Goal: Information Seeking & Learning: Learn about a topic

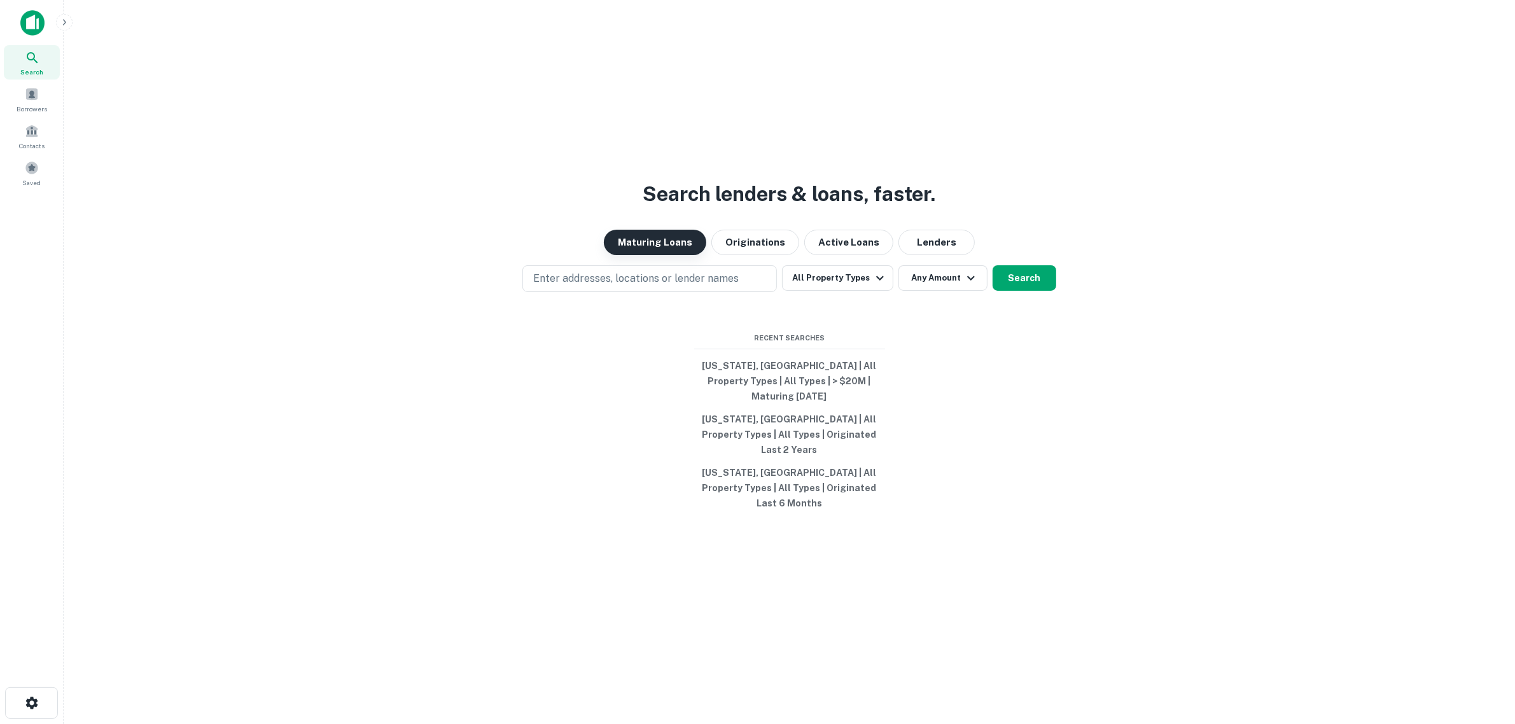
click at [683, 255] on button "Maturing Loans" at bounding box center [655, 242] width 102 height 25
click at [825, 291] on button "All Property Types" at bounding box center [837, 277] width 111 height 25
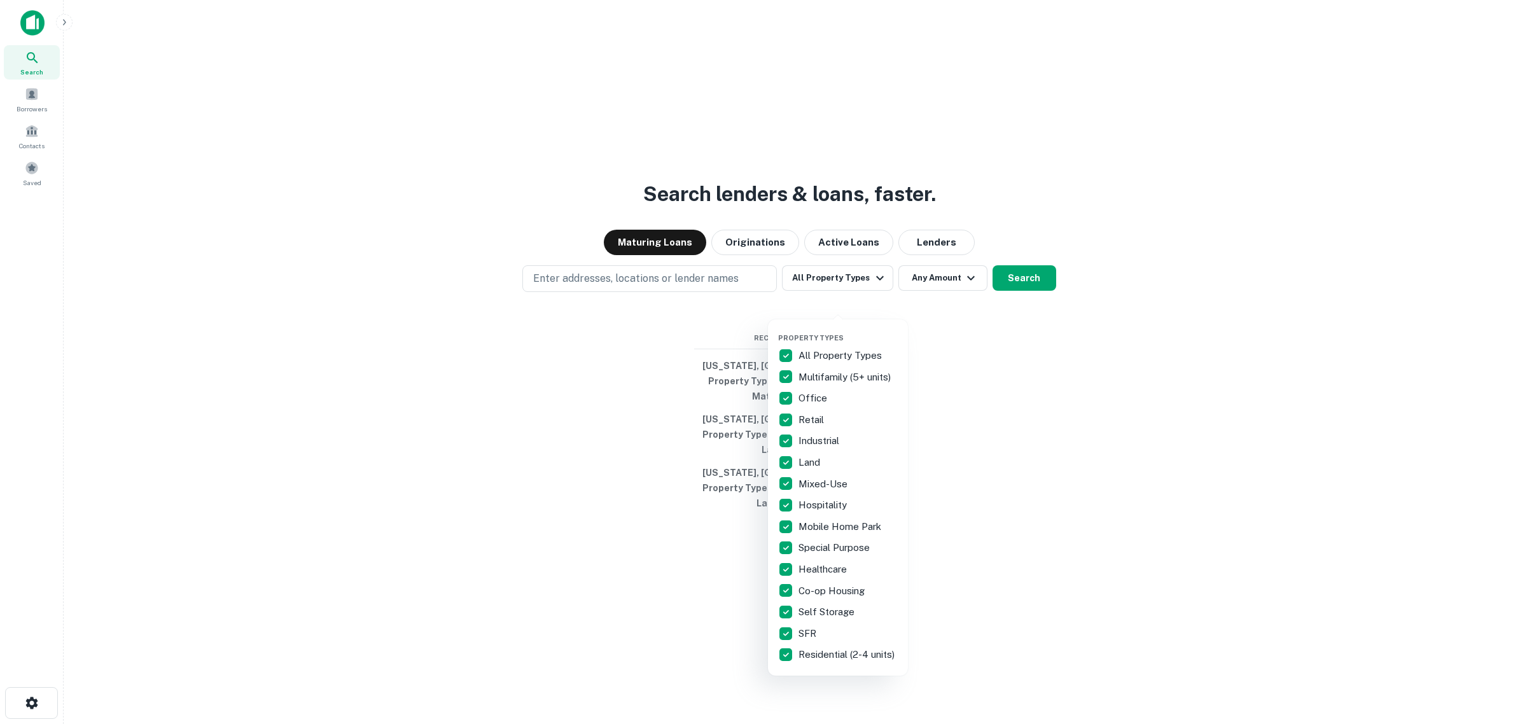
click at [809, 351] on p "All Property Types" at bounding box center [842, 355] width 86 height 15
click at [816, 375] on p "Multifamily (5+ units)" at bounding box center [846, 377] width 95 height 15
click at [953, 303] on div at bounding box center [763, 362] width 1527 height 724
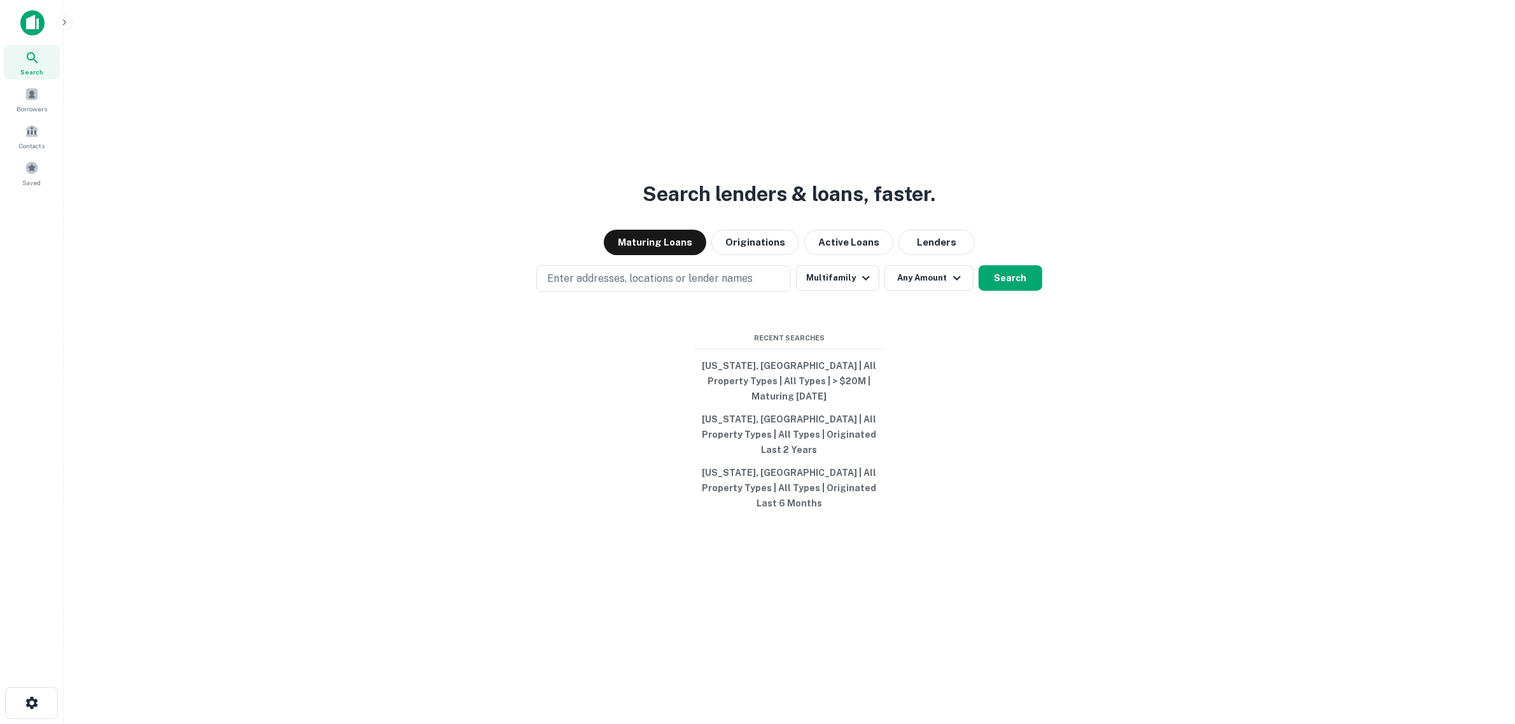
click at [953, 281] on icon "button" at bounding box center [957, 278] width 8 height 4
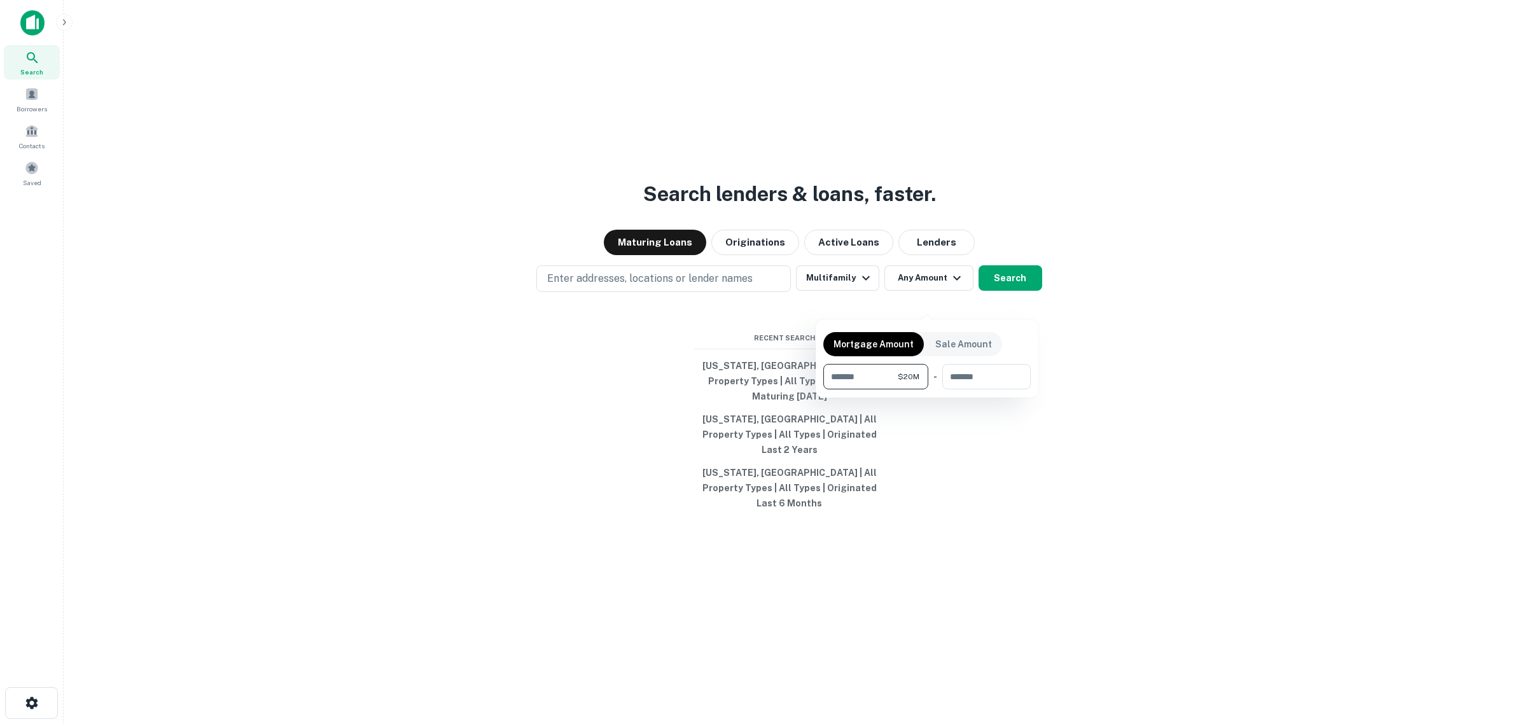
type input "********"
click at [1007, 300] on div at bounding box center [763, 362] width 1527 height 724
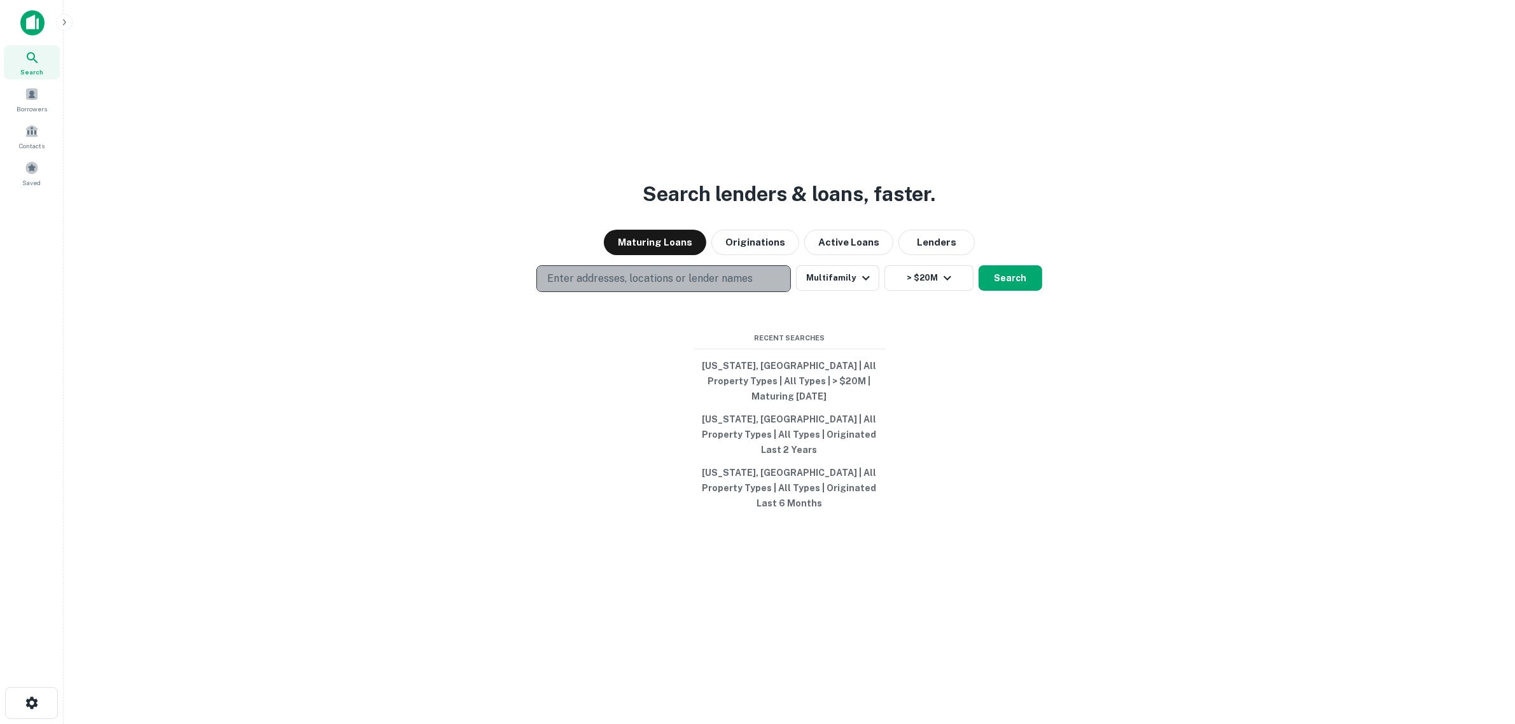
click at [627, 286] on p "Enter addresses, locations or lender names" at bounding box center [650, 278] width 206 height 15
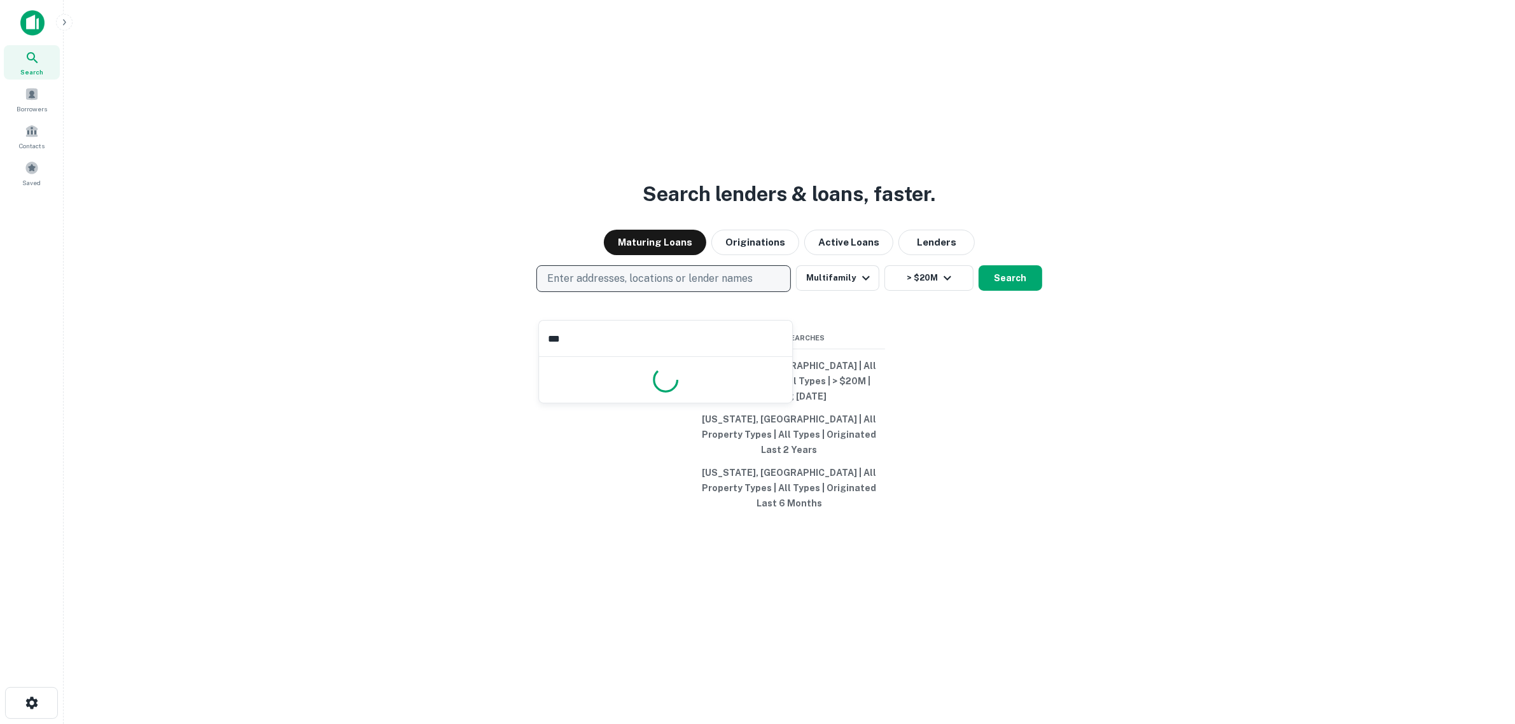
type input "****"
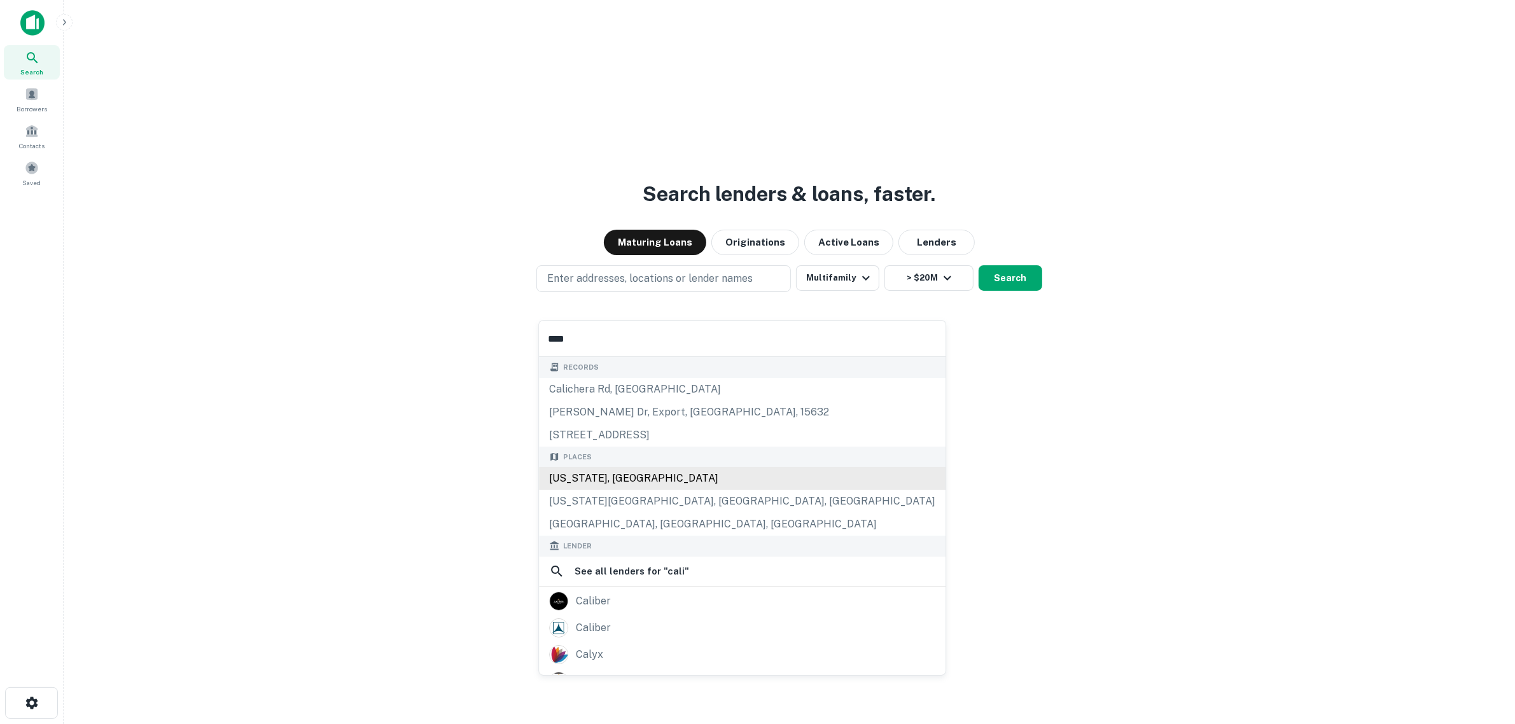
click at [598, 473] on div "[US_STATE], [GEOGRAPHIC_DATA]" at bounding box center [742, 478] width 407 height 23
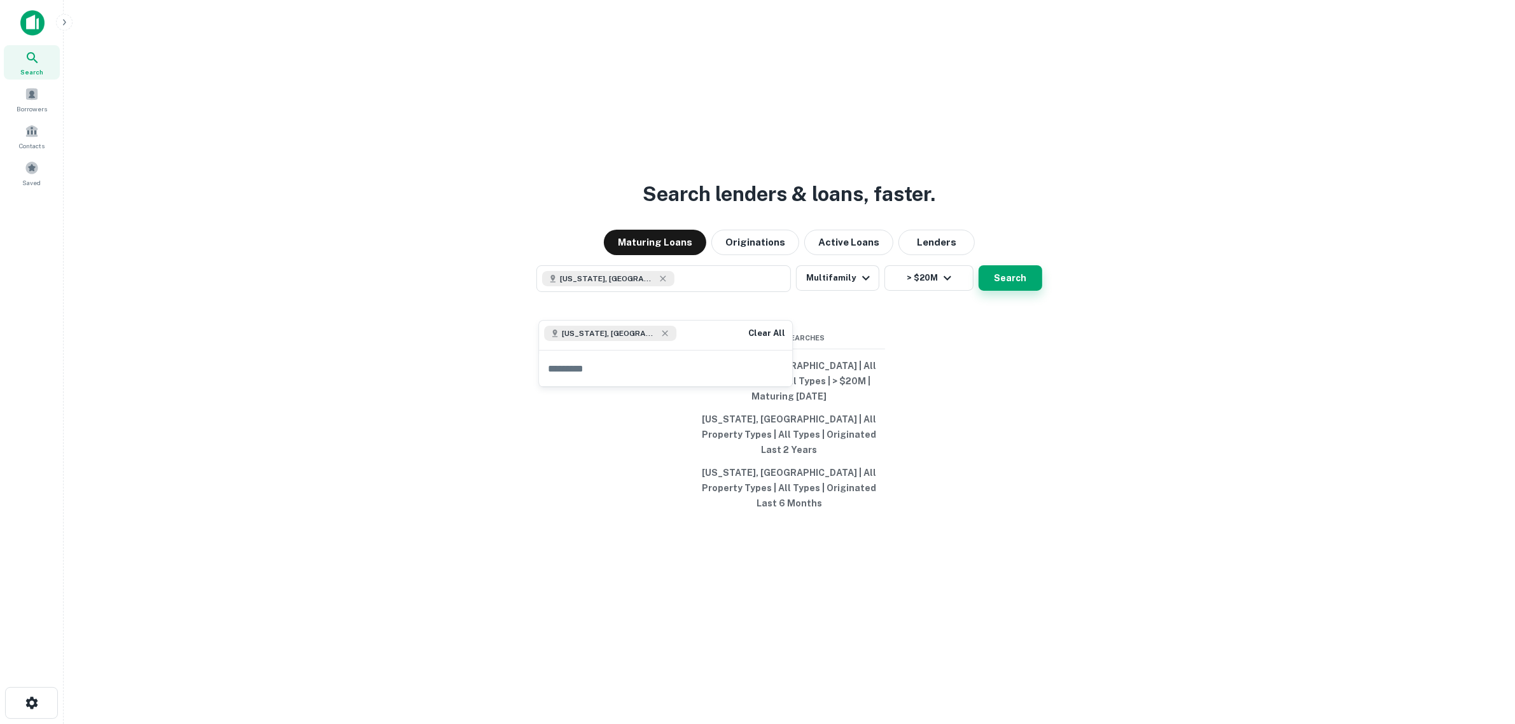
click at [1004, 291] on button "Search" at bounding box center [1011, 277] width 64 height 25
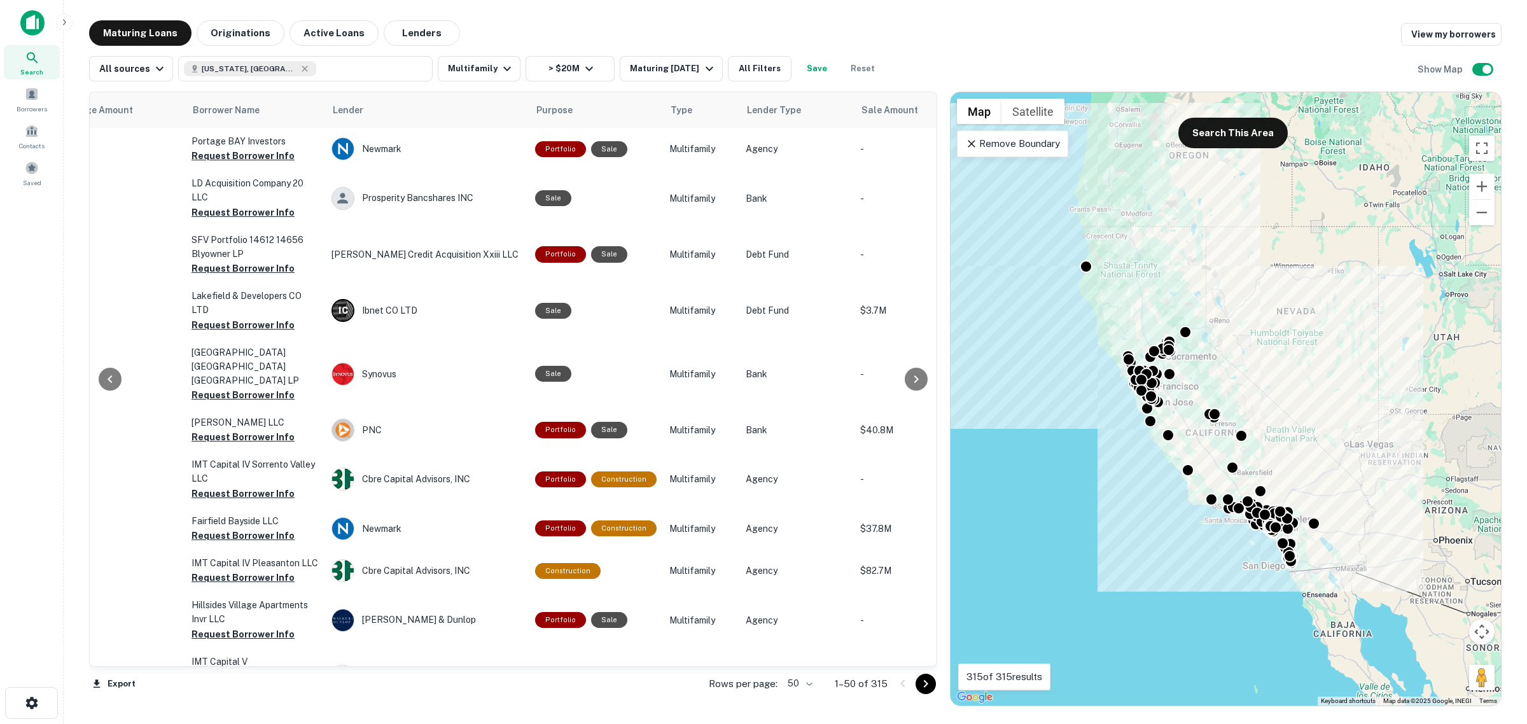
scroll to position [0, 365]
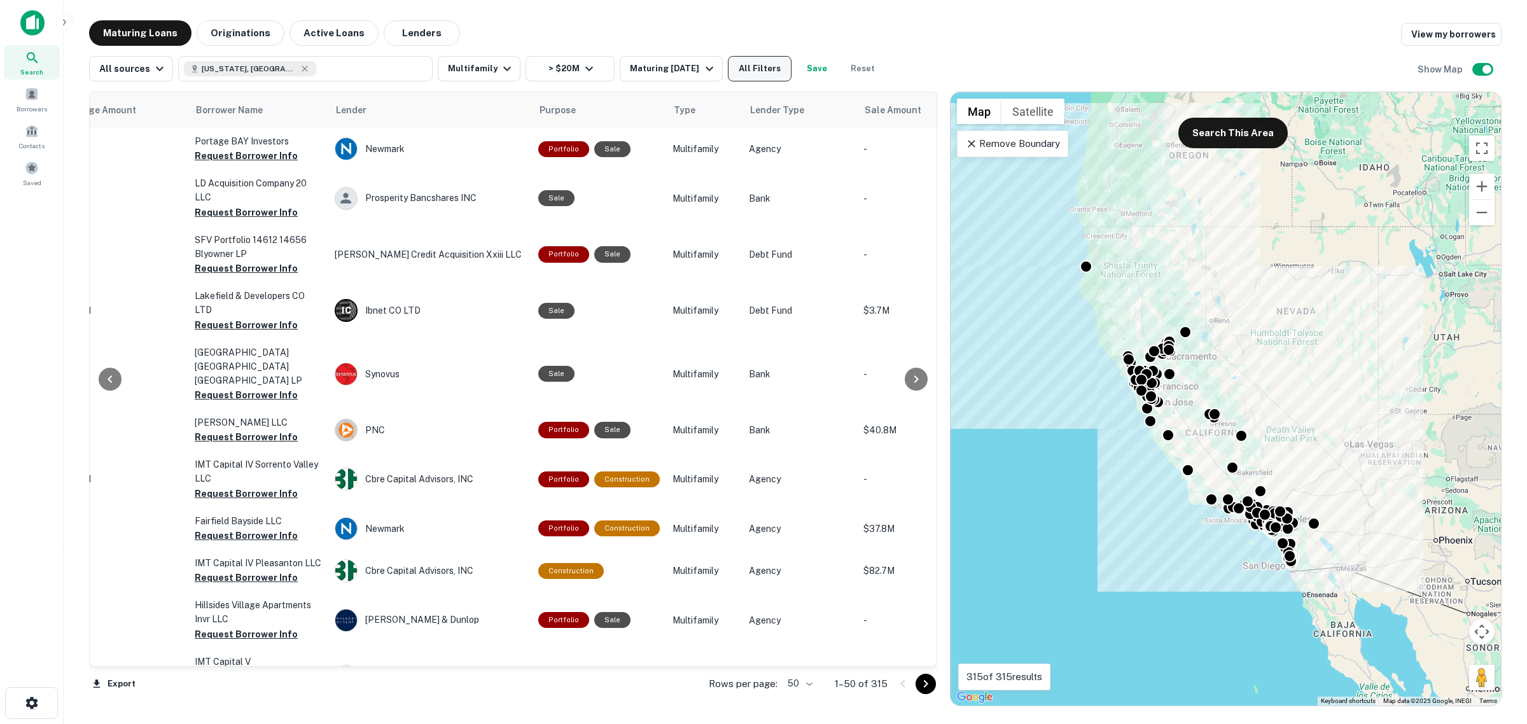
click at [756, 74] on button "All Filters" at bounding box center [760, 68] width 64 height 25
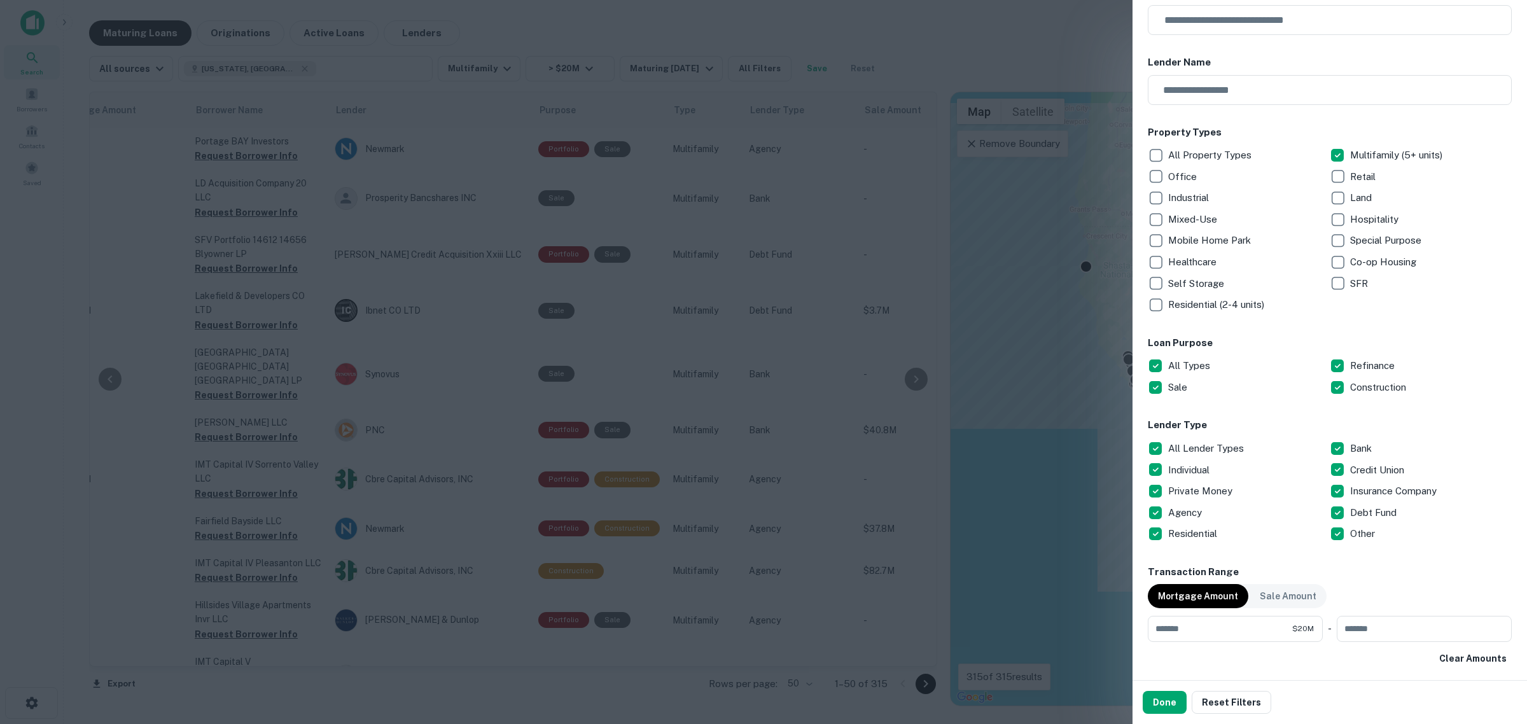
scroll to position [239, 0]
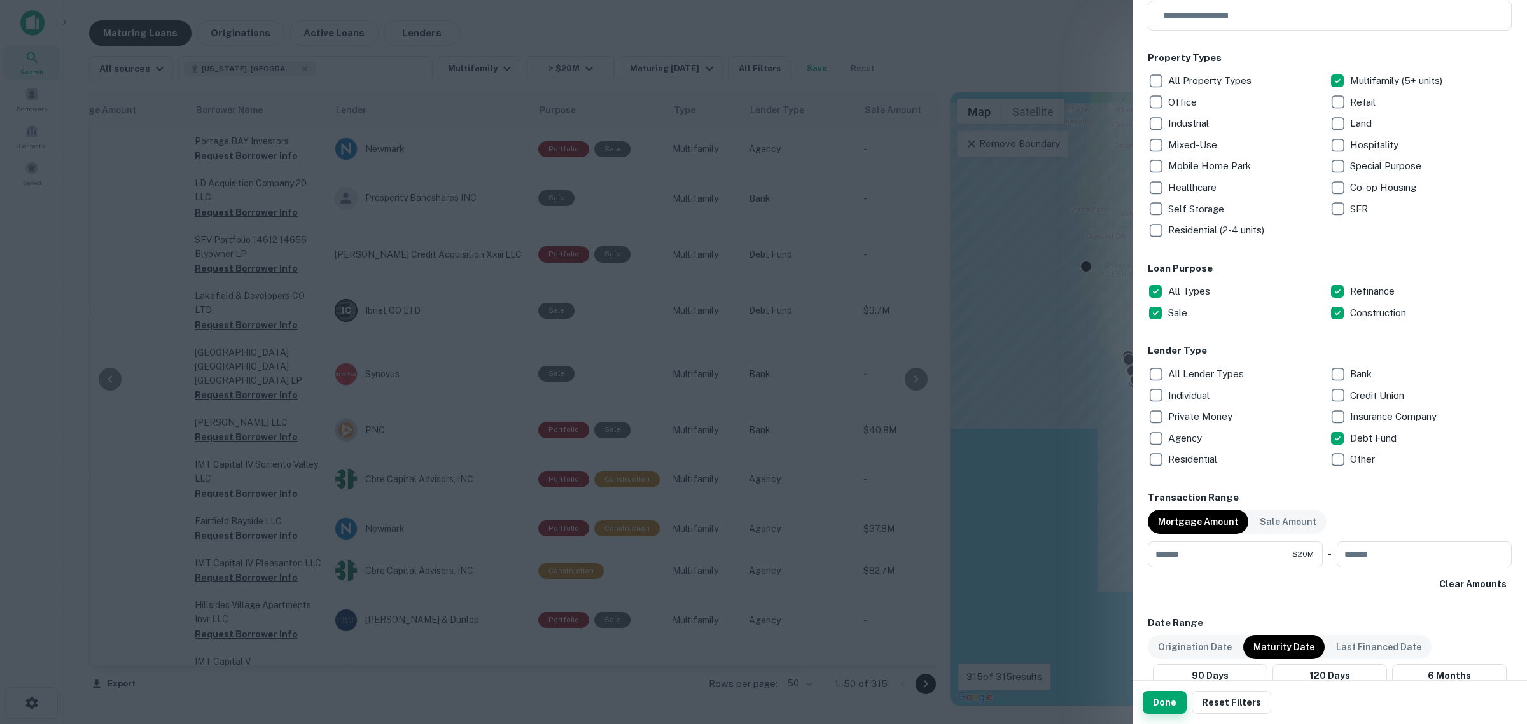
click at [1161, 701] on button "Done" at bounding box center [1165, 702] width 44 height 23
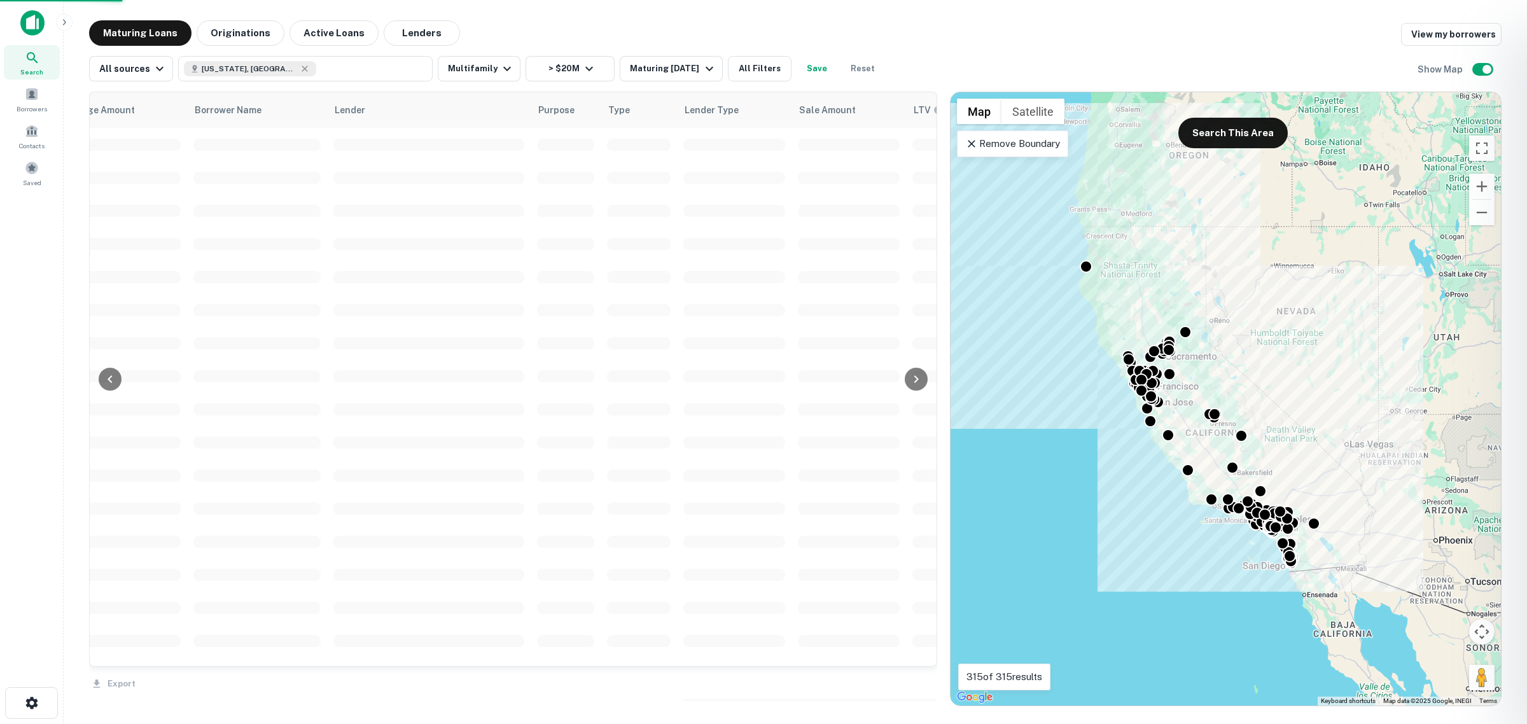
click at [1172, 710] on main "Maturing Loans Originations Active Loans Lenders View my borrowers All sources …" at bounding box center [795, 362] width 1463 height 724
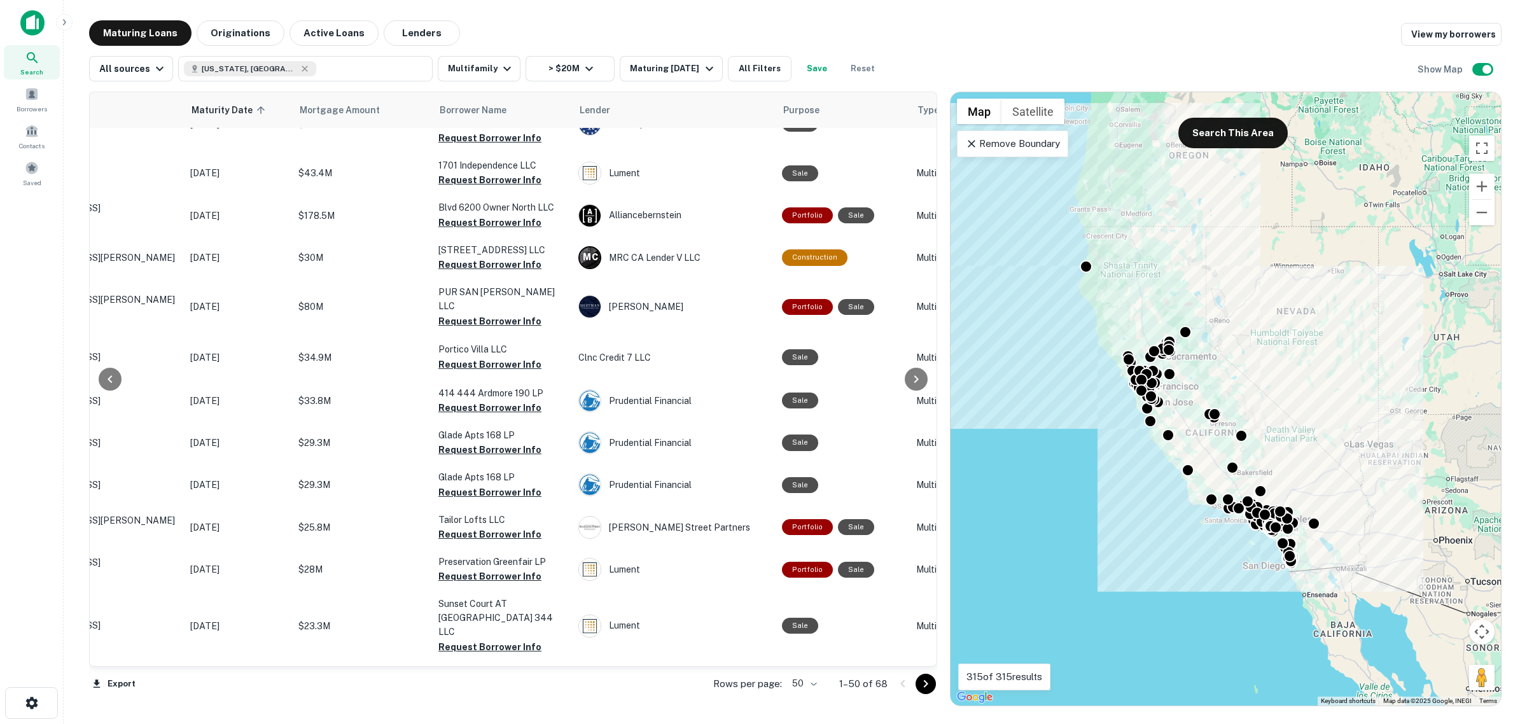
scroll to position [0, 121]
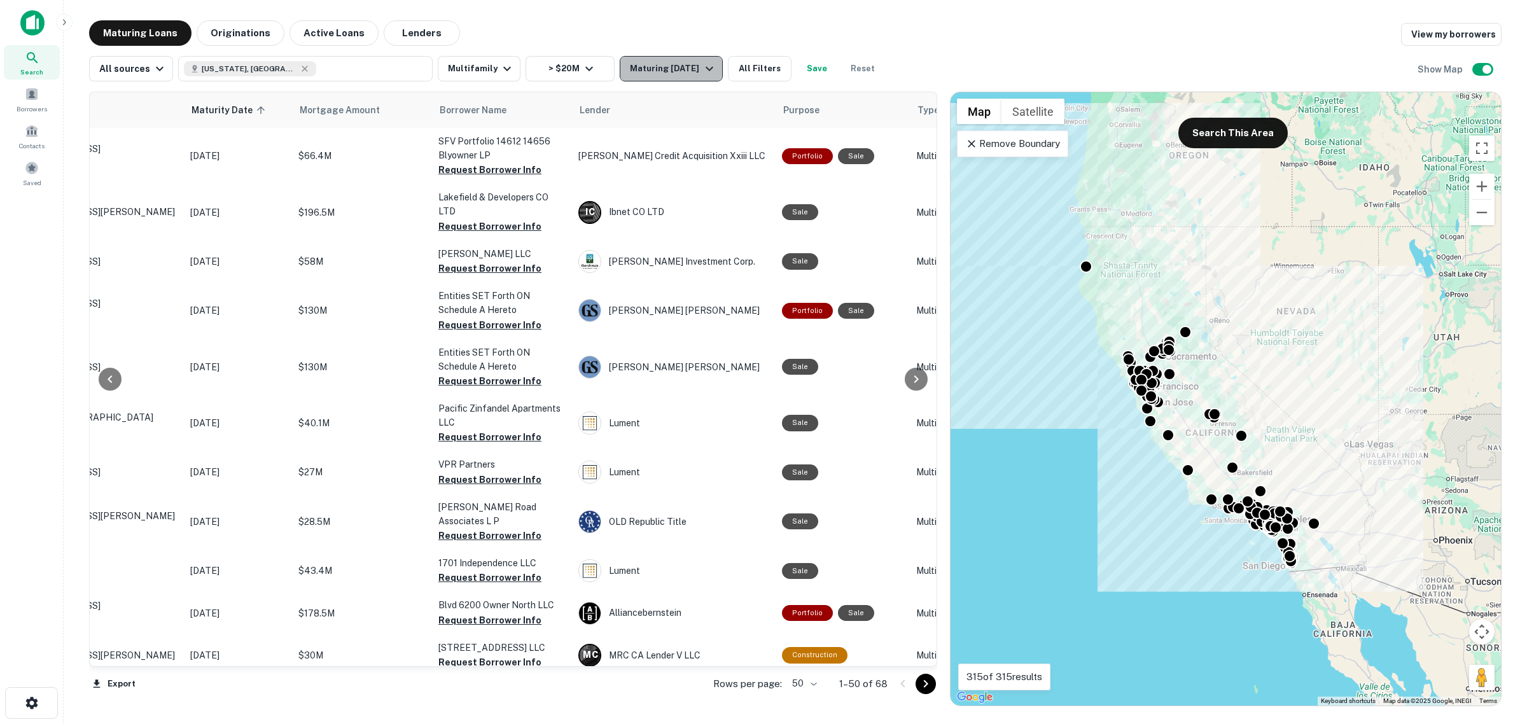
click at [650, 73] on div "Maturing [DATE]" at bounding box center [673, 68] width 87 height 15
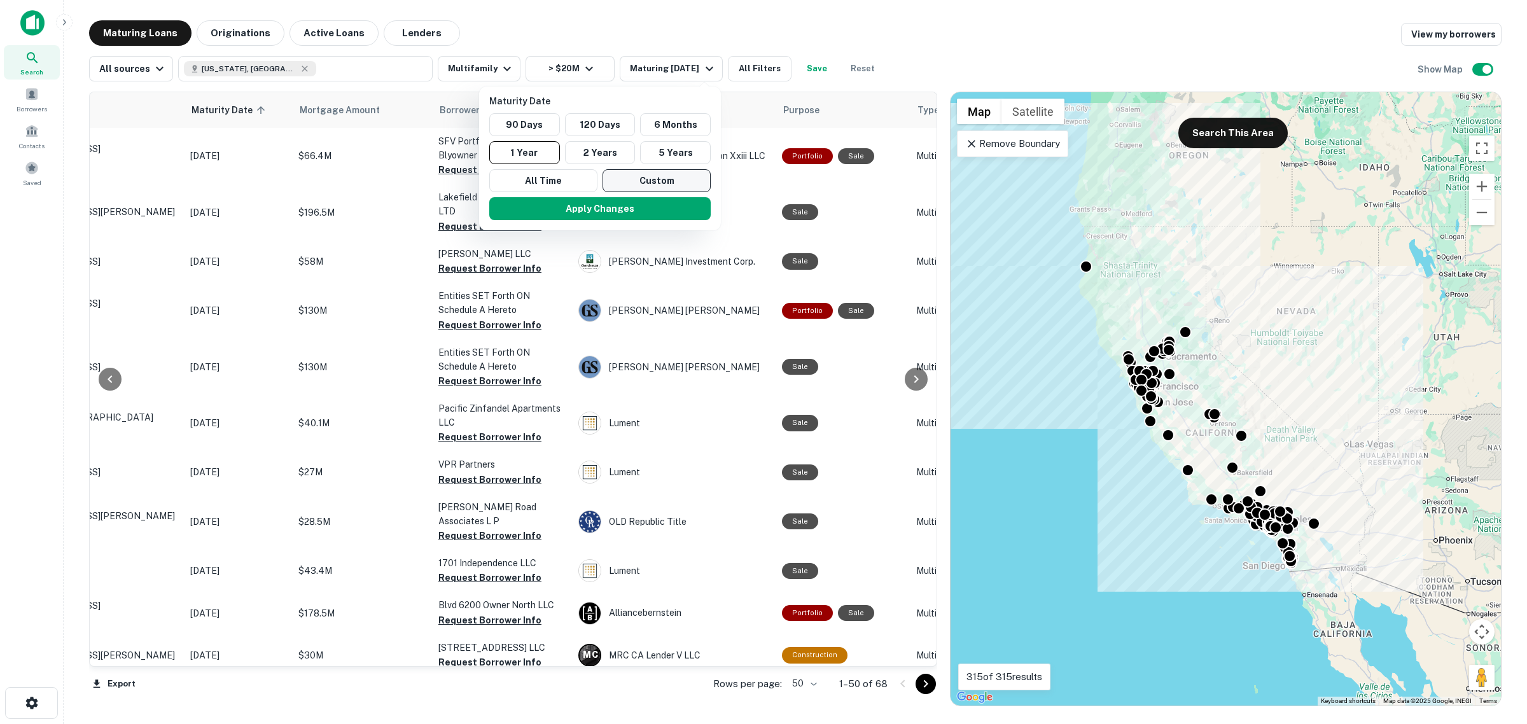
click at [638, 181] on button "Custom" at bounding box center [657, 180] width 108 height 23
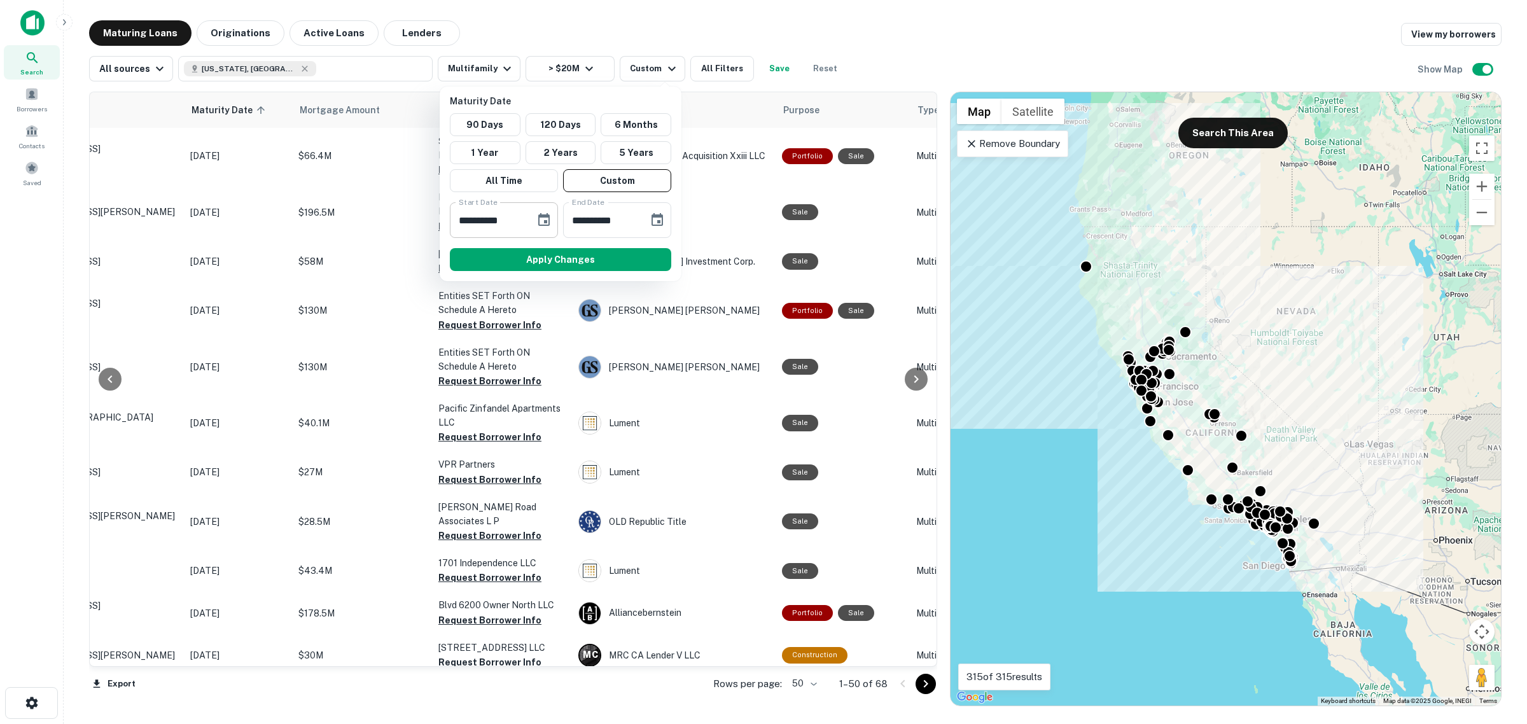
click at [550, 217] on icon "Choose date, selected date is Sep 18, 2025" at bounding box center [543, 220] width 15 height 15
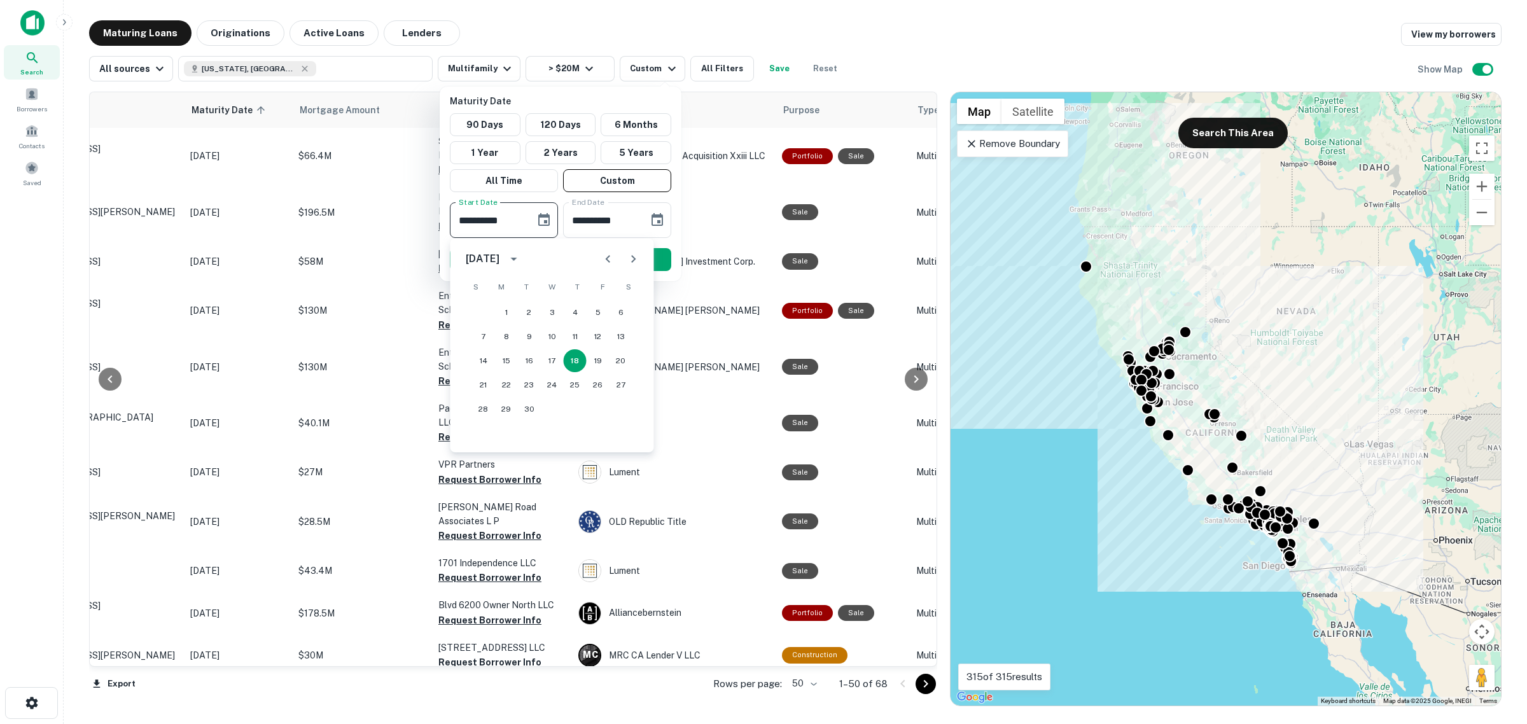
click at [631, 262] on icon "Next month" at bounding box center [633, 258] width 15 height 15
click at [625, 312] on button "1" at bounding box center [621, 312] width 23 height 23
type input "**********"
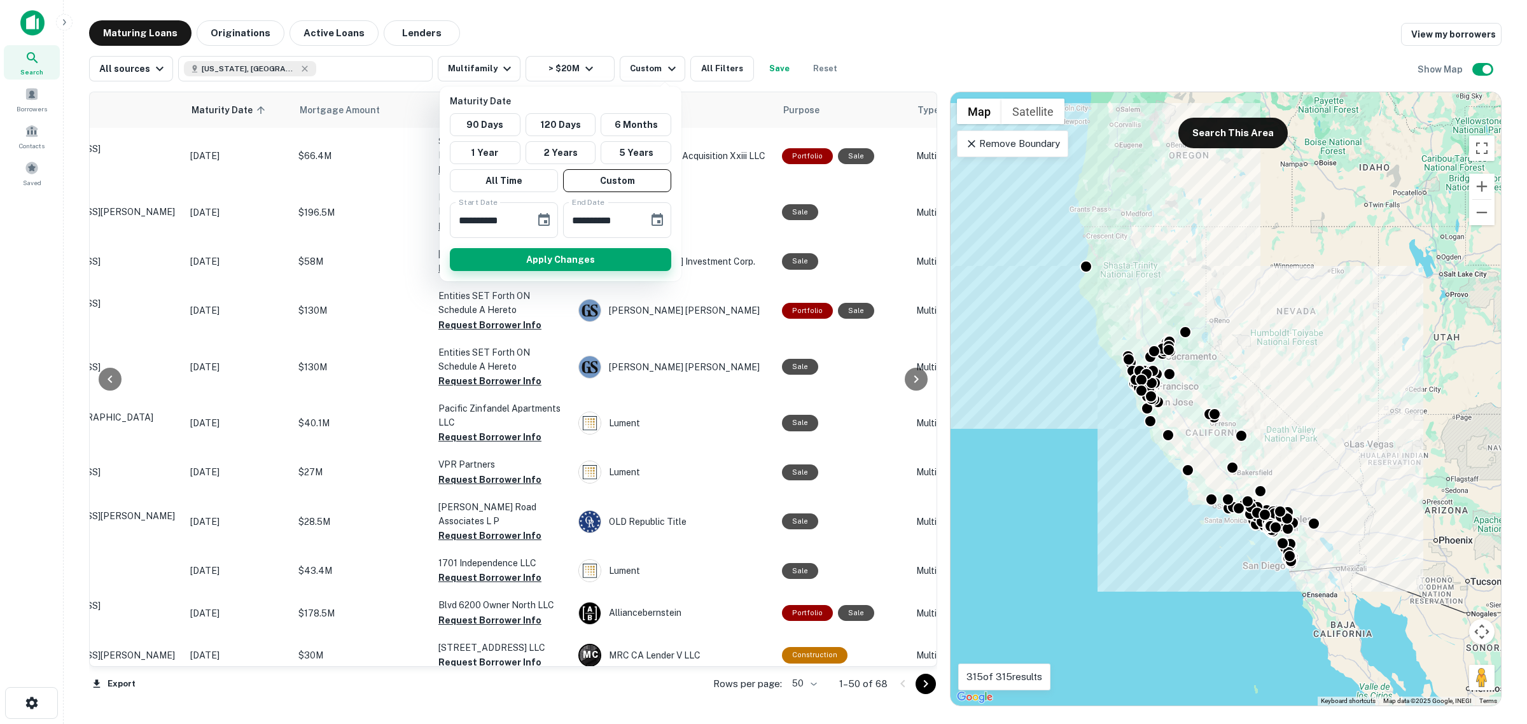
click at [582, 262] on button "Apply Changes" at bounding box center [560, 259] width 221 height 23
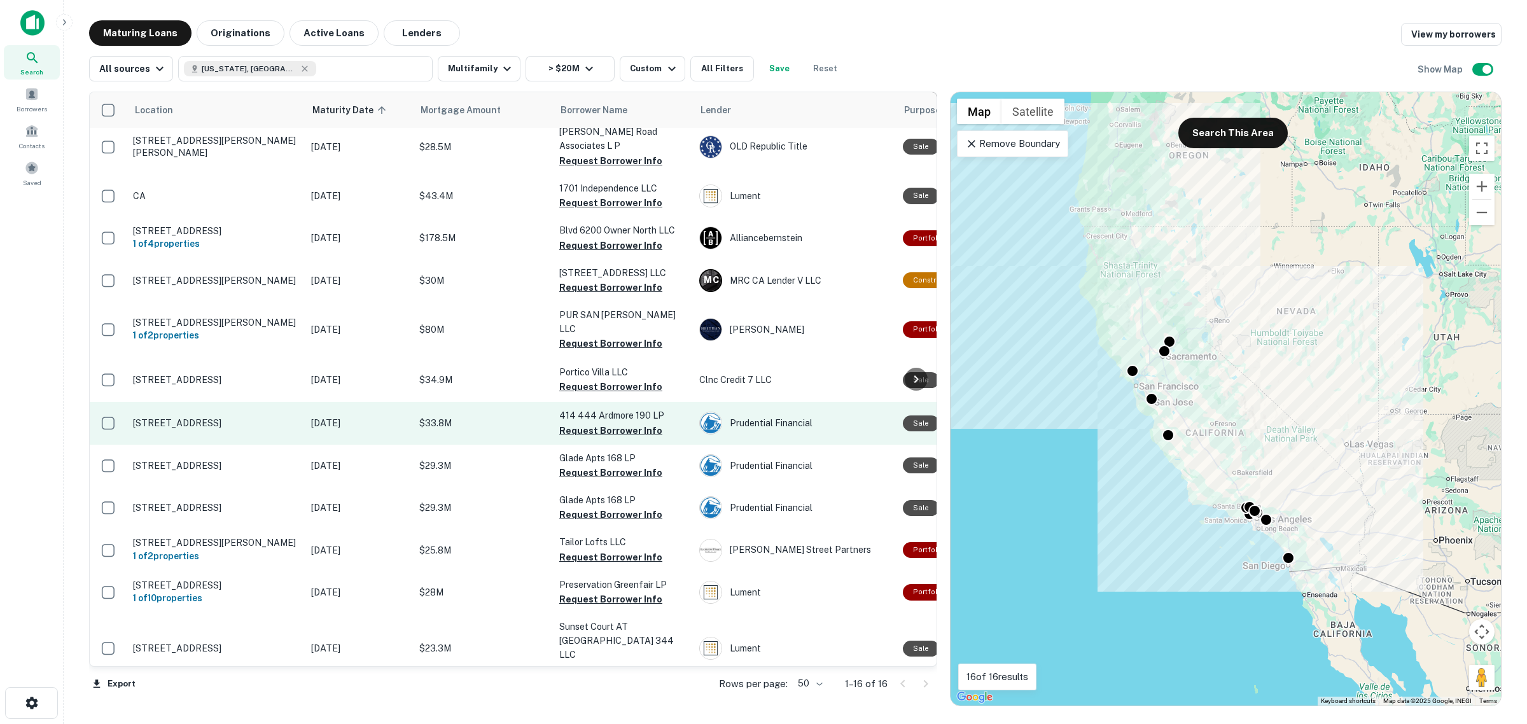
scroll to position [80, 0]
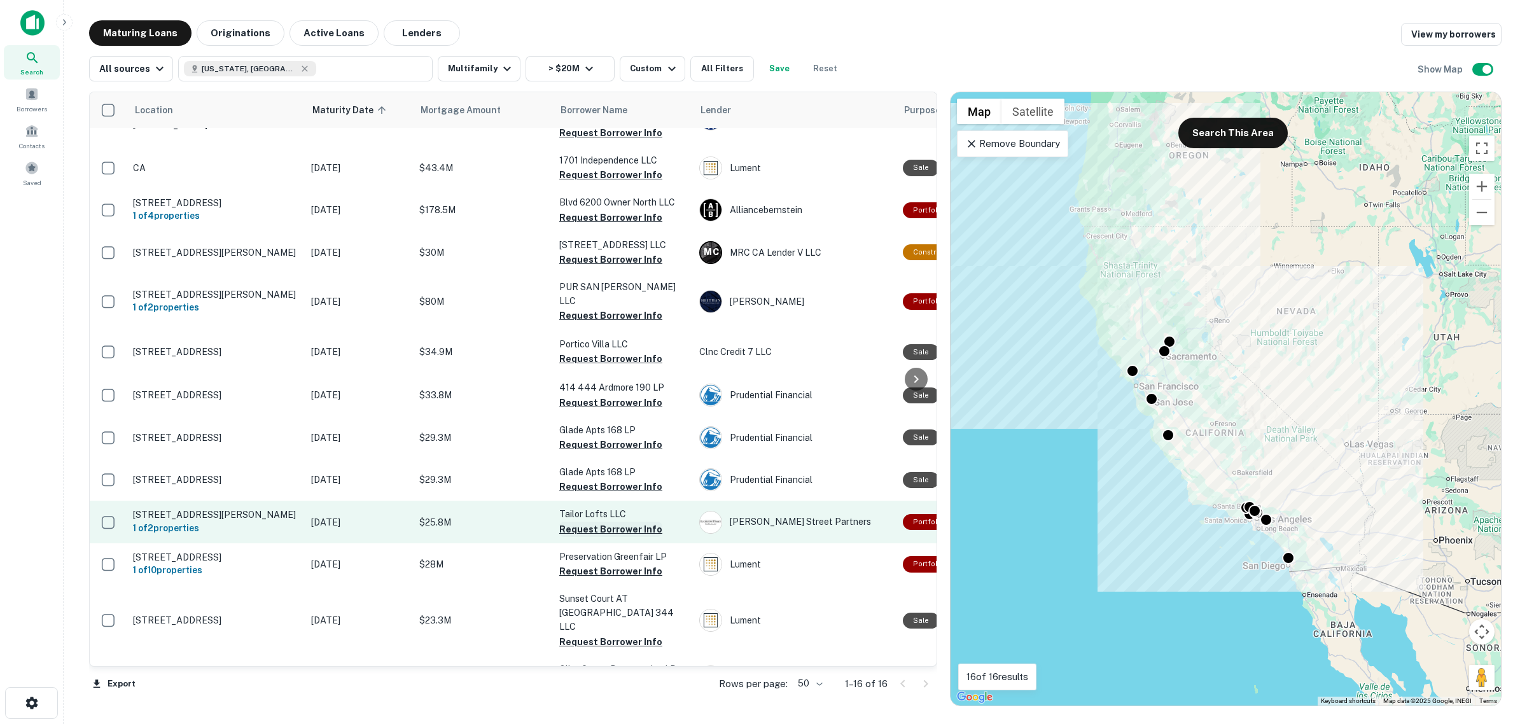
click at [581, 522] on button "Request Borrower Info" at bounding box center [610, 529] width 103 height 15
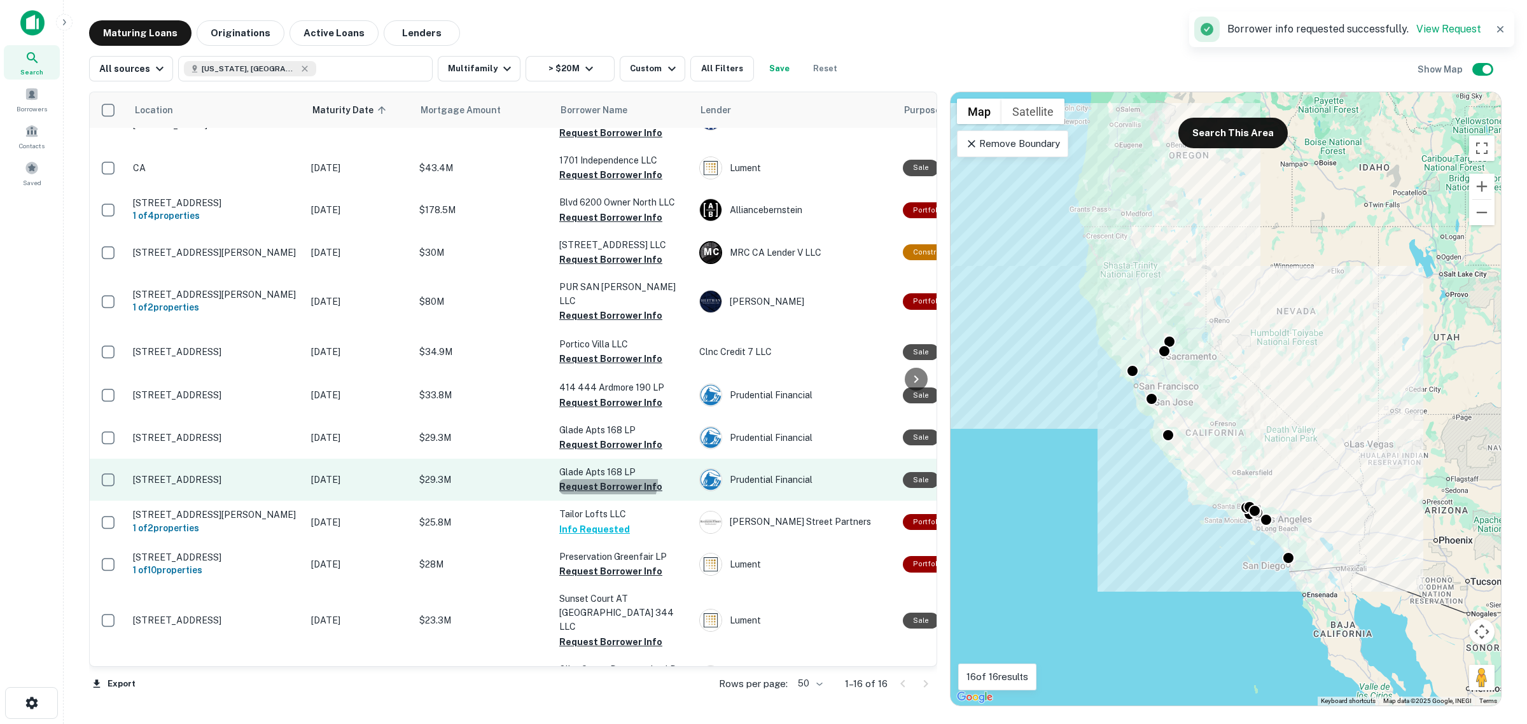
click at [605, 479] on button "Request Borrower Info" at bounding box center [610, 486] width 103 height 15
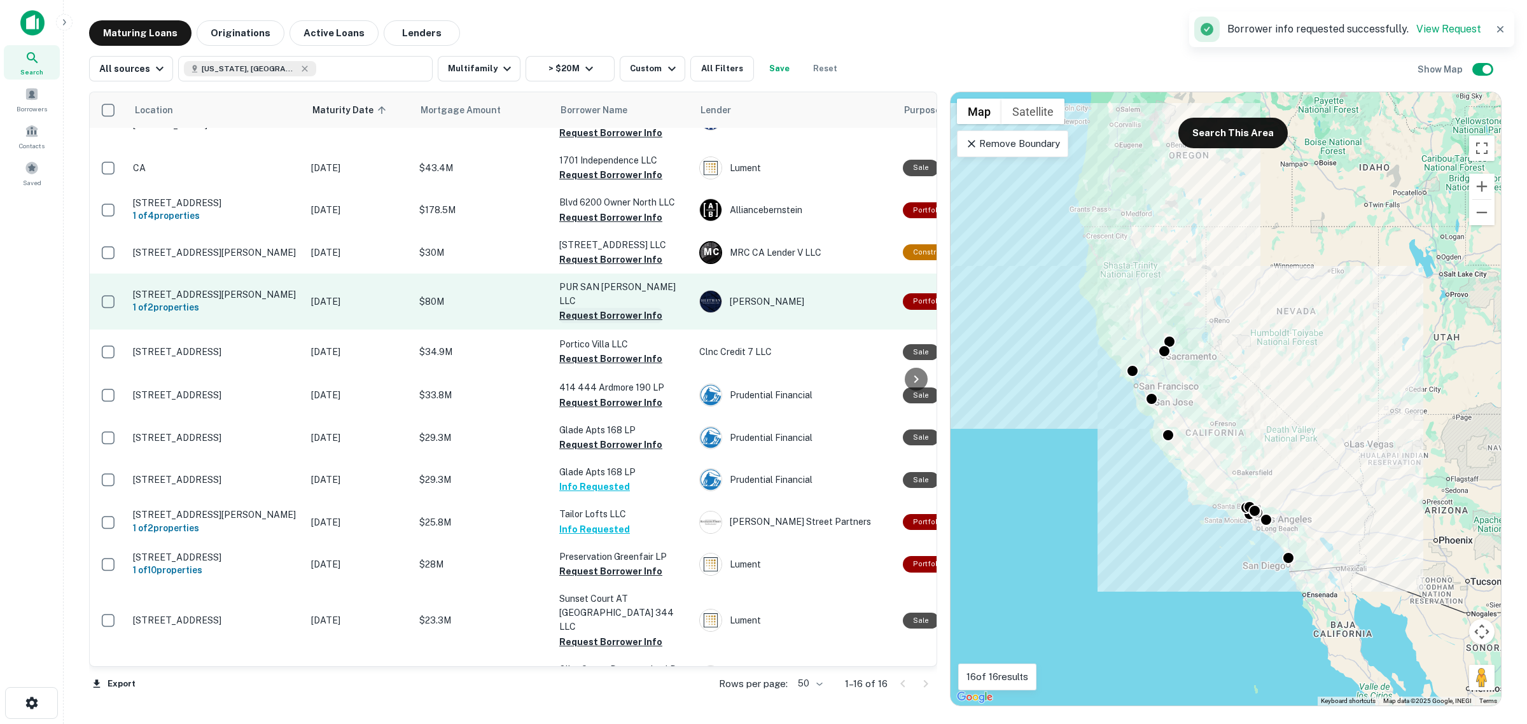
click at [610, 308] on button "Request Borrower Info" at bounding box center [610, 315] width 103 height 15
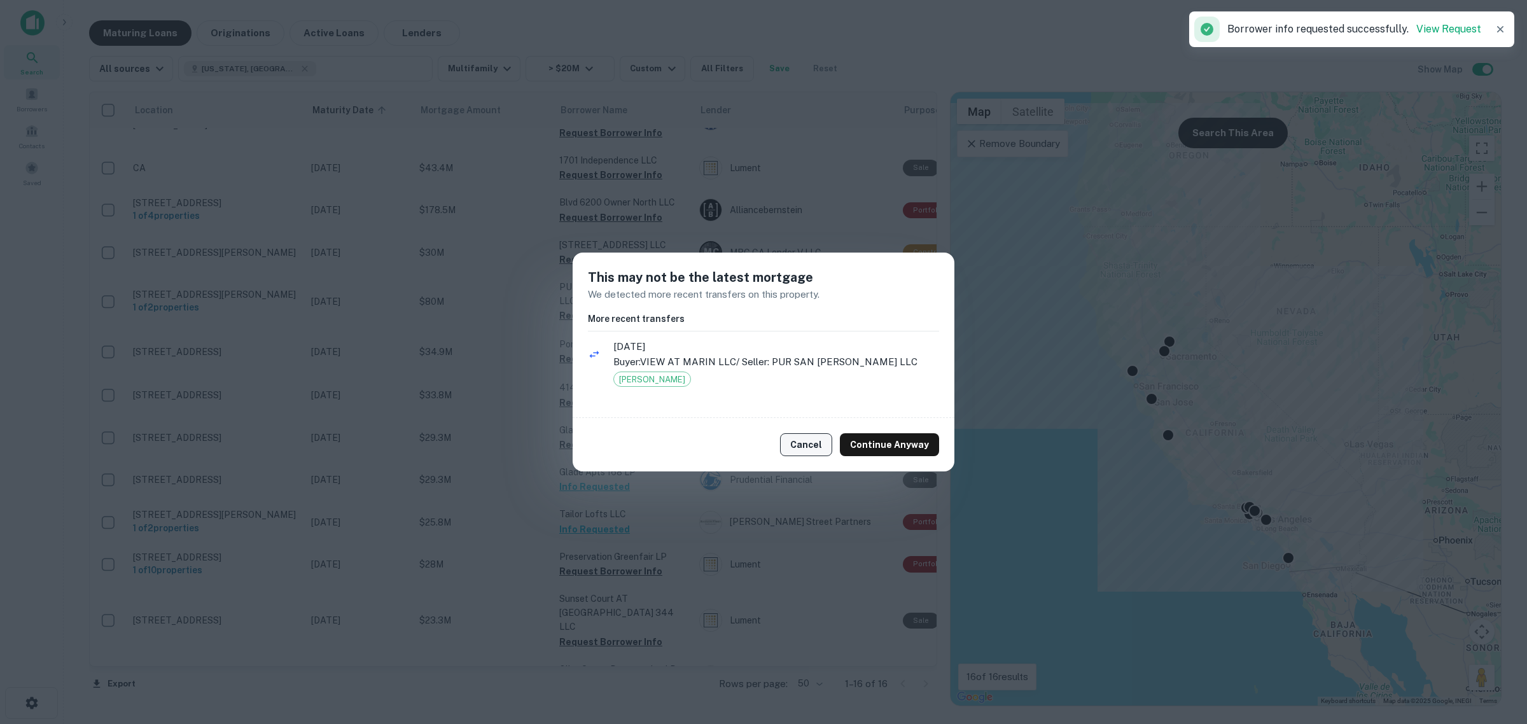
click at [800, 445] on button "Cancel" at bounding box center [806, 444] width 52 height 23
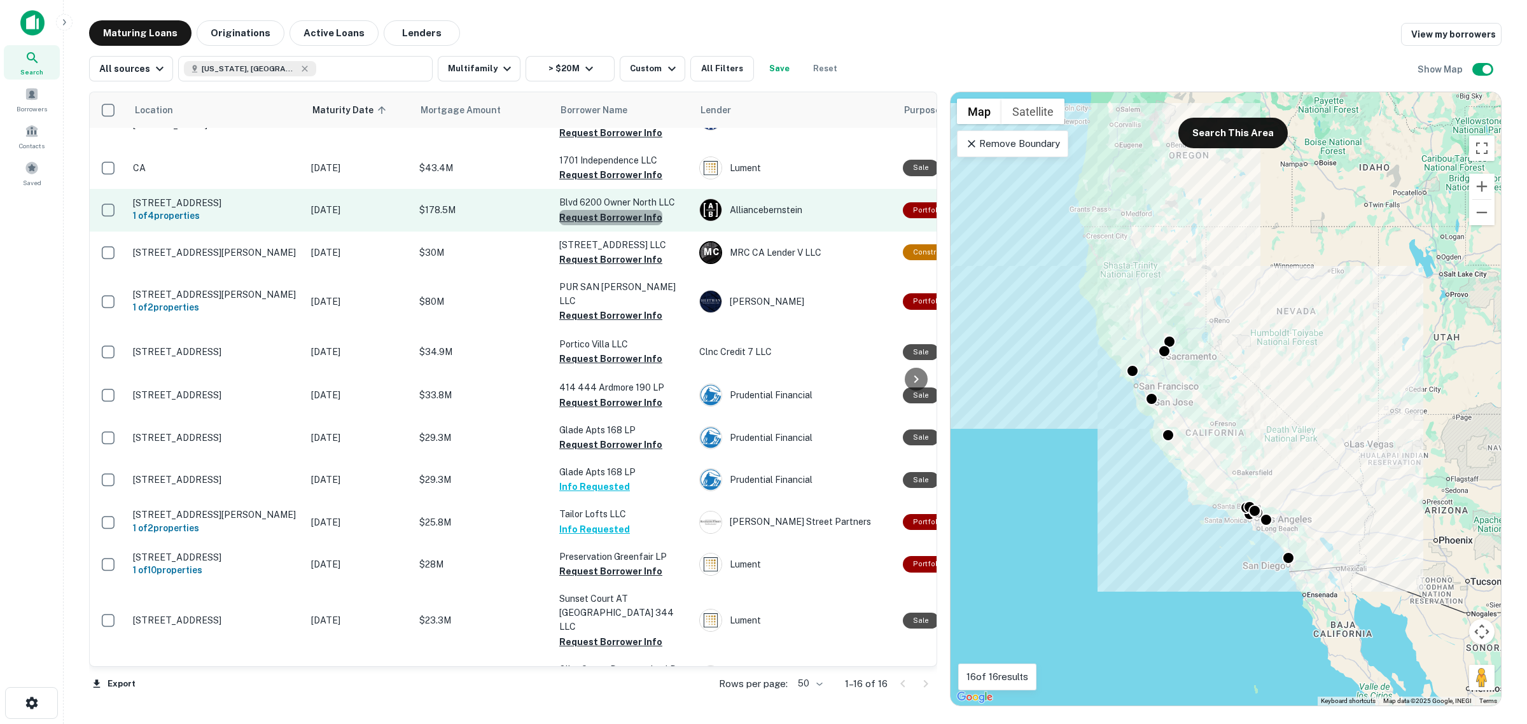
click at [625, 210] on button "Request Borrower Info" at bounding box center [610, 217] width 103 height 15
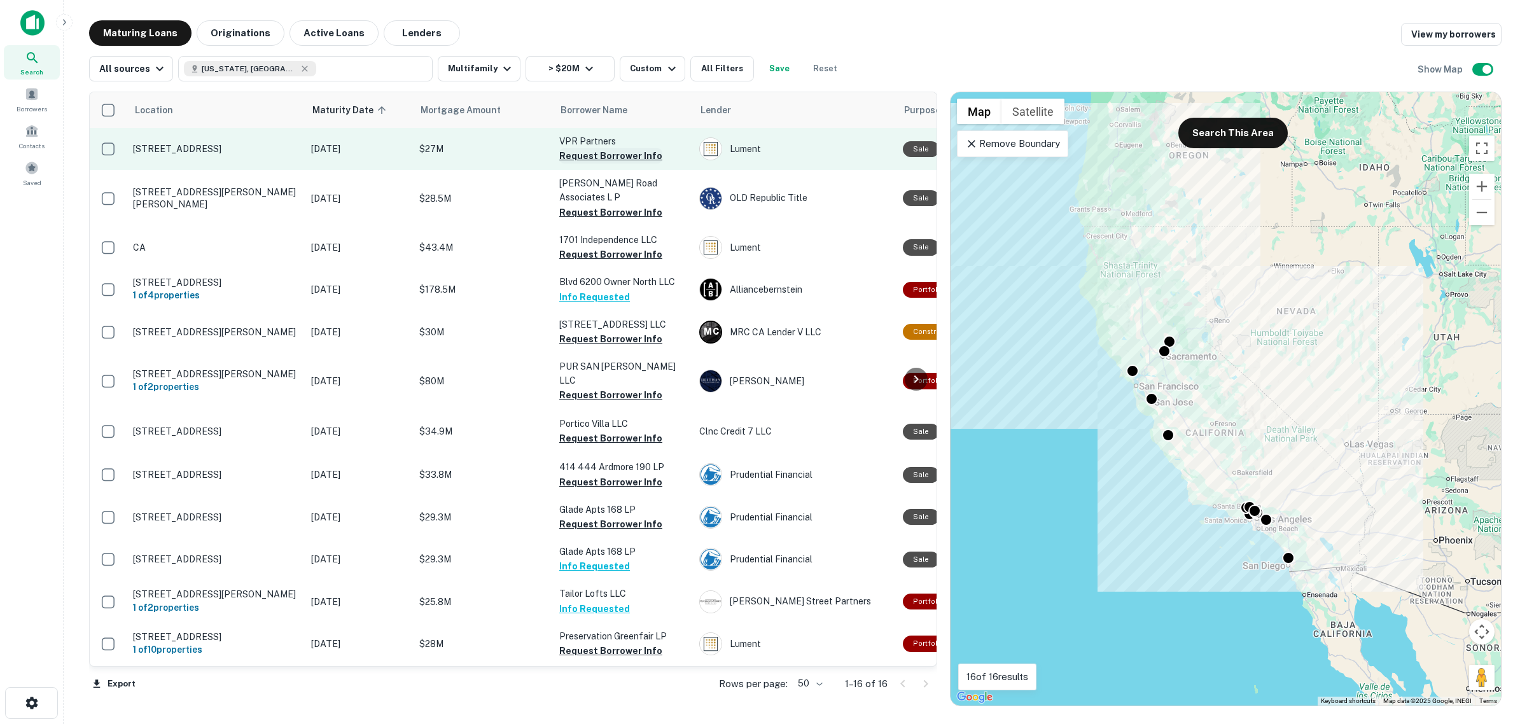
click at [606, 157] on button "Request Borrower Info" at bounding box center [610, 155] width 103 height 15
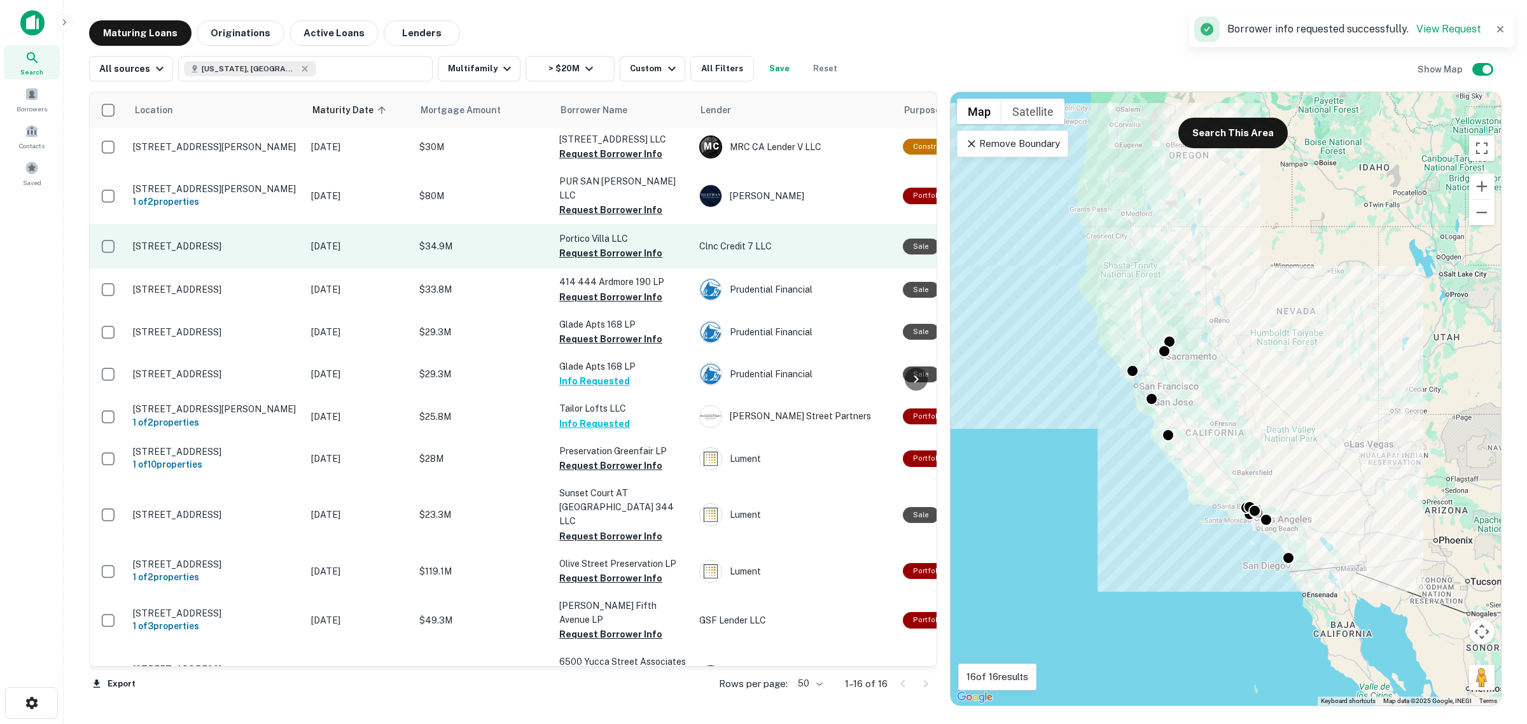
scroll to position [202, 0]
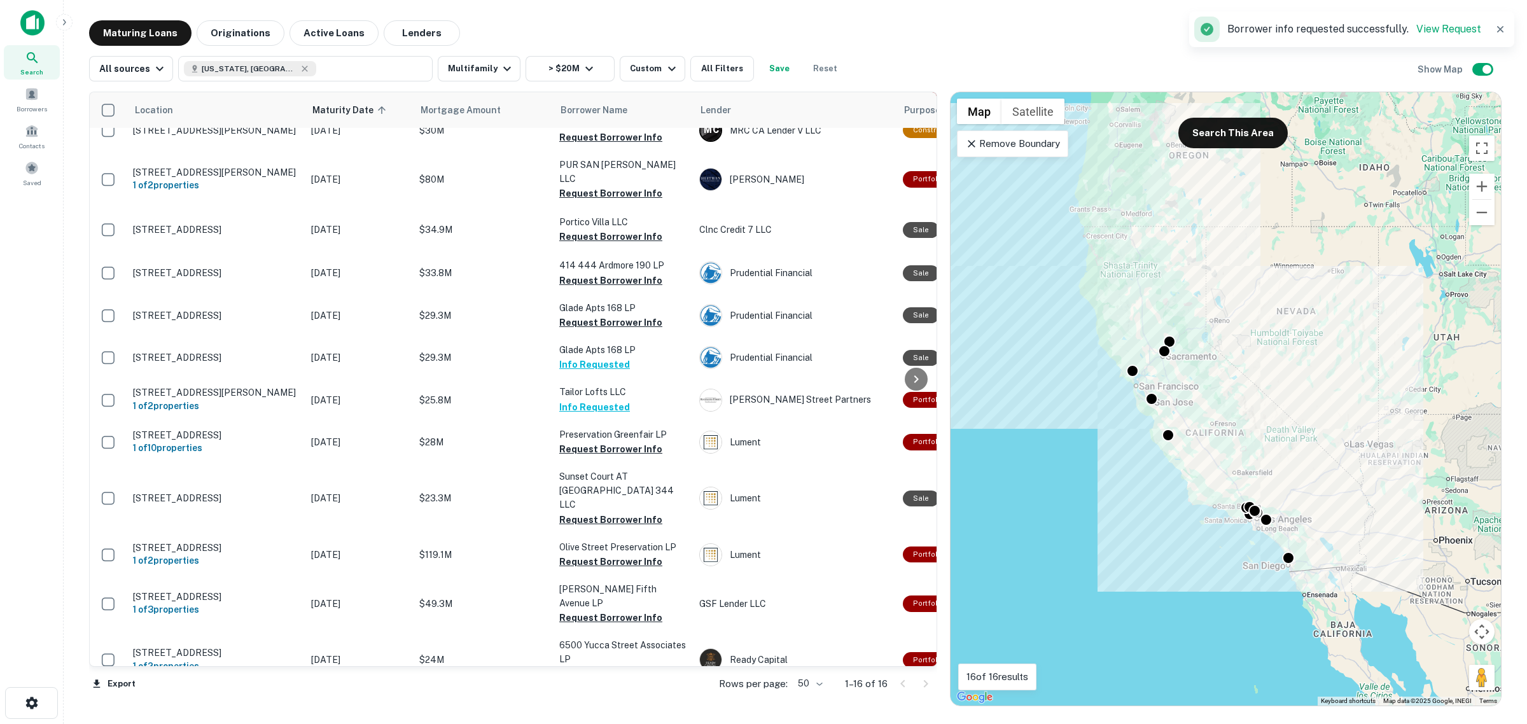
click at [974, 151] on p "Remove Boundary" at bounding box center [1012, 143] width 95 height 15
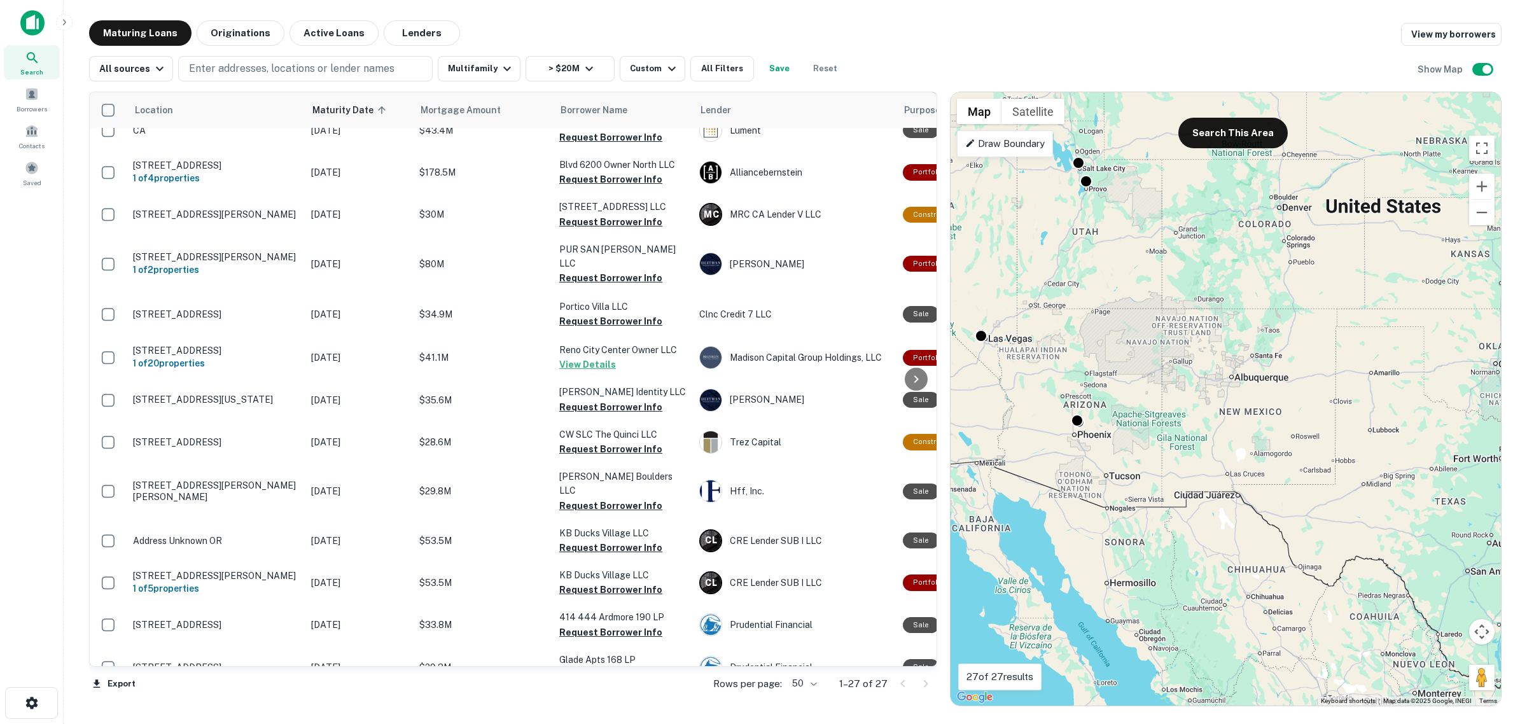
drag, startPoint x: 1296, startPoint y: 337, endPoint x: 974, endPoint y: 236, distance: 338.1
click at [974, 236] on div "To activate drag with keyboard, press Alt + Enter. Once in keyboard drag state,…" at bounding box center [1226, 398] width 550 height 613
click at [1232, 137] on button "Search This Area" at bounding box center [1232, 133] width 109 height 31
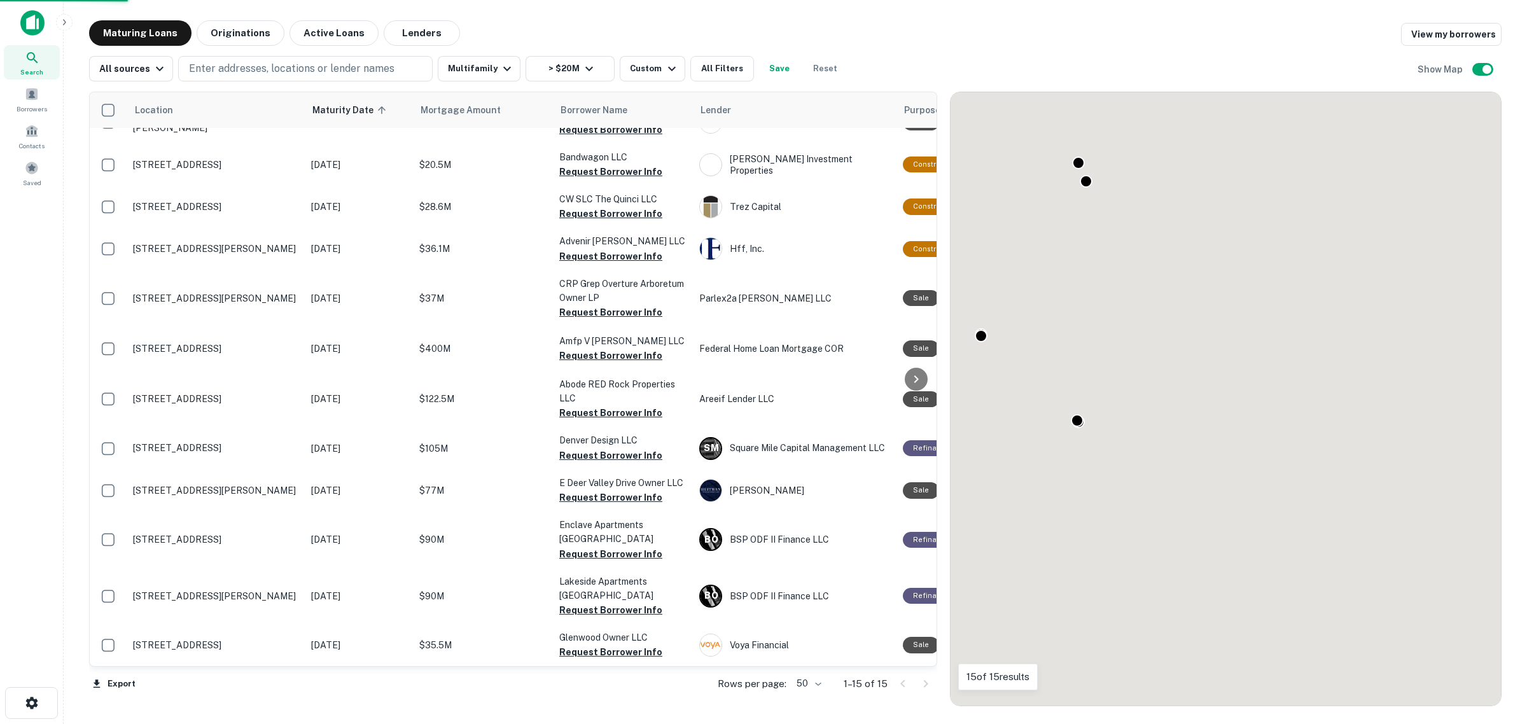
scroll to position [176, 0]
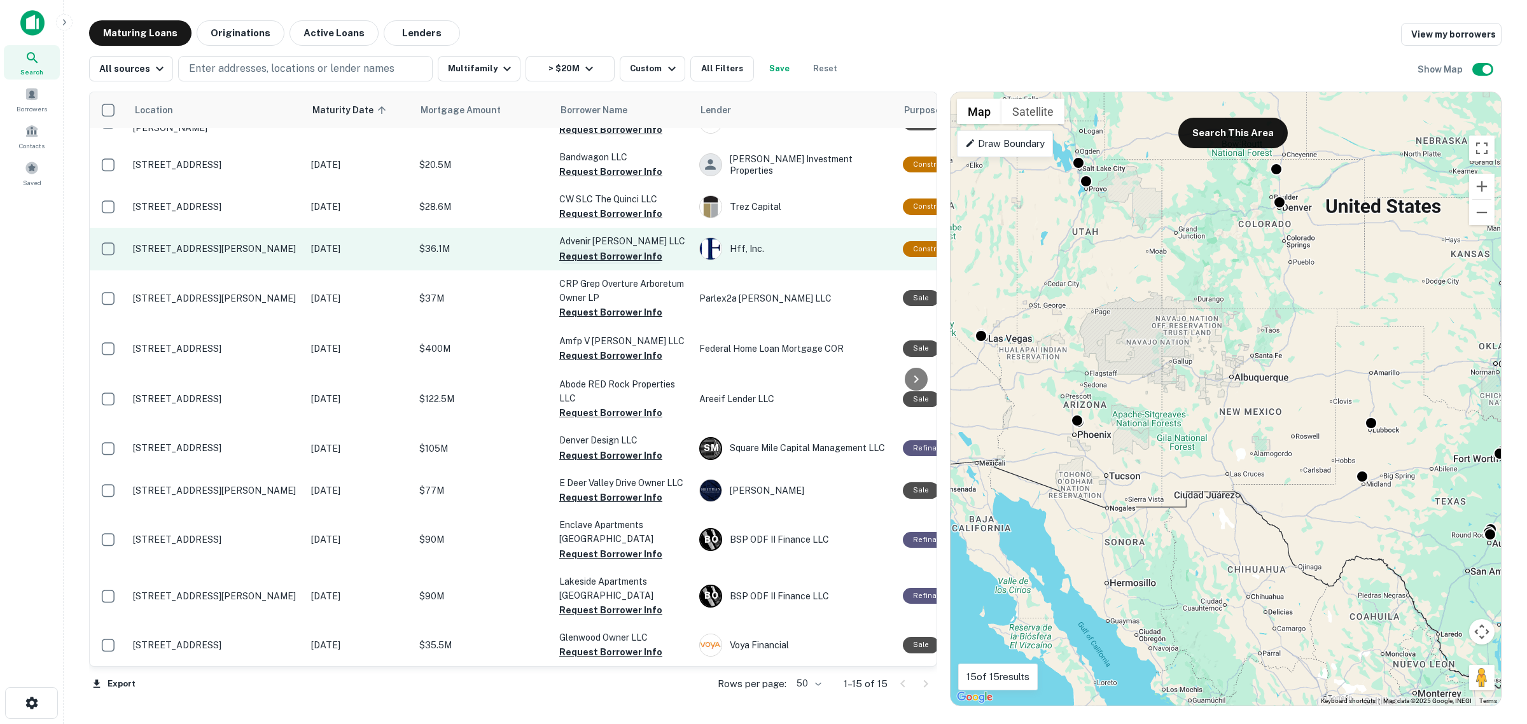
click at [627, 249] on button "Request Borrower Info" at bounding box center [610, 256] width 103 height 15
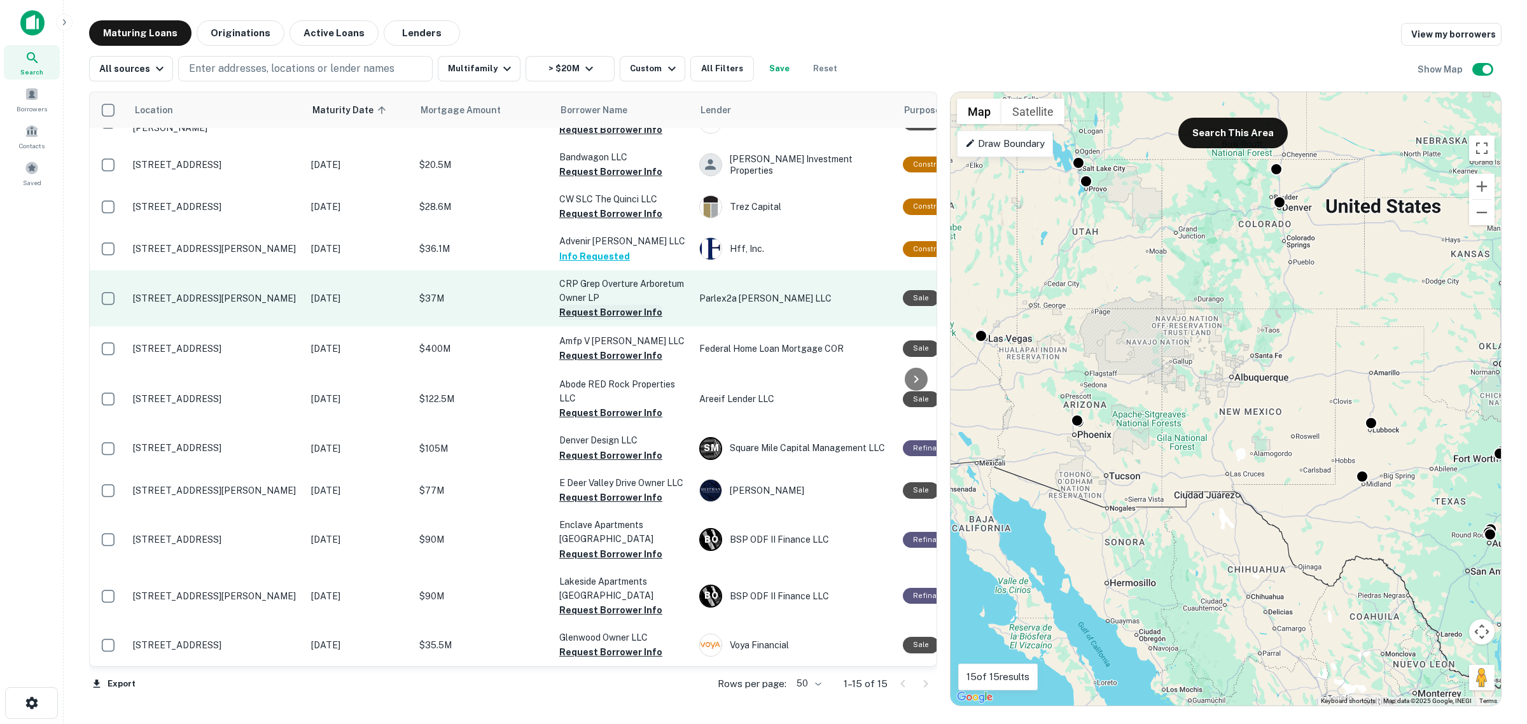
click at [604, 305] on button "Request Borrower Info" at bounding box center [610, 312] width 103 height 15
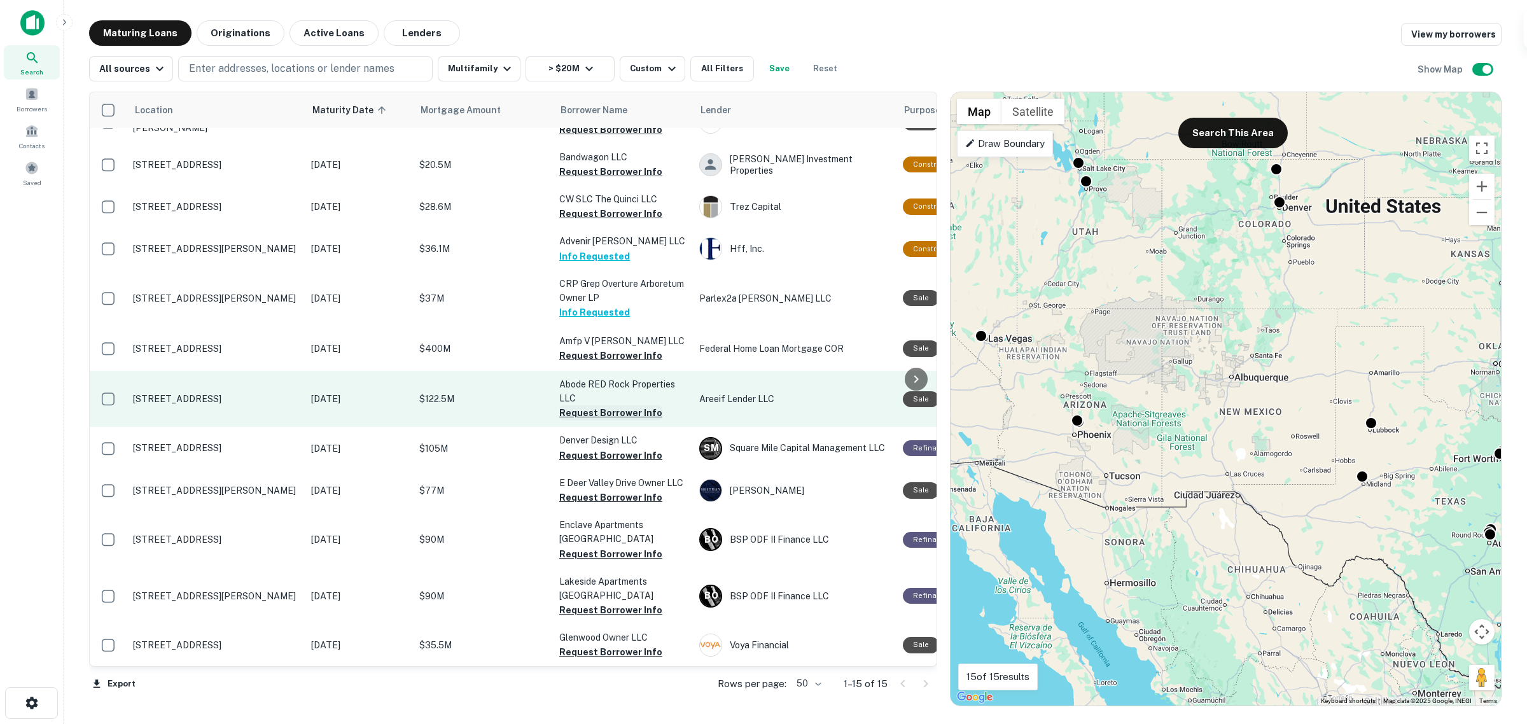
click at [594, 405] on button "Request Borrower Info" at bounding box center [610, 412] width 103 height 15
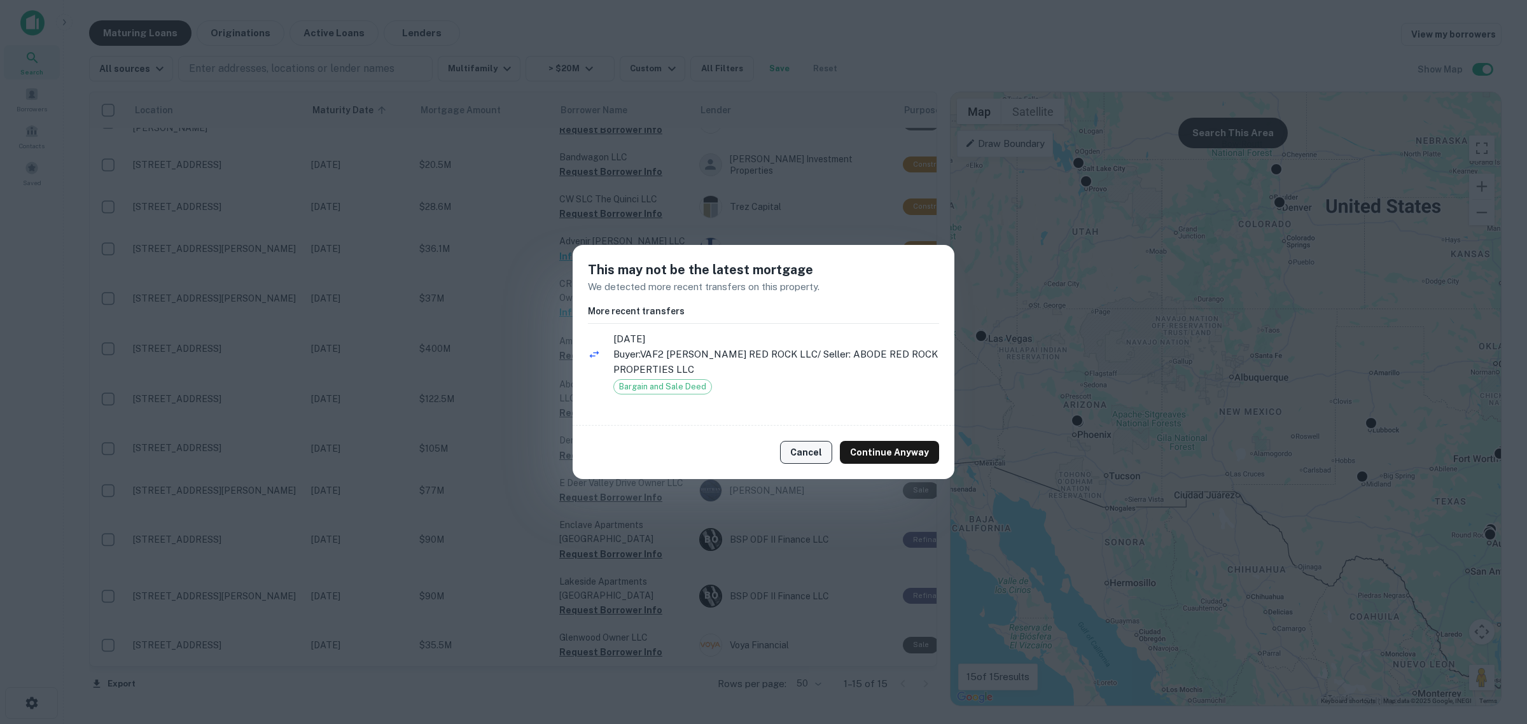
click at [820, 453] on button "Cancel" at bounding box center [806, 452] width 52 height 23
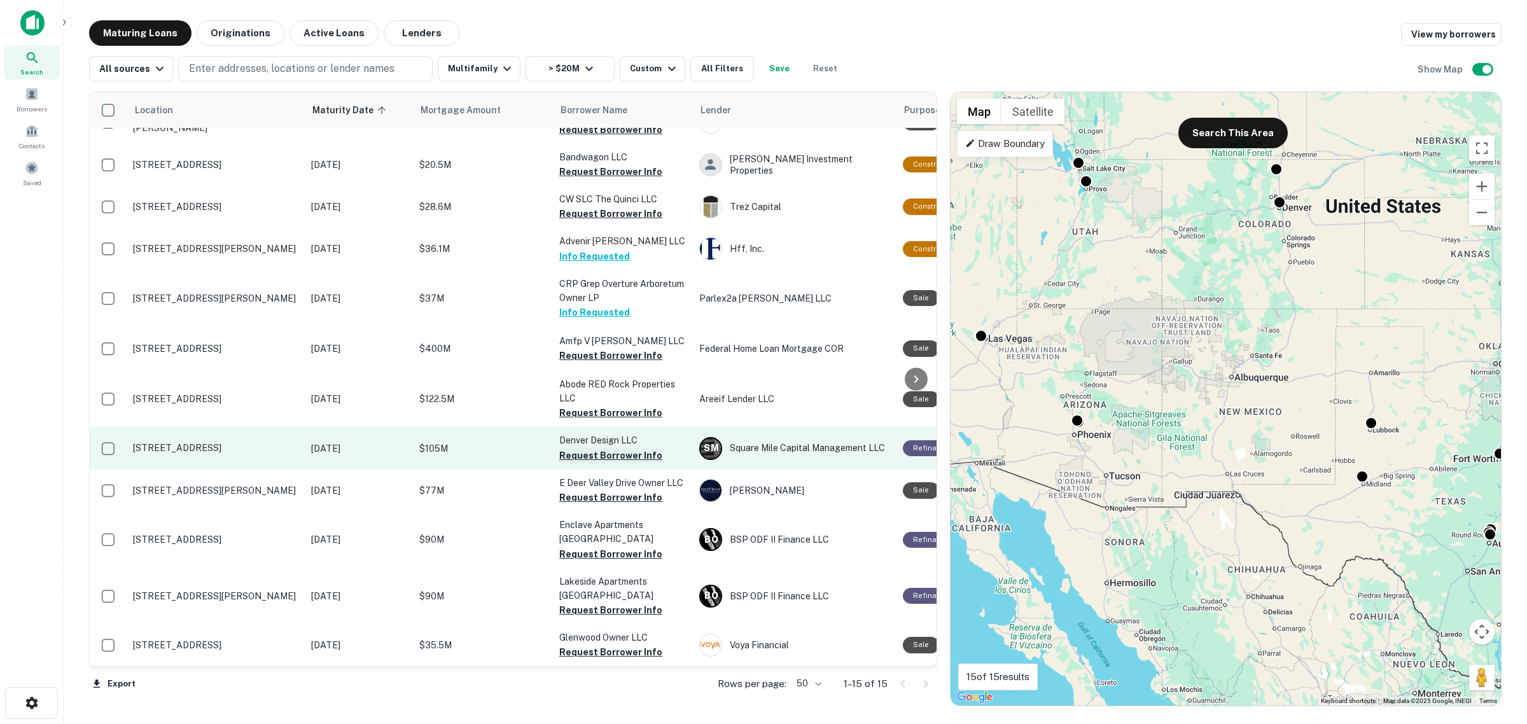
click at [620, 448] on button "Request Borrower Info" at bounding box center [610, 455] width 103 height 15
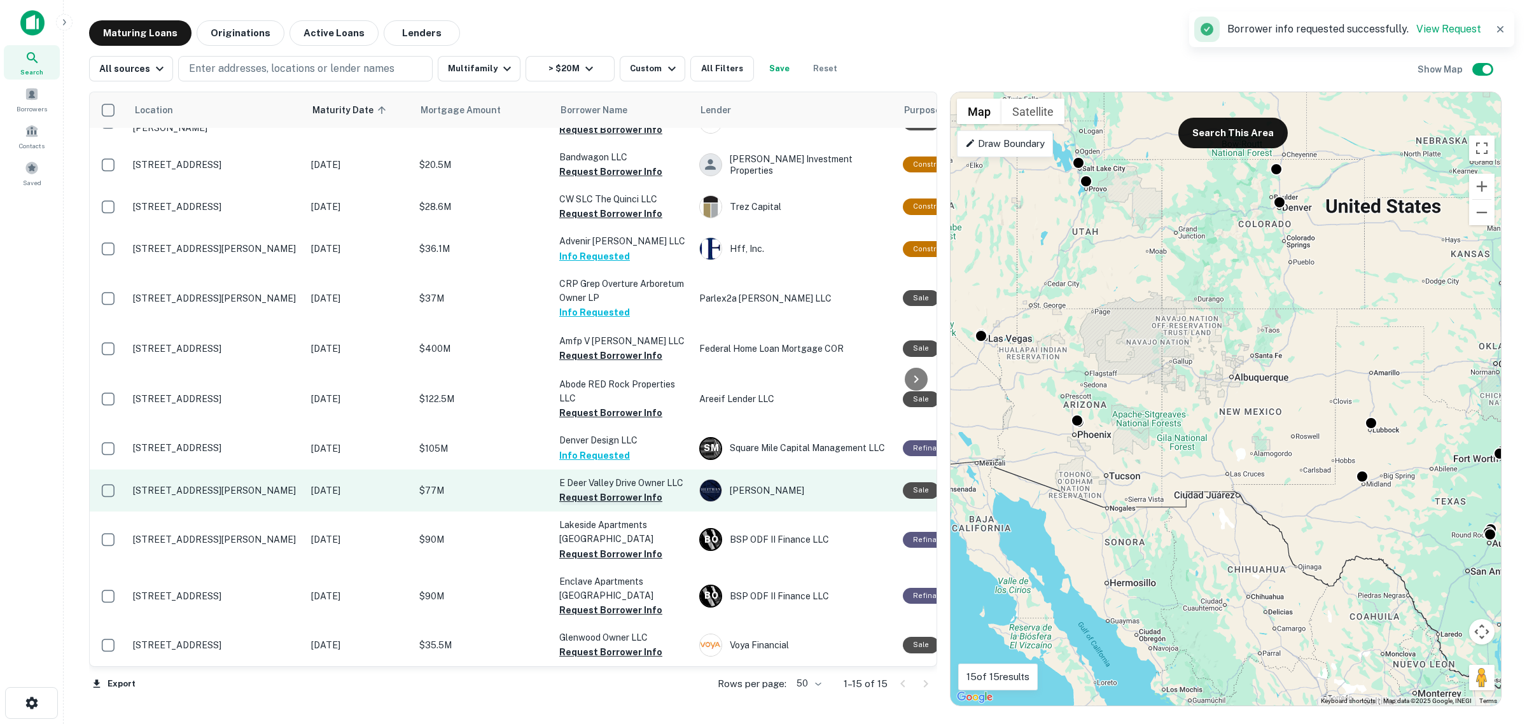
click at [599, 492] on button "Request Borrower Info" at bounding box center [610, 497] width 103 height 15
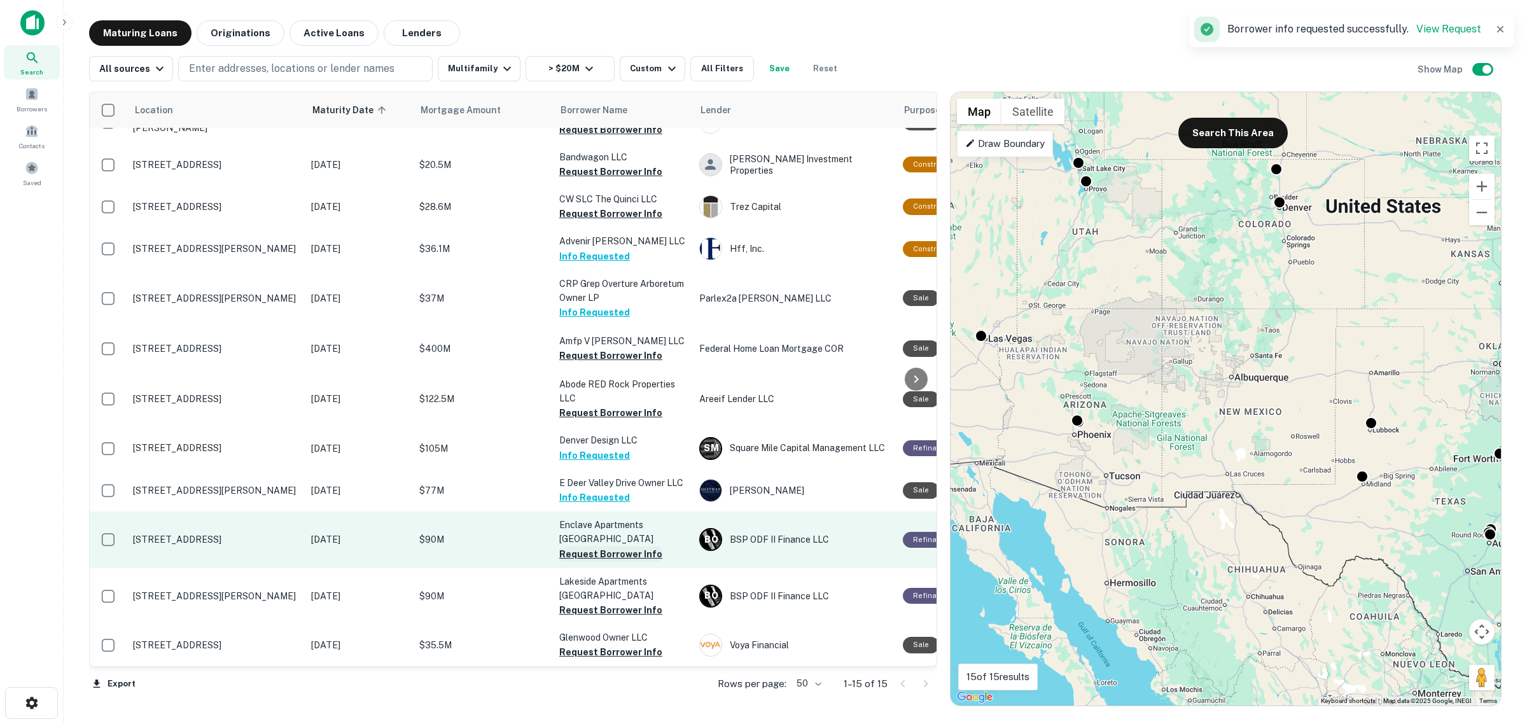
click at [618, 547] on button "Request Borrower Info" at bounding box center [610, 554] width 103 height 15
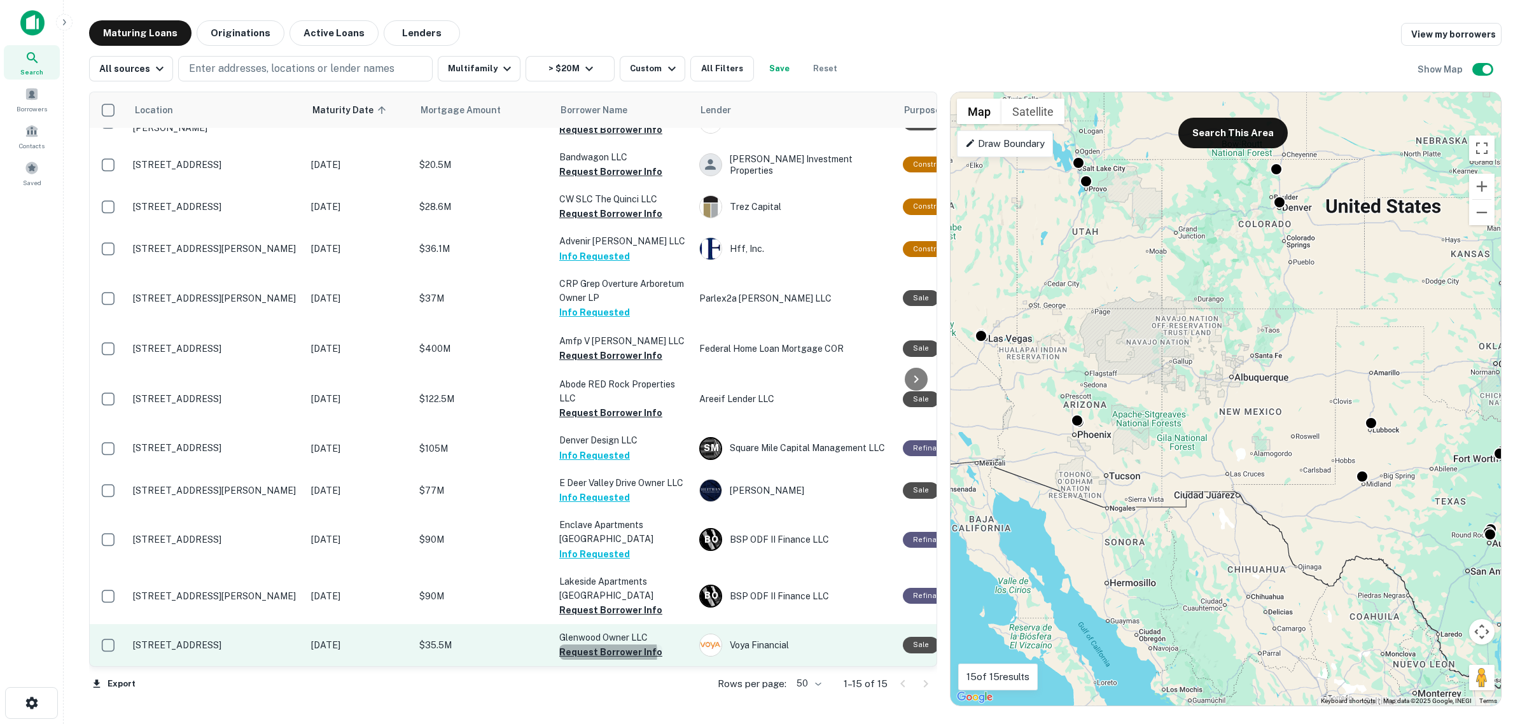
click at [608, 645] on button "Request Borrower Info" at bounding box center [610, 652] width 103 height 15
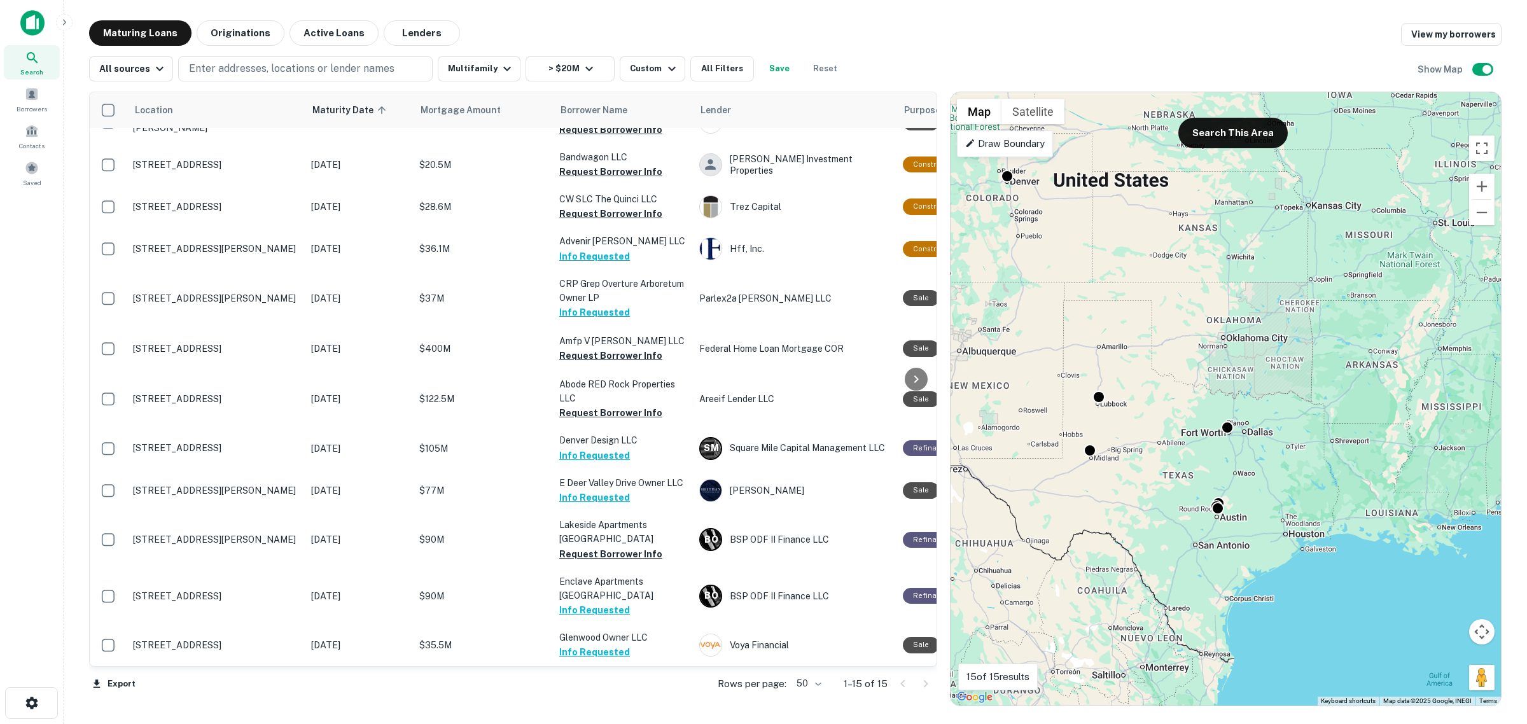
drag, startPoint x: 1390, startPoint y: 527, endPoint x: 1403, endPoint y: 645, distance: 118.4
click at [1403, 645] on div "To activate drag with keyboard, press Alt + Enter. Once in keyboard drag state,…" at bounding box center [1226, 398] width 550 height 613
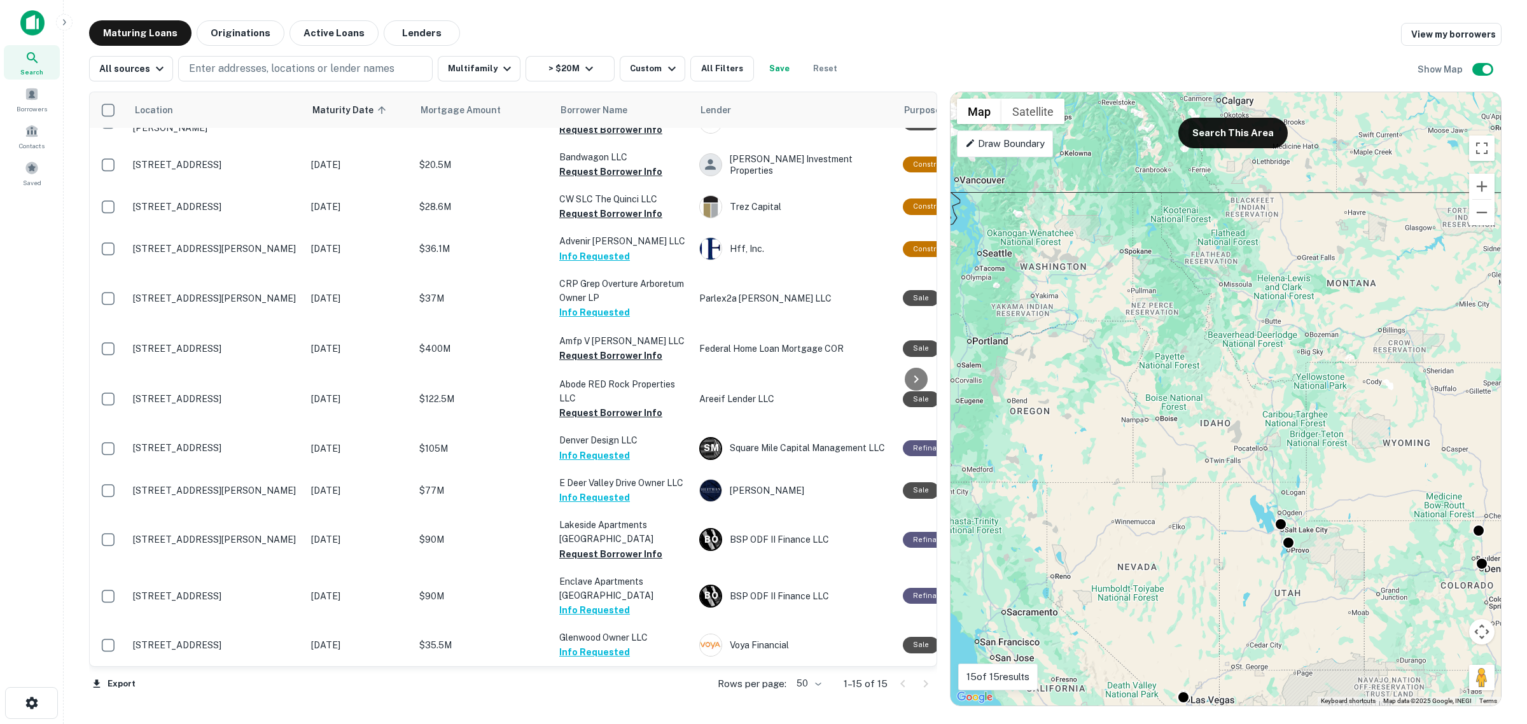
drag, startPoint x: 1077, startPoint y: 368, endPoint x: 1246, endPoint y: 603, distance: 289.6
click at [1246, 603] on div "To activate drag with keyboard, press Alt + Enter. Once in keyboard drag state,…" at bounding box center [1226, 398] width 550 height 613
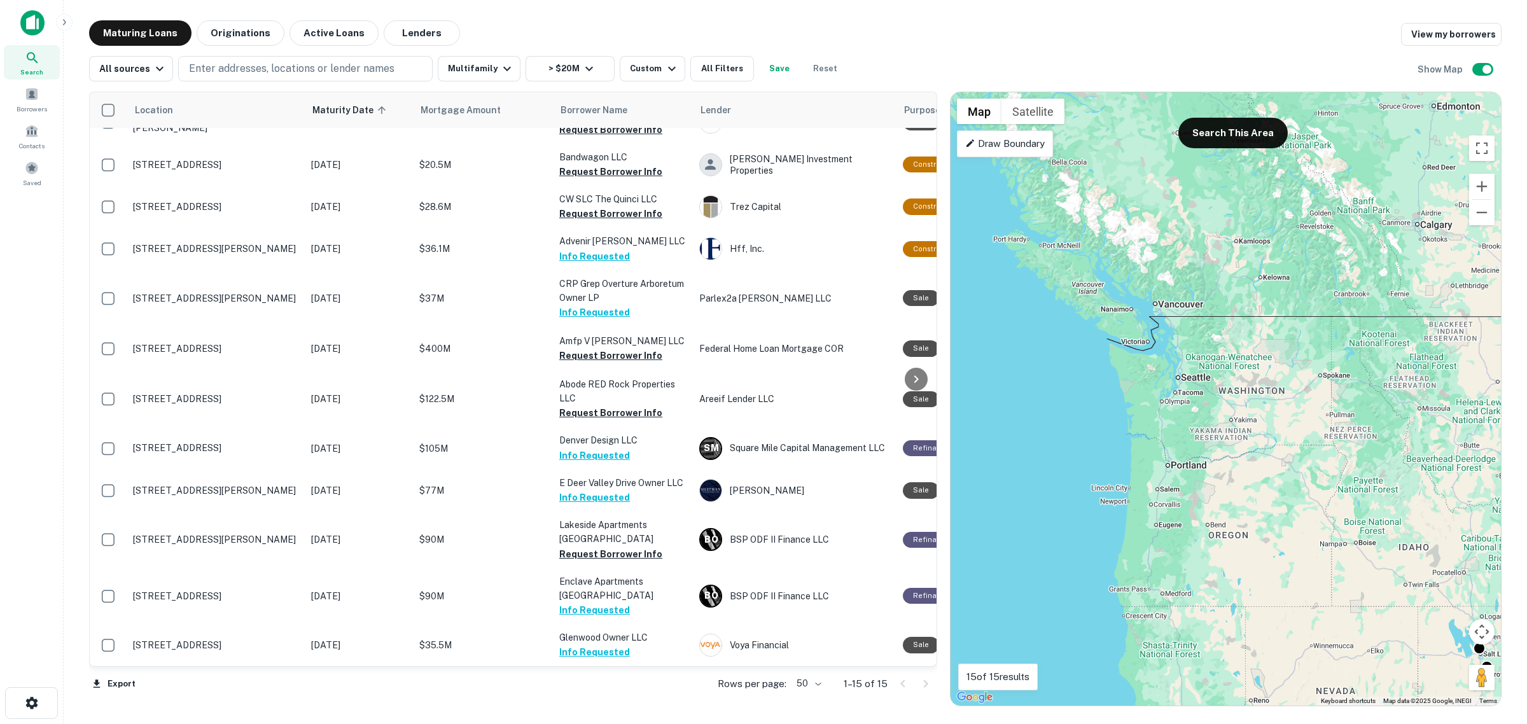
drag, startPoint x: 1276, startPoint y: 455, endPoint x: 1386, endPoint y: 531, distance: 134.0
click at [1386, 531] on div "To activate drag with keyboard, press Alt + Enter. Once in keyboard drag state,…" at bounding box center [1226, 398] width 550 height 613
click at [1235, 127] on button "Search This Area" at bounding box center [1232, 133] width 109 height 31
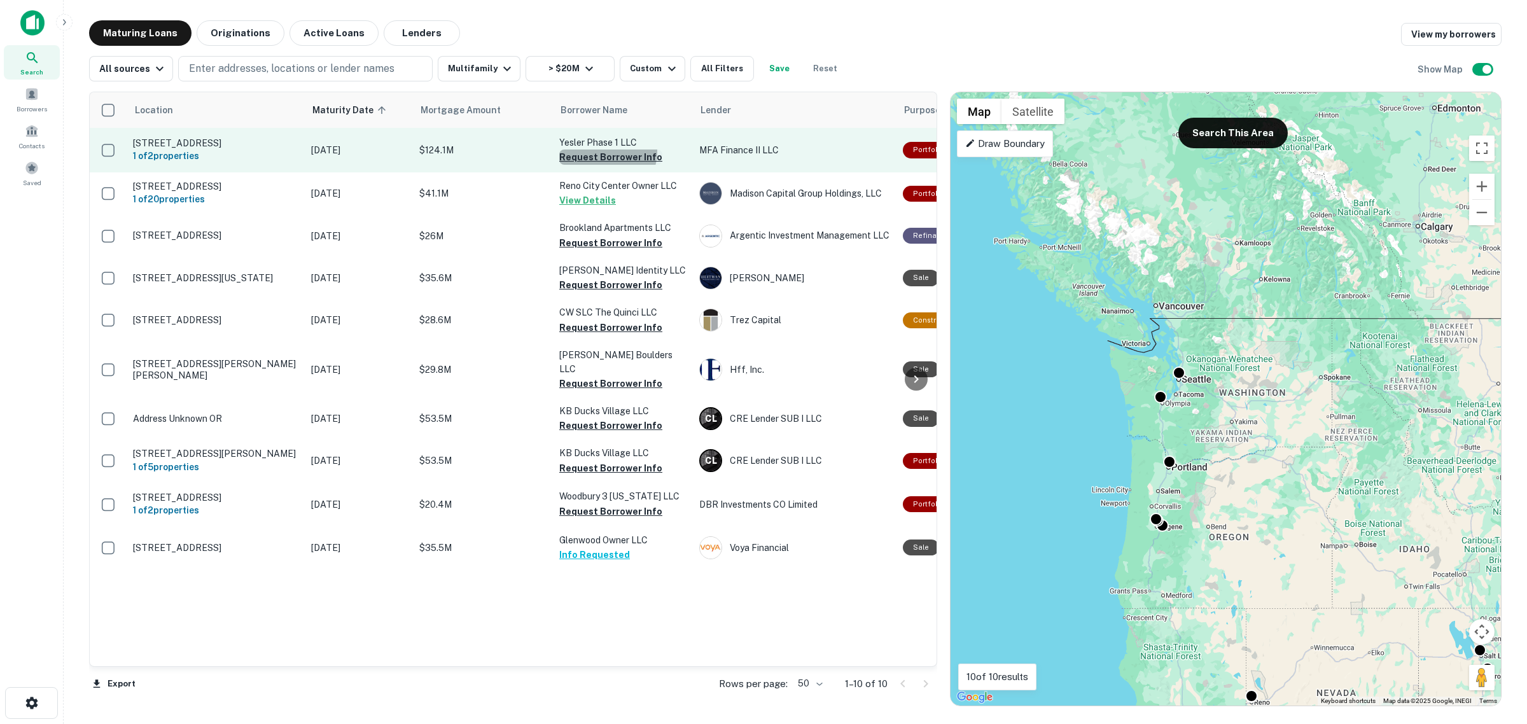
click at [598, 151] on button "Request Borrower Info" at bounding box center [610, 157] width 103 height 15
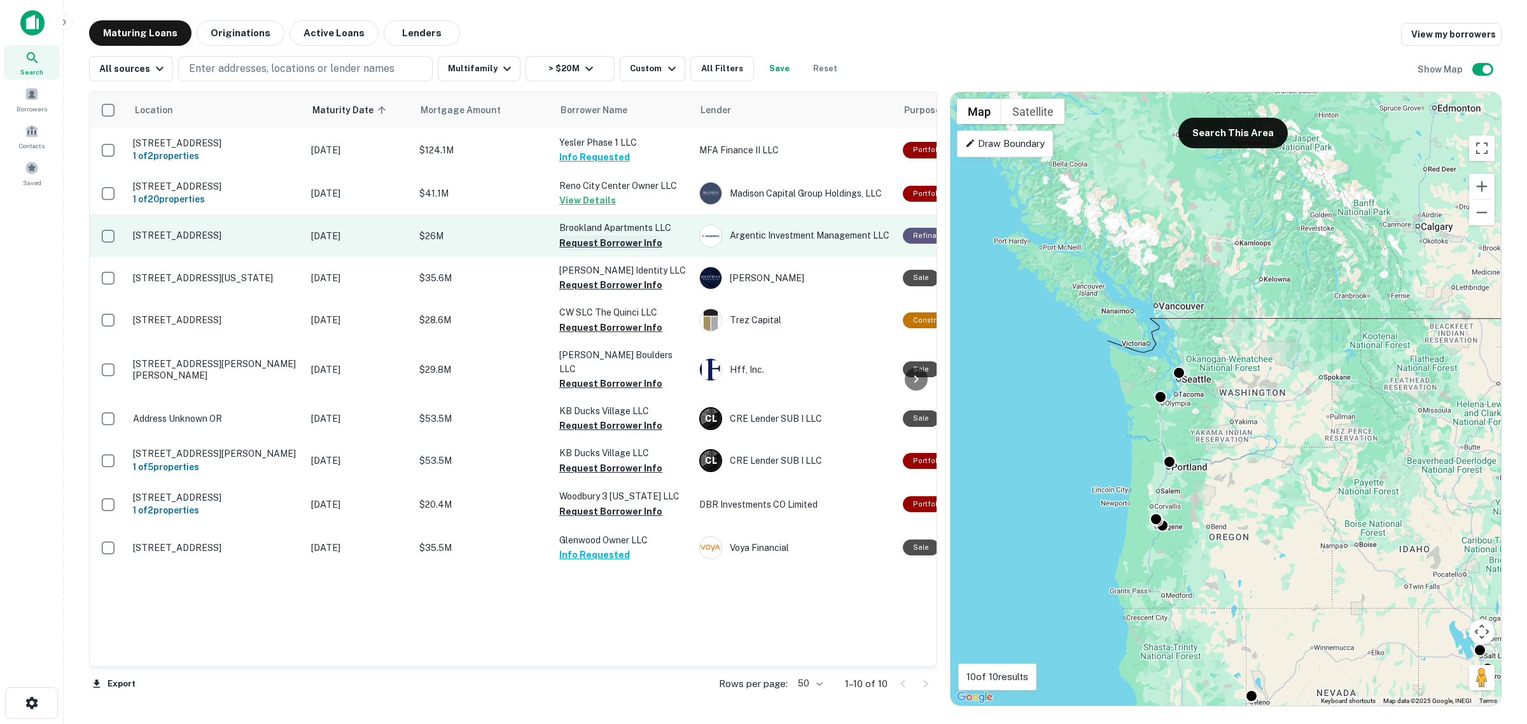
click at [590, 242] on button "Request Borrower Info" at bounding box center [610, 242] width 103 height 15
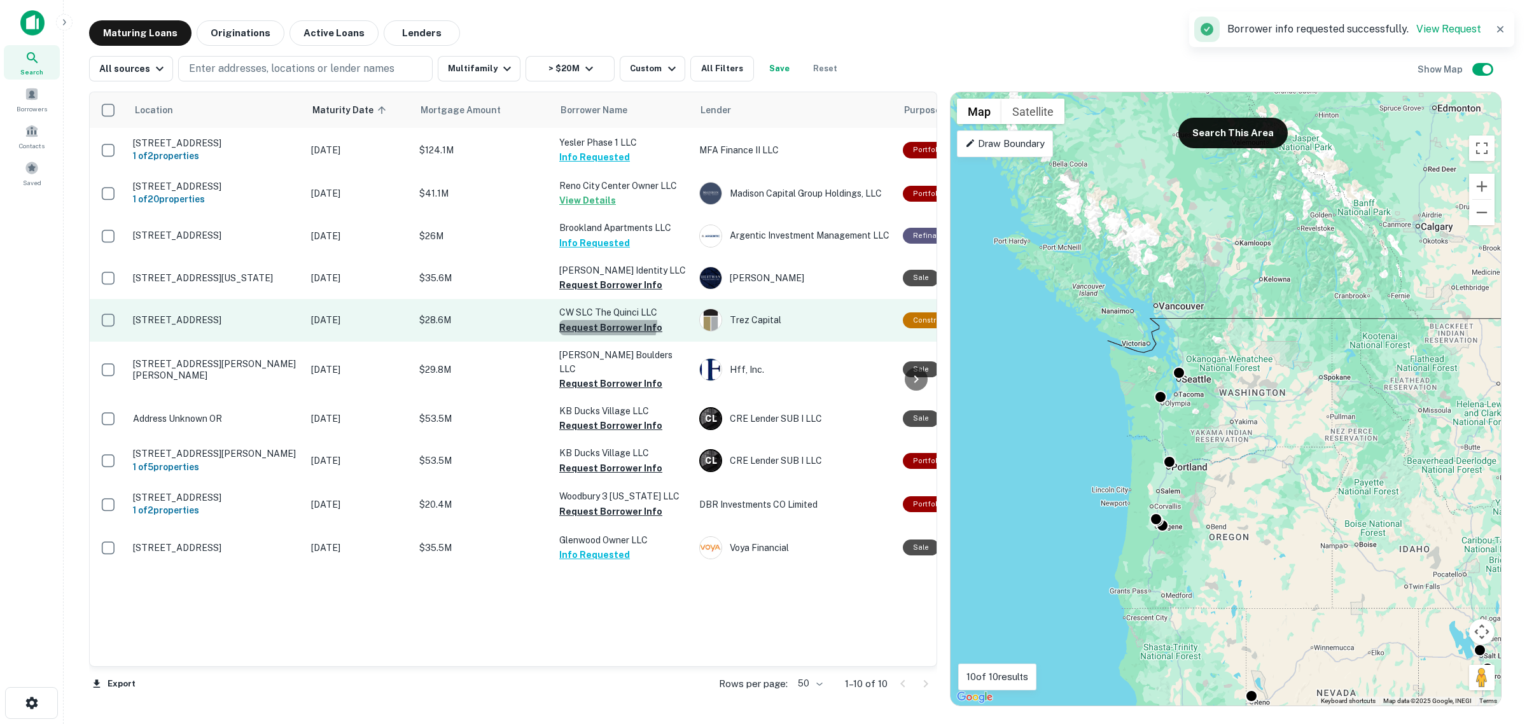
click at [605, 321] on button "Request Borrower Info" at bounding box center [610, 327] width 103 height 15
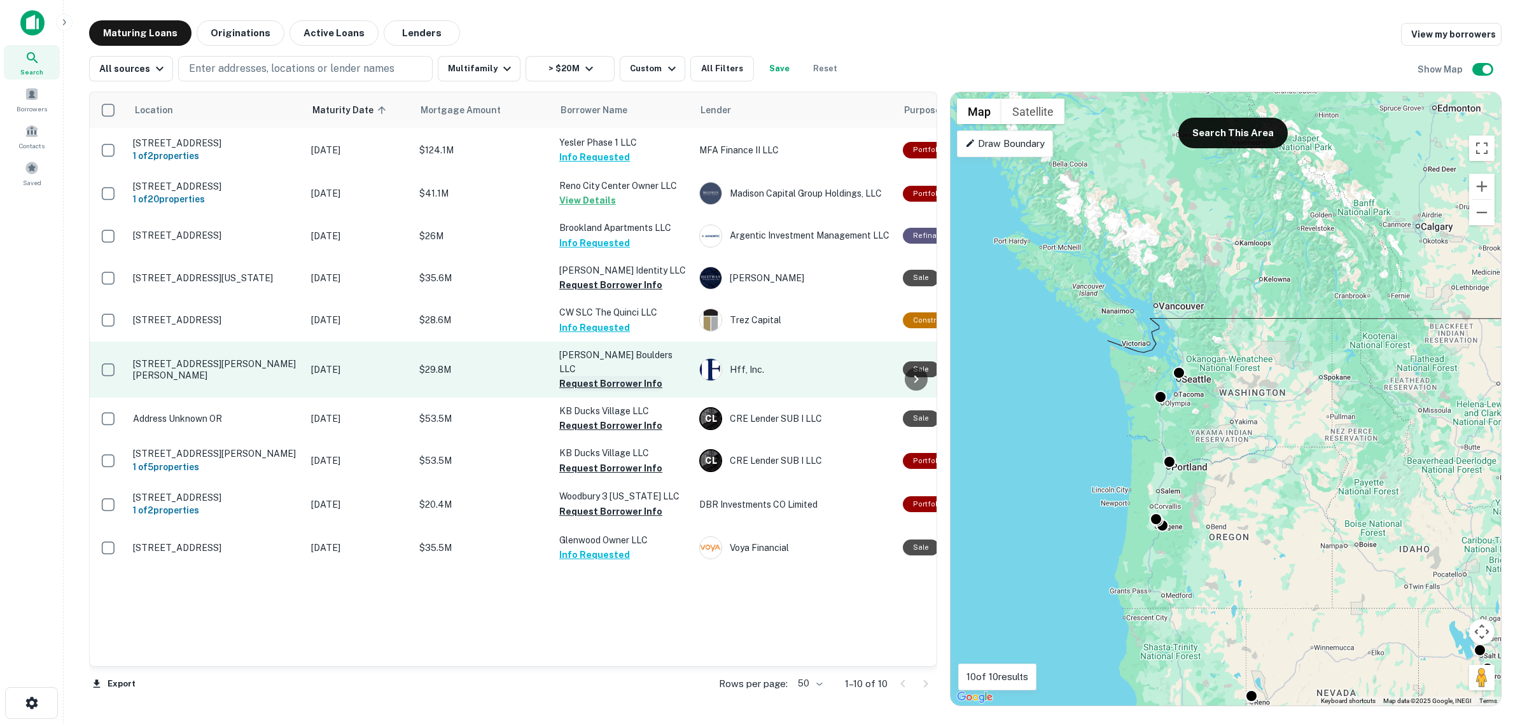
click at [603, 376] on button "Request Borrower Info" at bounding box center [610, 383] width 103 height 15
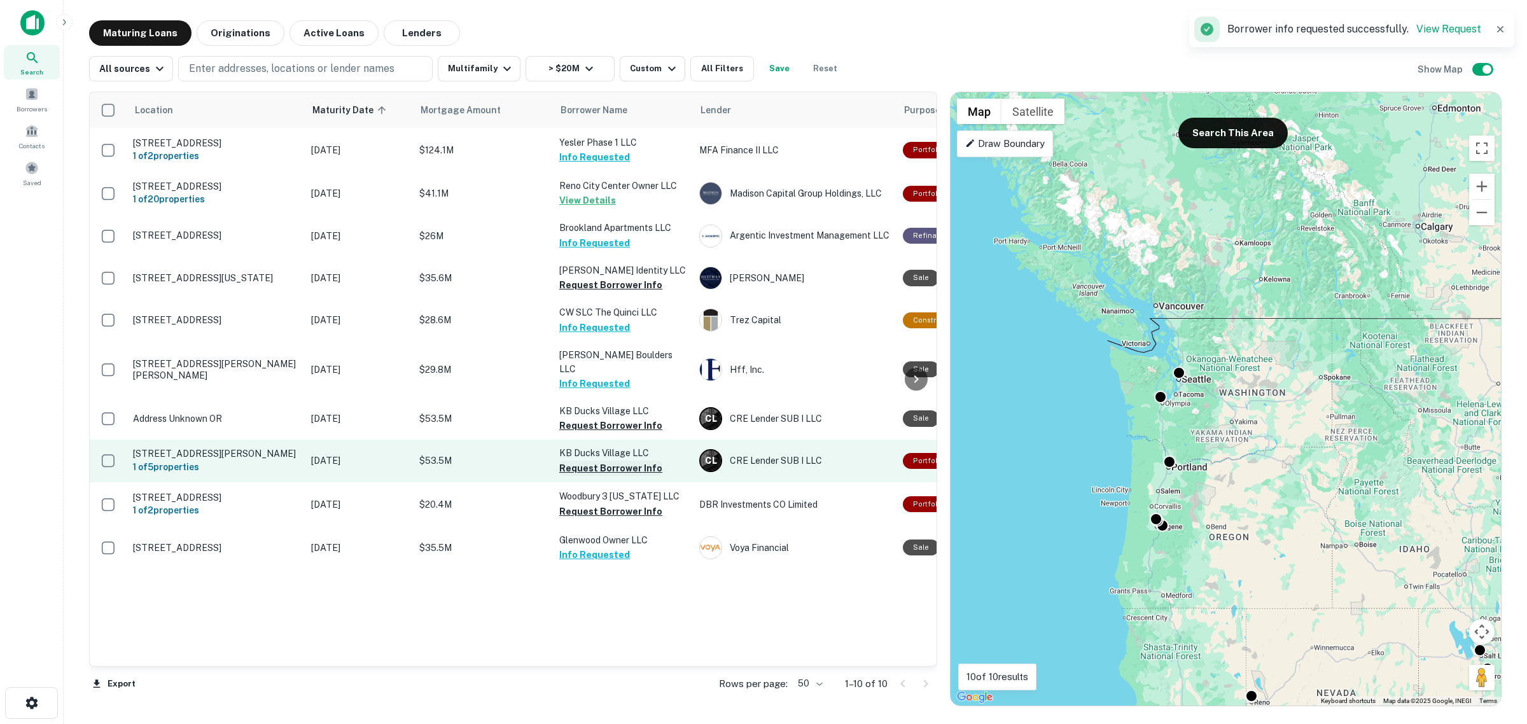
click at [608, 461] on button "Request Borrower Info" at bounding box center [610, 468] width 103 height 15
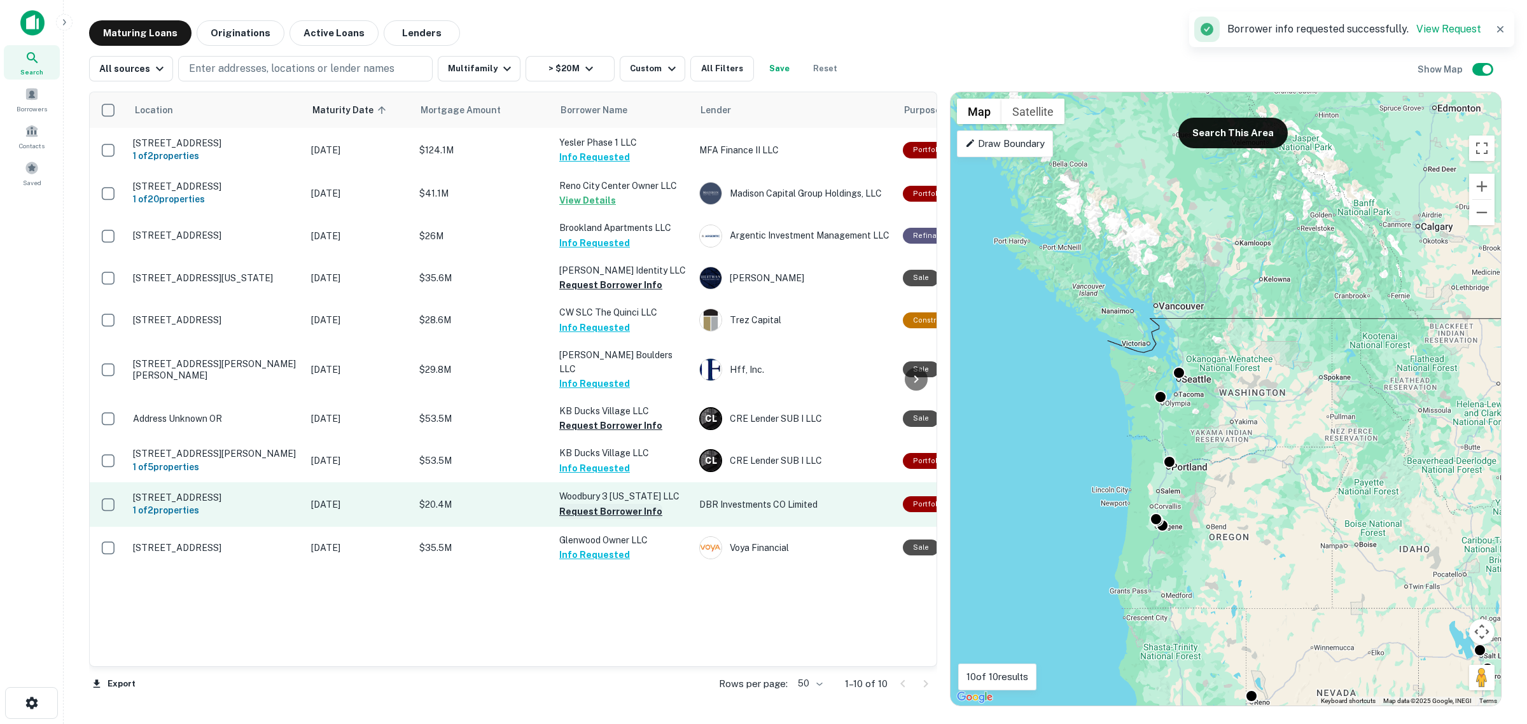
click at [606, 504] on button "Request Borrower Info" at bounding box center [610, 511] width 103 height 15
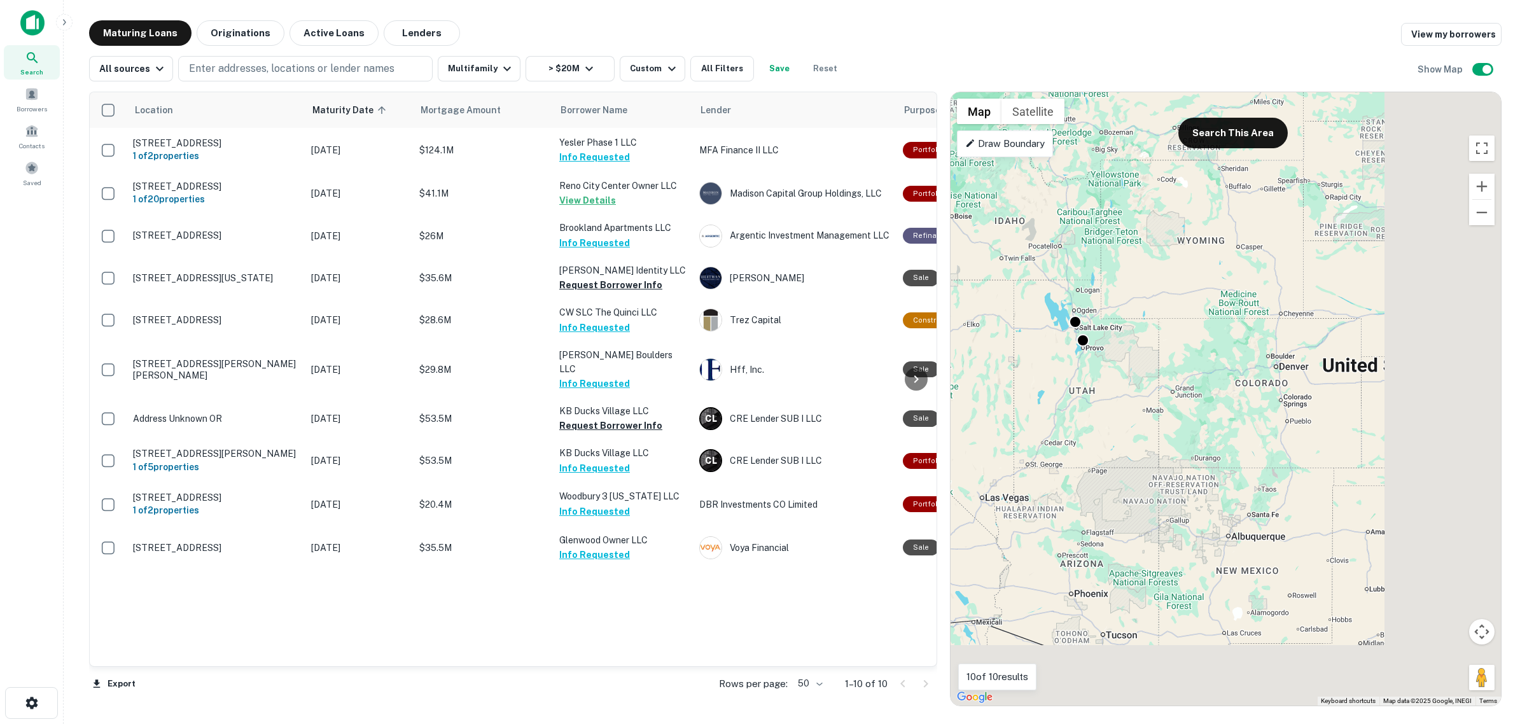
drag, startPoint x: 1369, startPoint y: 510, endPoint x: 951, endPoint y: 171, distance: 538.7
click at [951, 172] on div "To activate drag with keyboard, press Alt + Enter. Once in keyboard drag state,…" at bounding box center [1226, 398] width 550 height 613
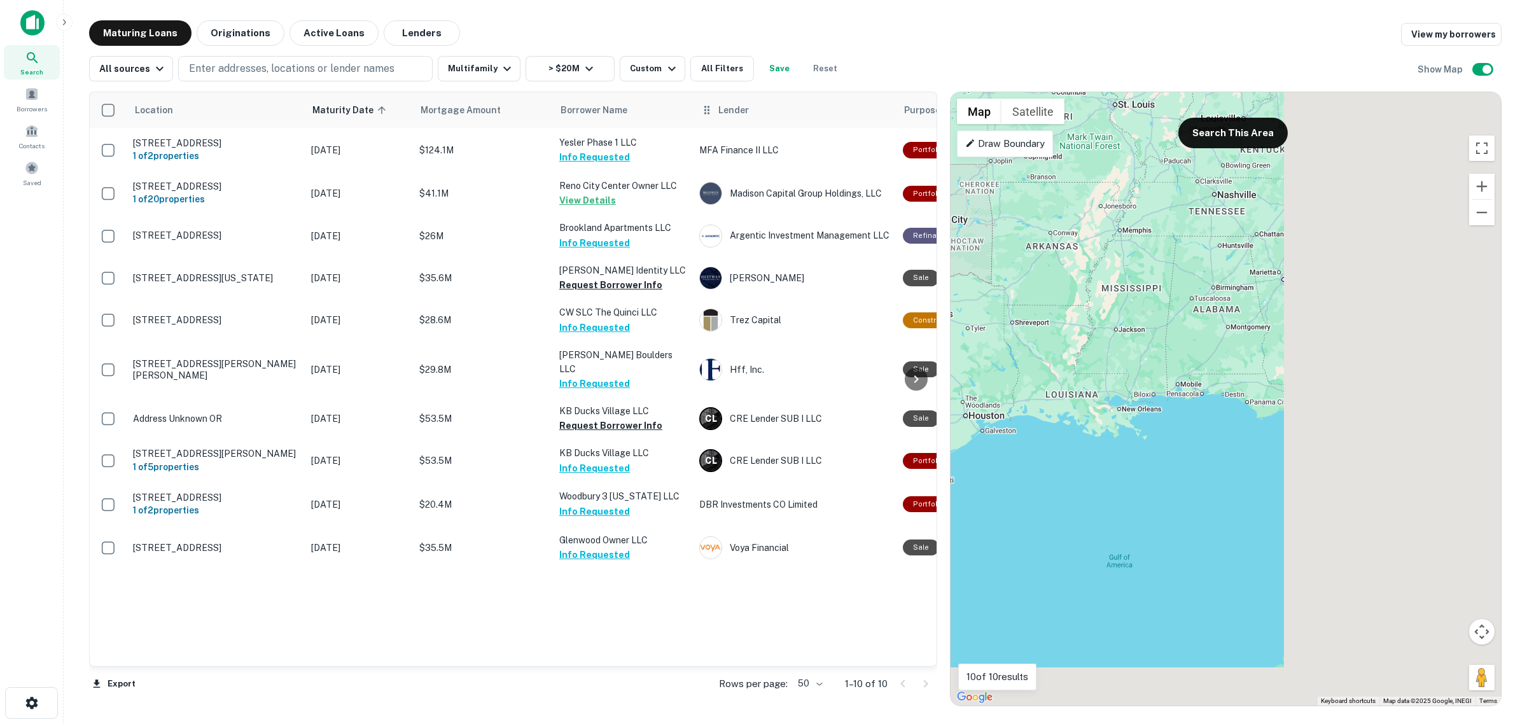
drag, startPoint x: 1360, startPoint y: 377, endPoint x: 816, endPoint y: 101, distance: 609.8
click at [816, 101] on div "Location Maturity Date sorted ascending Mortgage Amount Borrower Name Lender Pu…" at bounding box center [795, 393] width 1413 height 625
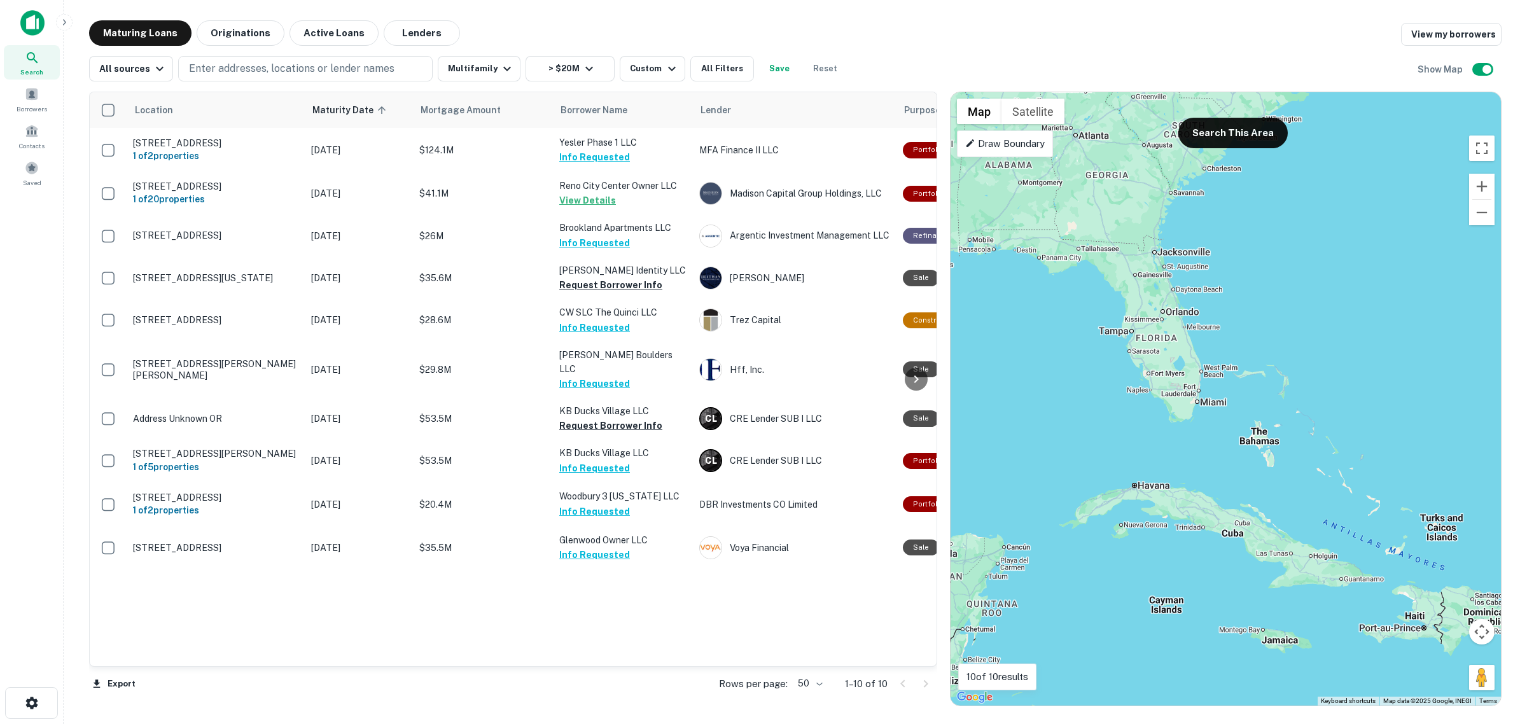
drag, startPoint x: 1269, startPoint y: 387, endPoint x: 1144, endPoint y: 195, distance: 229.4
click at [1061, 242] on div "To activate drag with keyboard, press Alt + Enter. Once in keyboard drag state,…" at bounding box center [1226, 398] width 550 height 613
click at [1238, 116] on div "Search This Area" at bounding box center [1228, 120] width 120 height 56
drag, startPoint x: 1236, startPoint y: 135, endPoint x: 1303, endPoint y: 215, distance: 104.4
click at [1238, 136] on button "Search This Area" at bounding box center [1232, 133] width 109 height 31
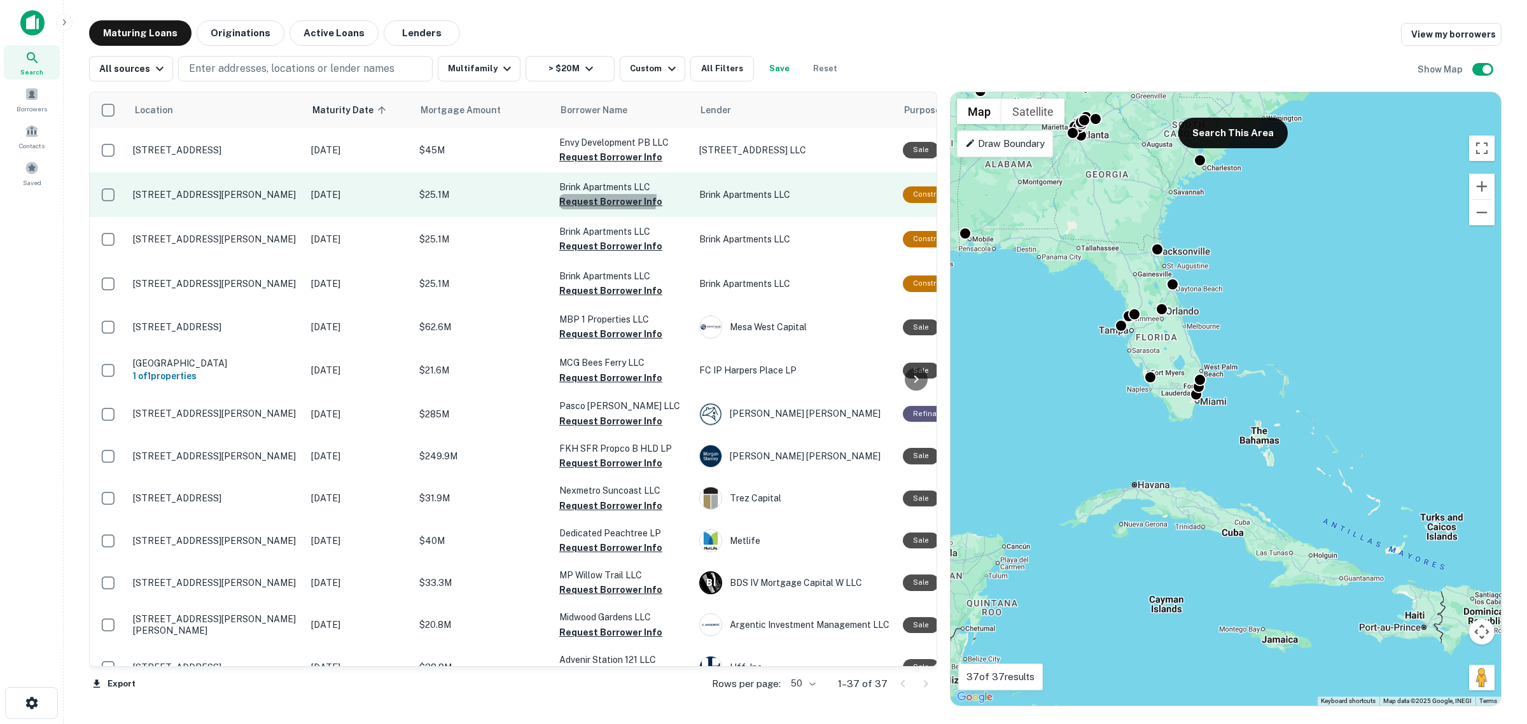
click at [601, 197] on button "Request Borrower Info" at bounding box center [610, 201] width 103 height 15
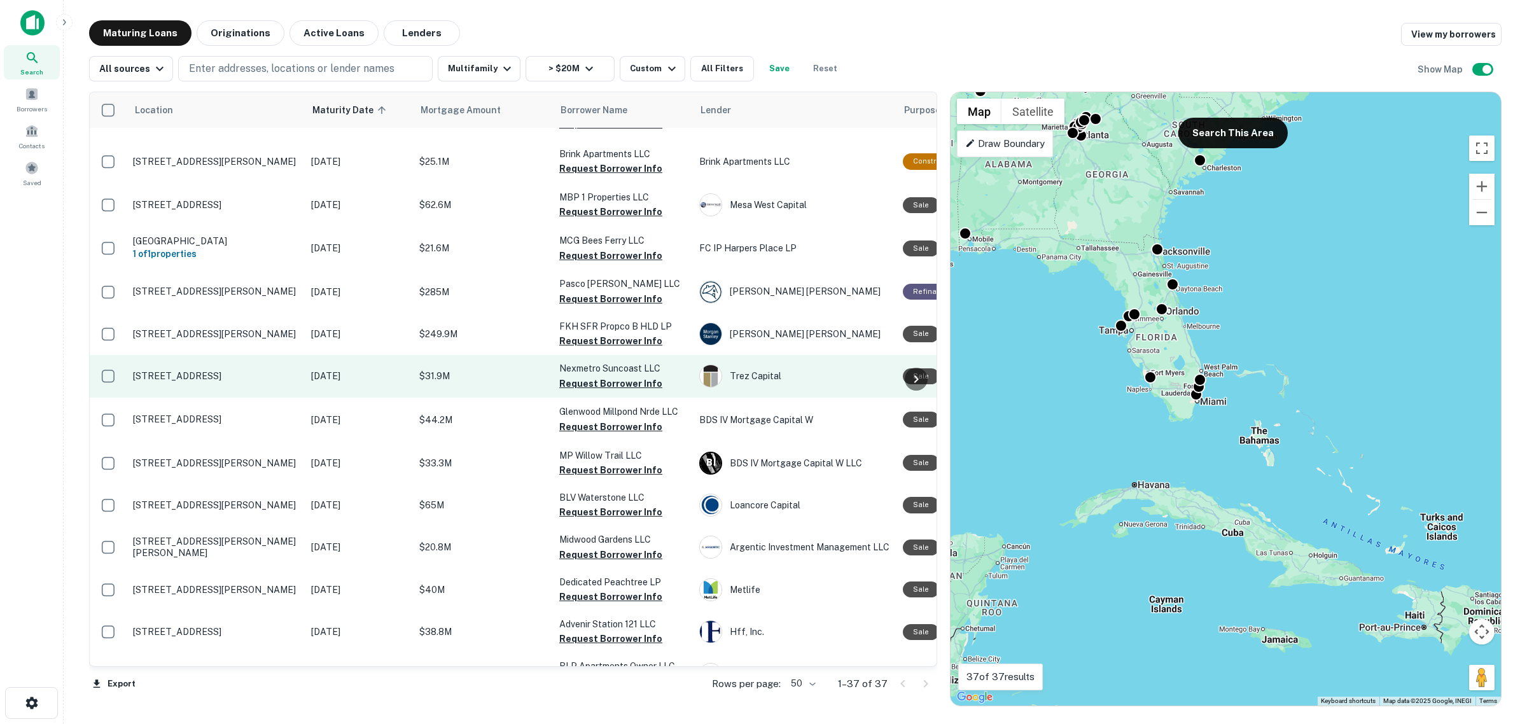
scroll to position [239, 0]
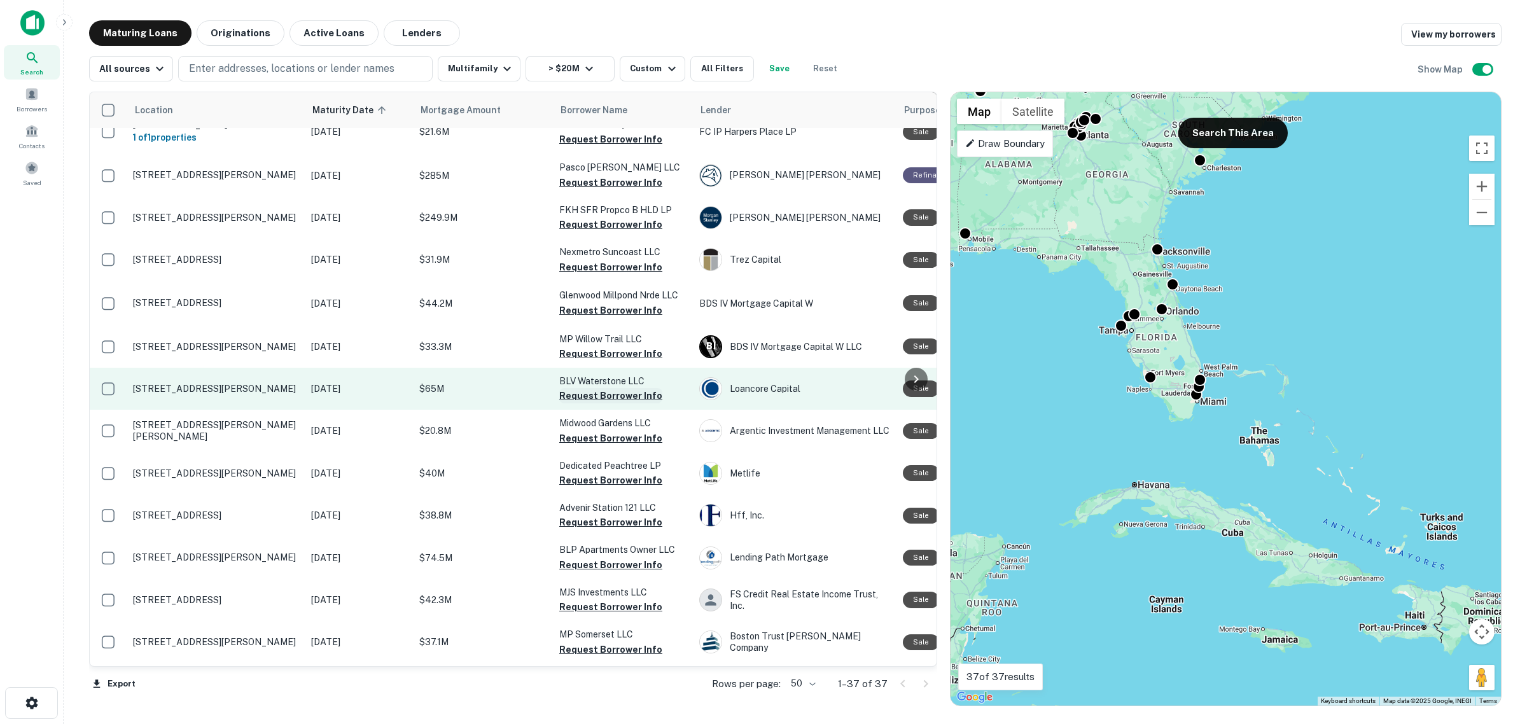
click at [601, 395] on button "Request Borrower Info" at bounding box center [610, 395] width 103 height 15
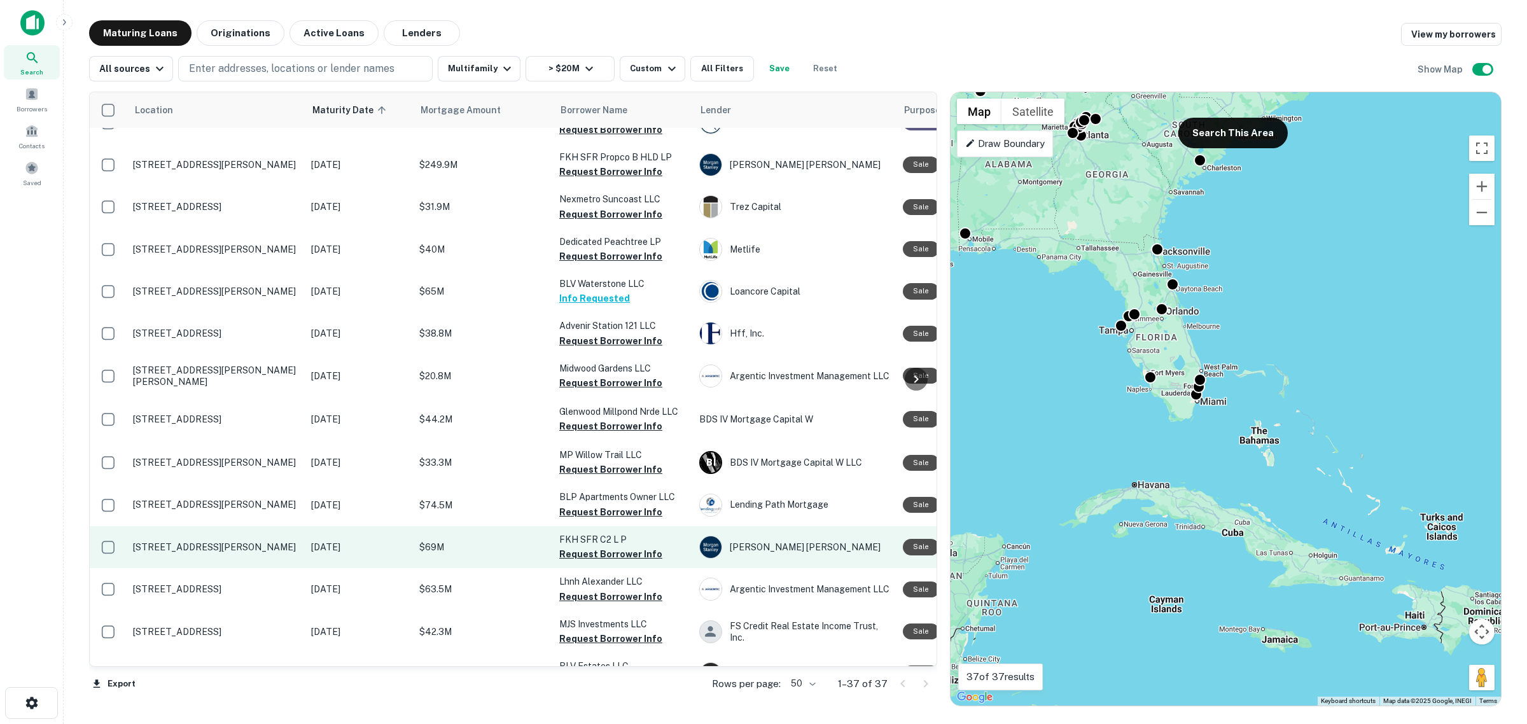
scroll to position [318, 0]
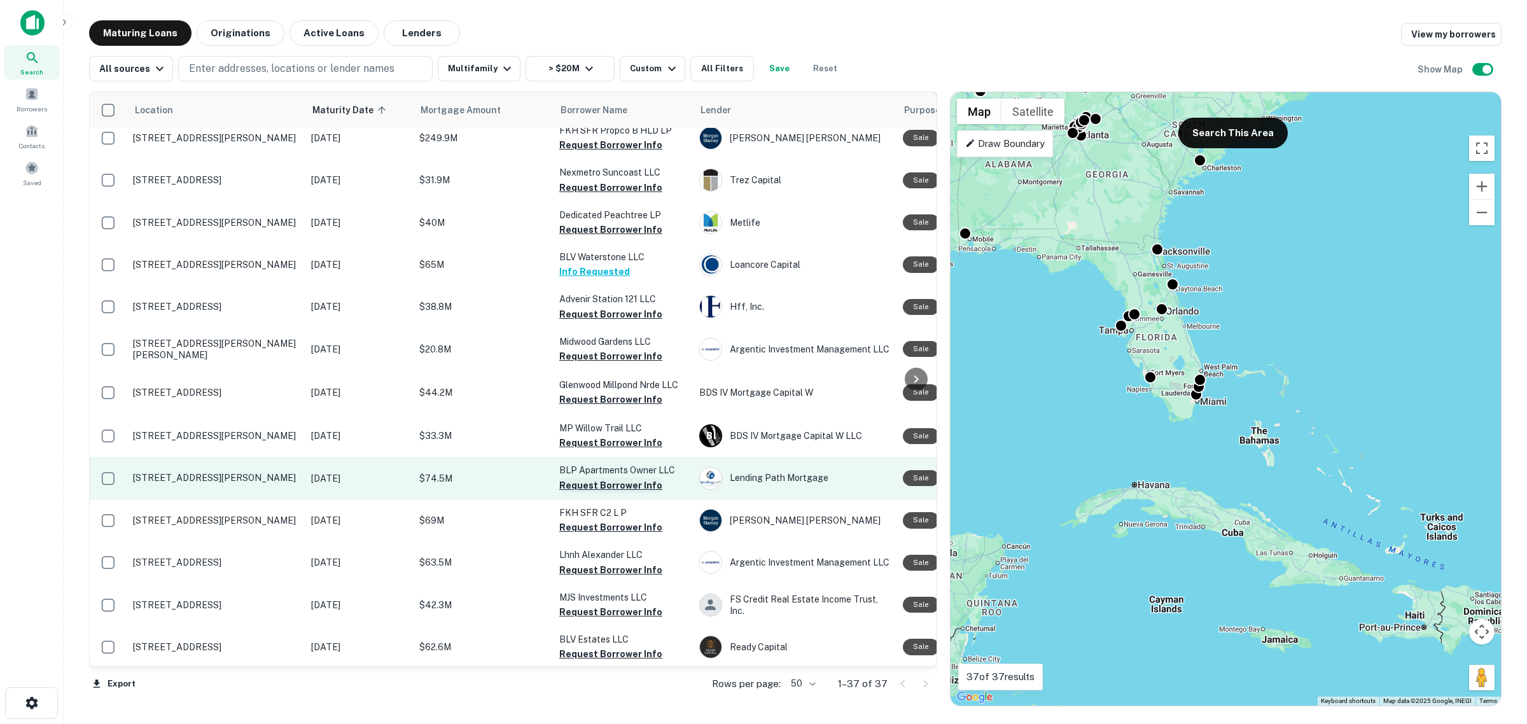
click at [604, 487] on button "Request Borrower Info" at bounding box center [610, 485] width 103 height 15
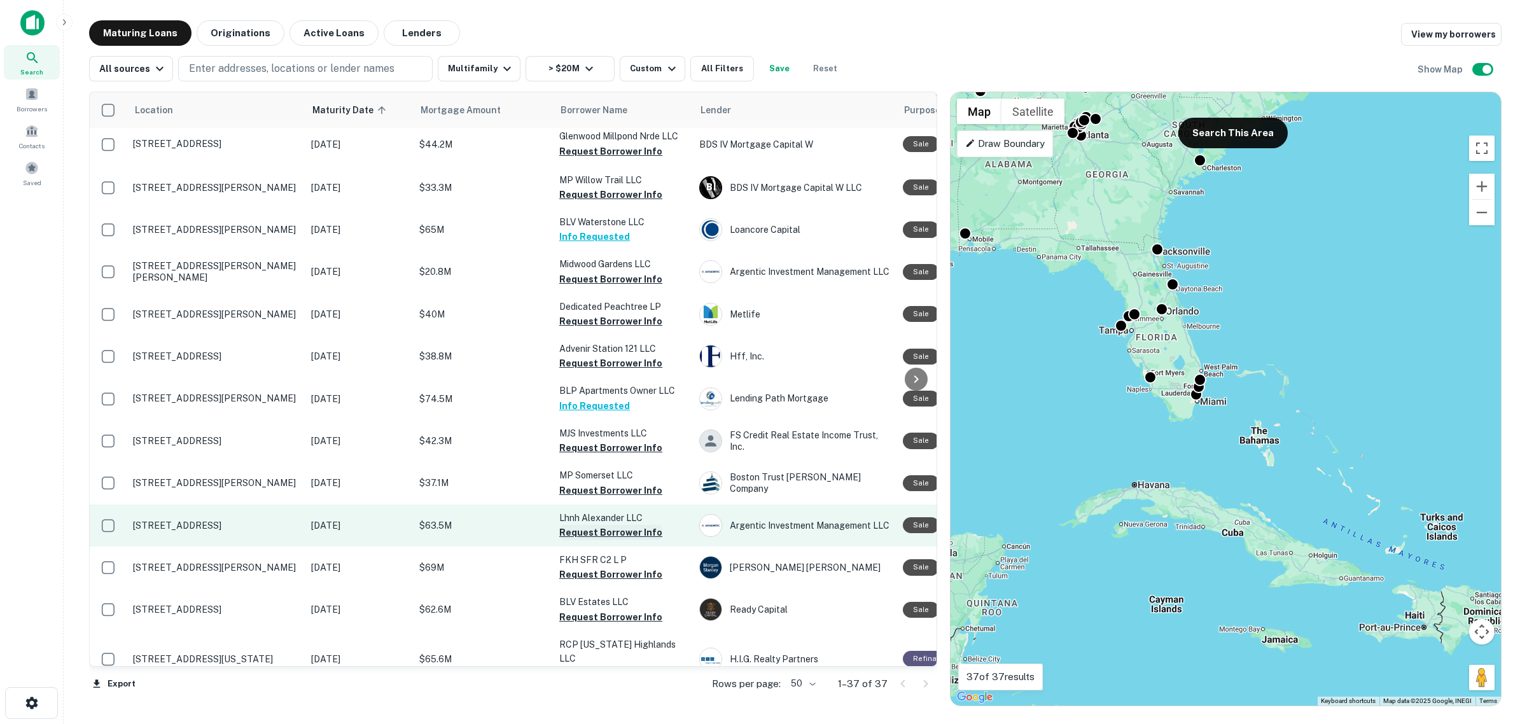
scroll to position [477, 0]
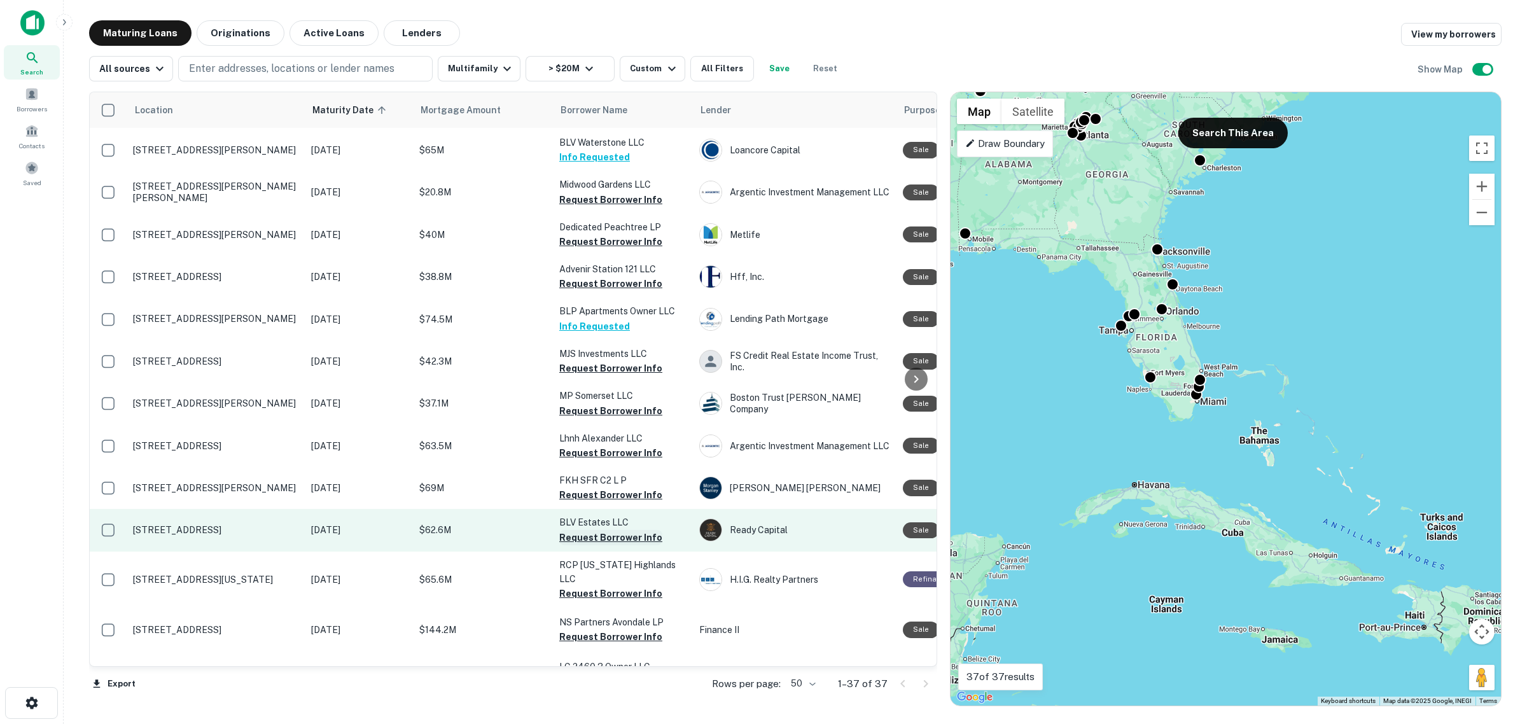
click at [603, 536] on button "Request Borrower Info" at bounding box center [610, 537] width 103 height 15
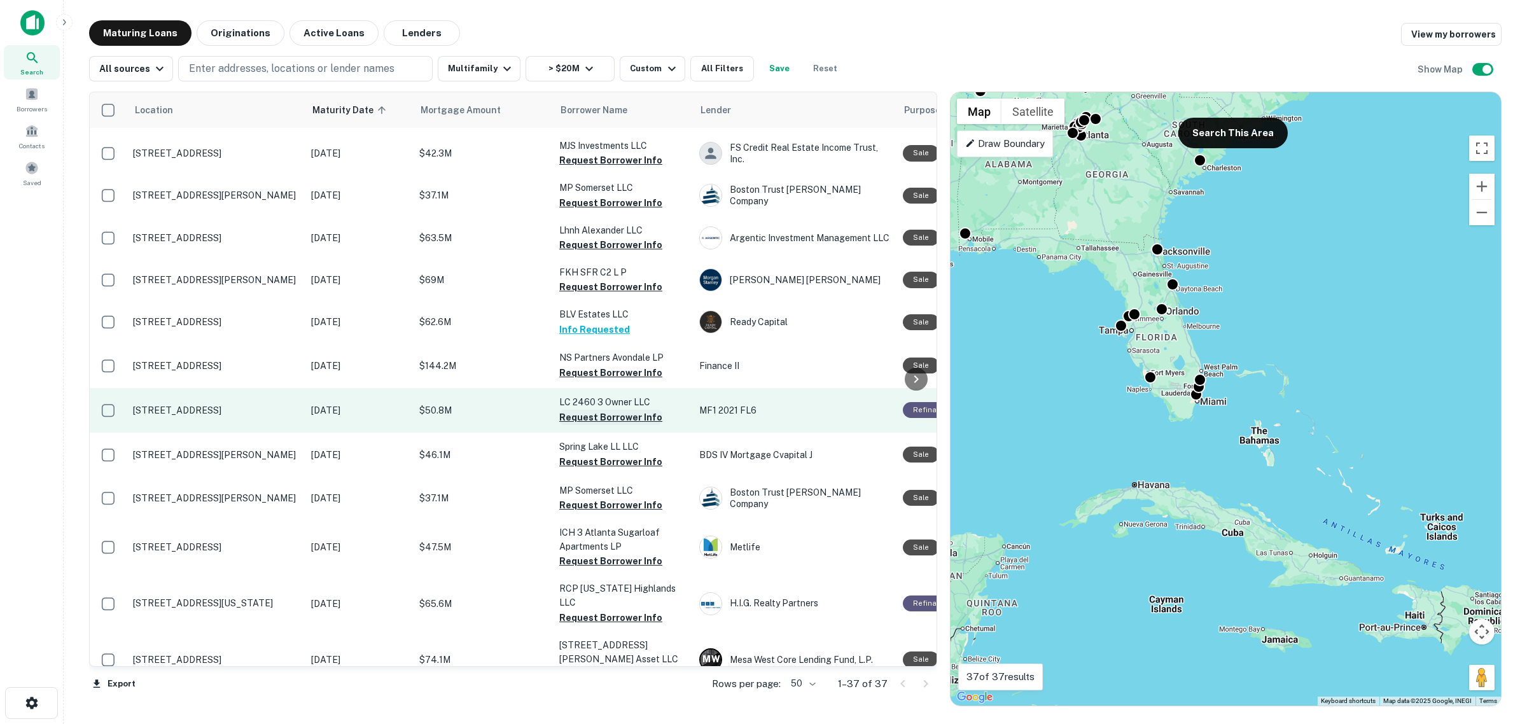
scroll to position [713, 0]
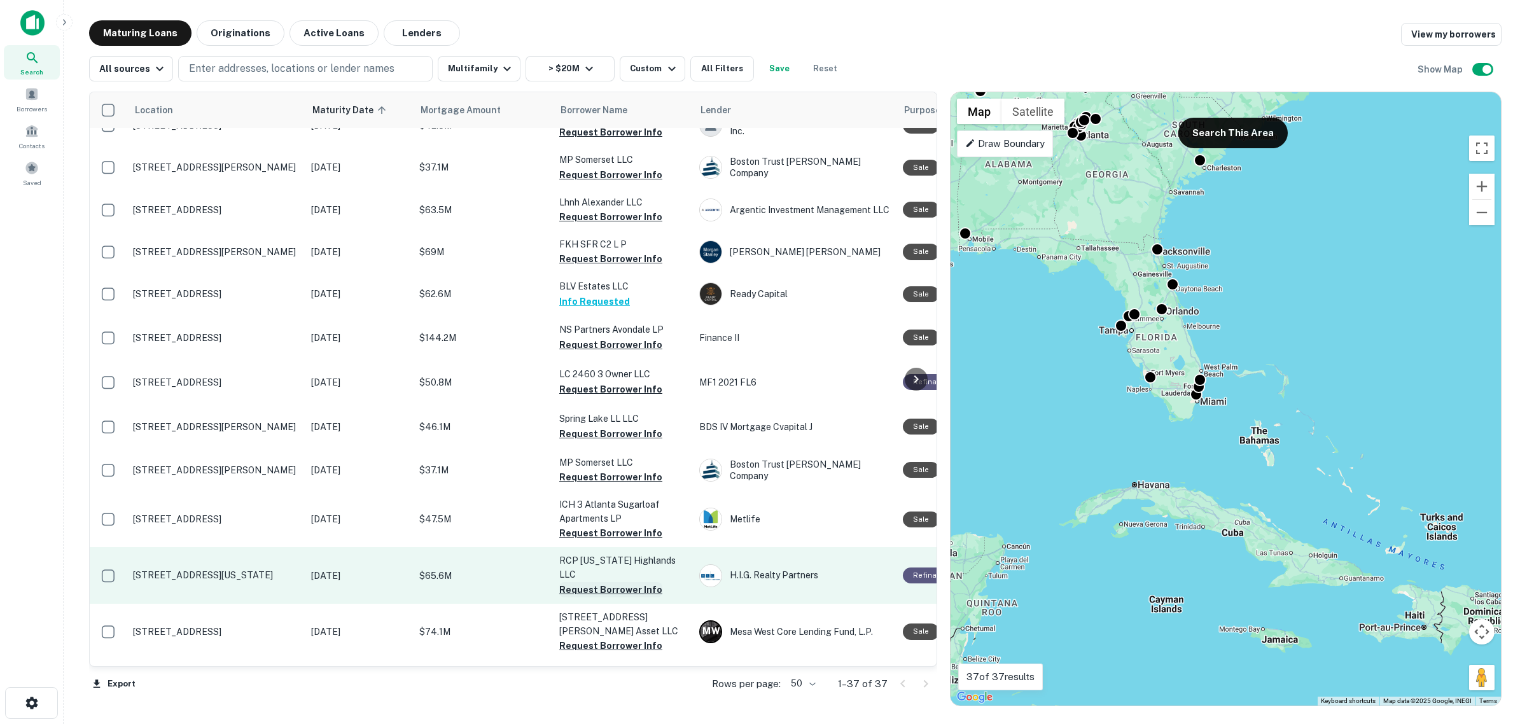
click at [612, 582] on button "Request Borrower Info" at bounding box center [610, 589] width 103 height 15
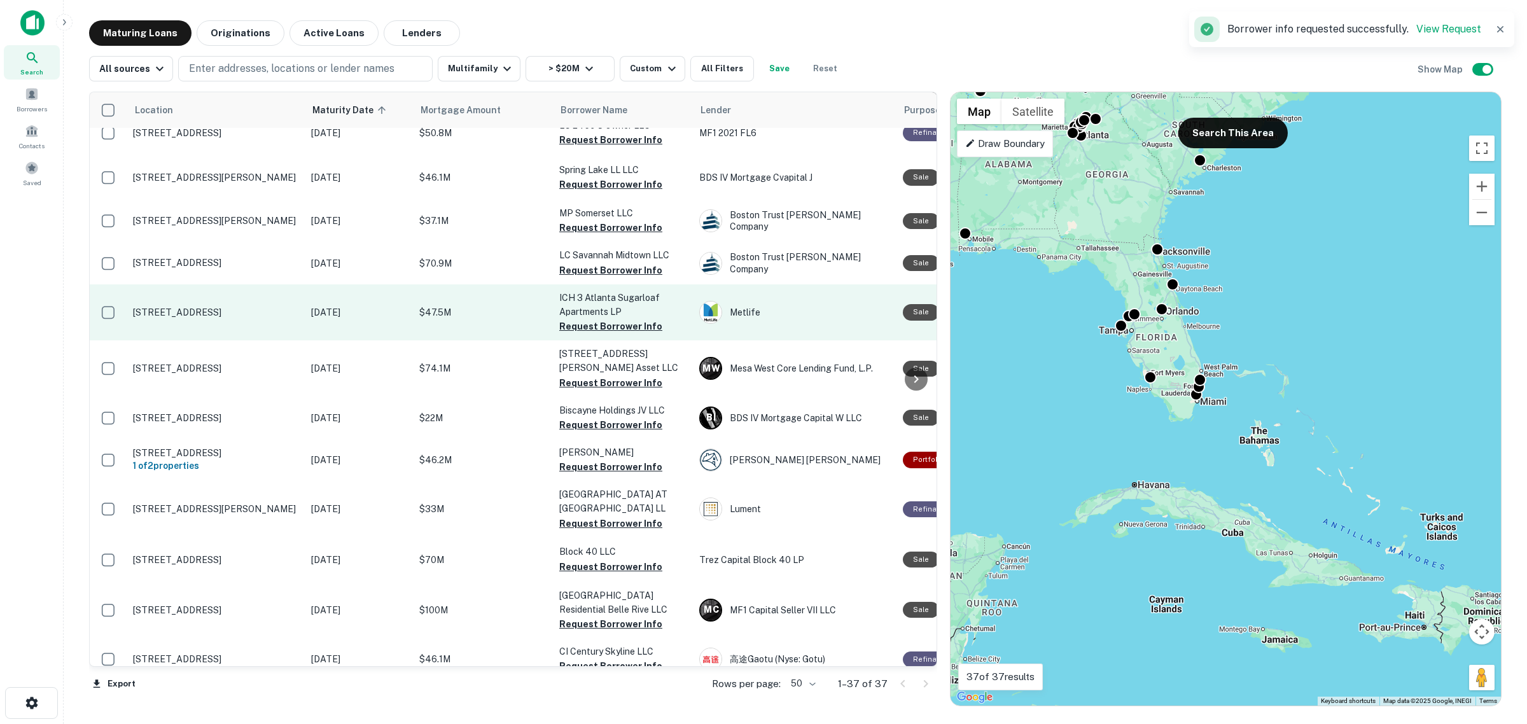
scroll to position [1031, 0]
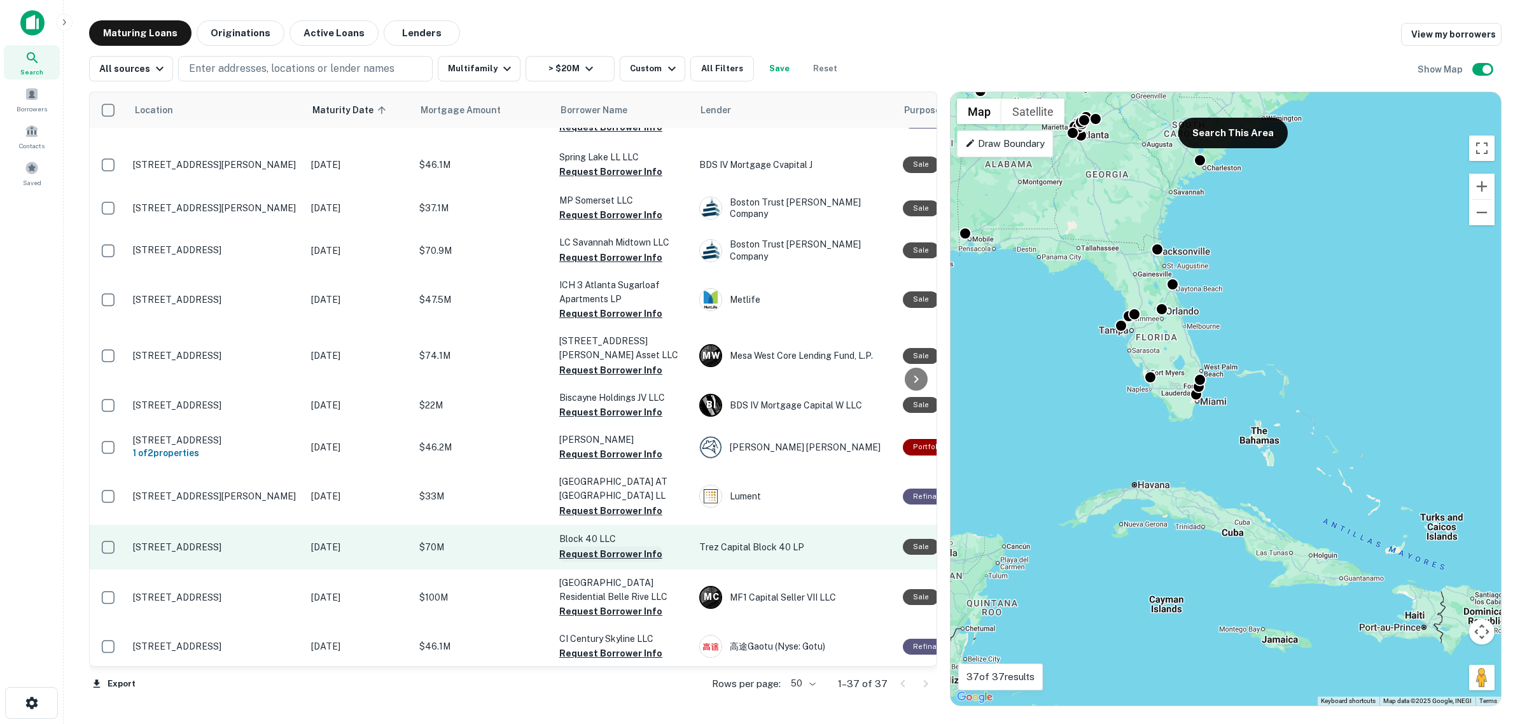
click at [615, 547] on button "Request Borrower Info" at bounding box center [610, 554] width 103 height 15
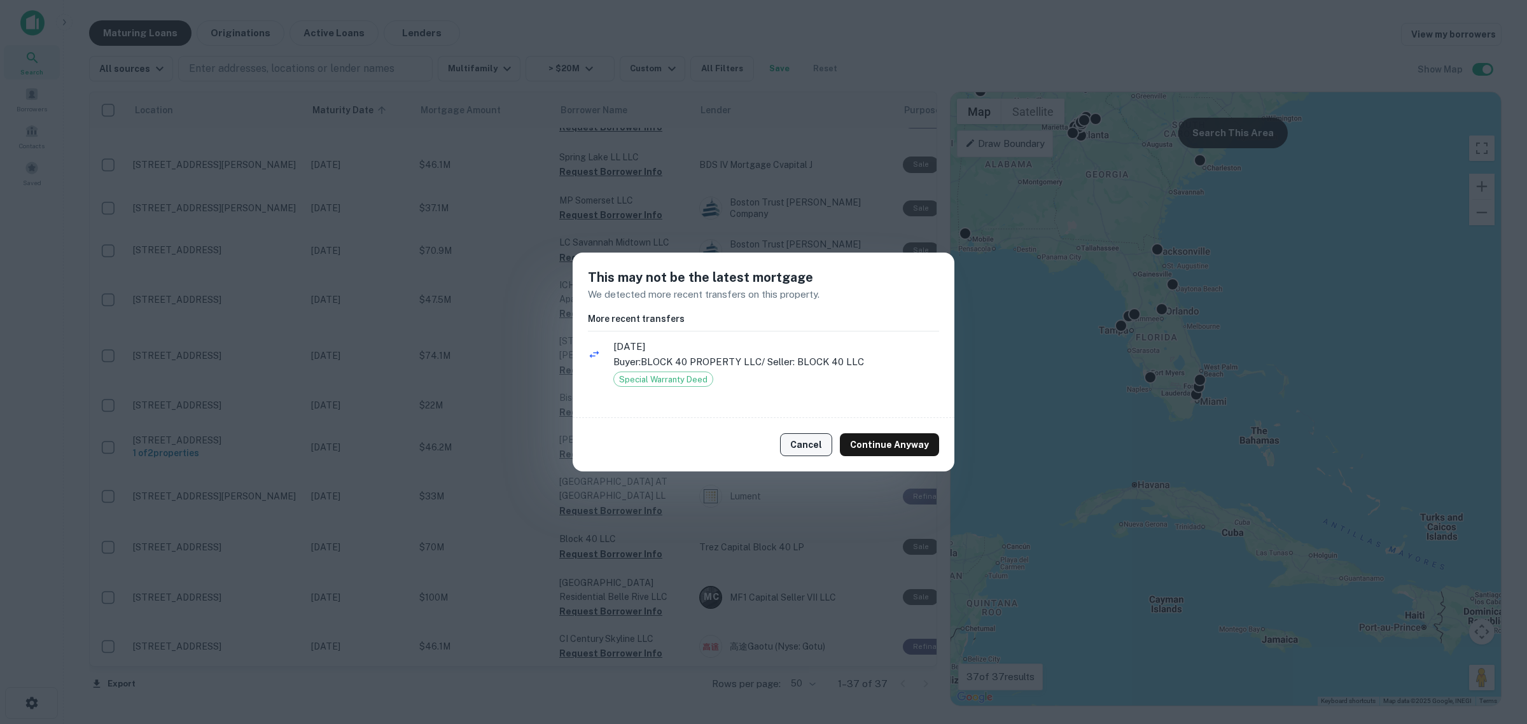
click at [826, 449] on button "Cancel" at bounding box center [806, 444] width 52 height 23
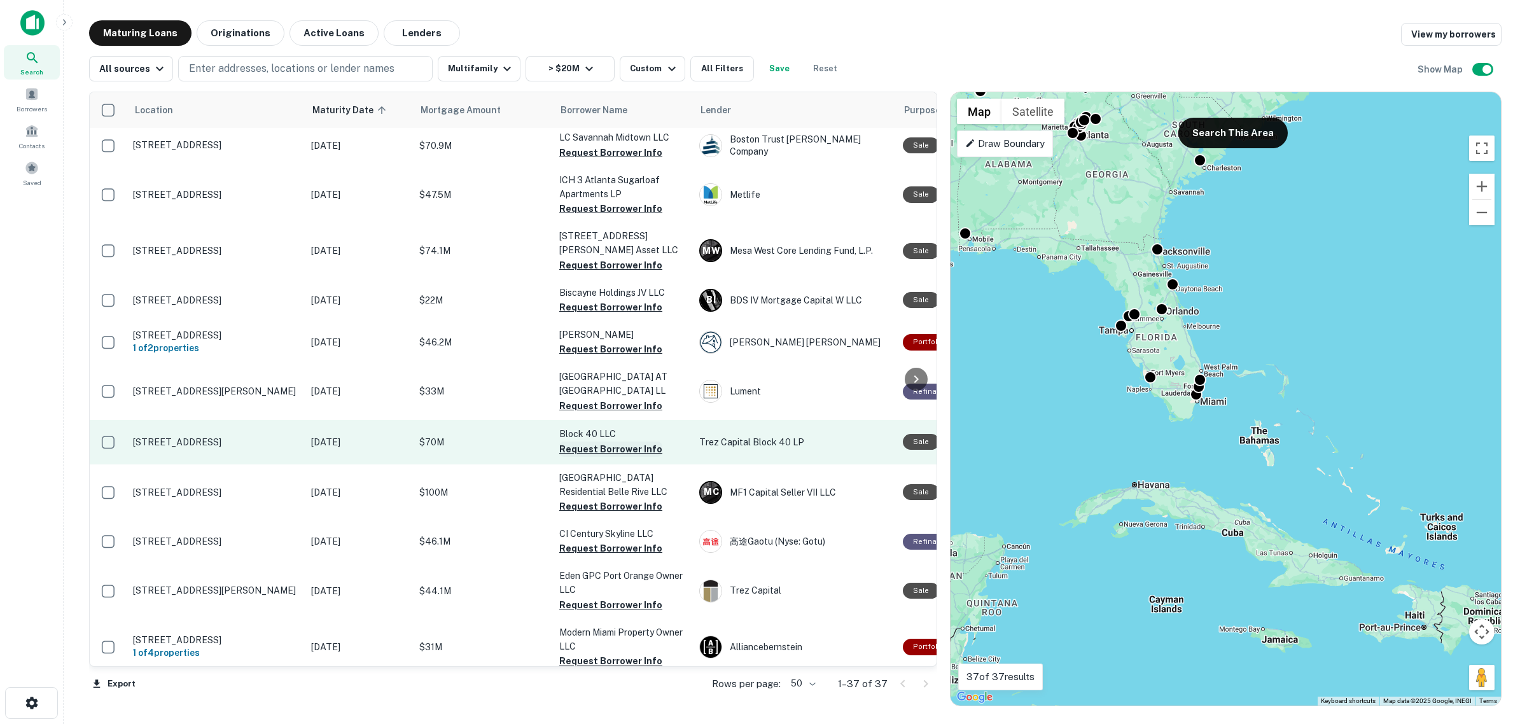
scroll to position [1143, 0]
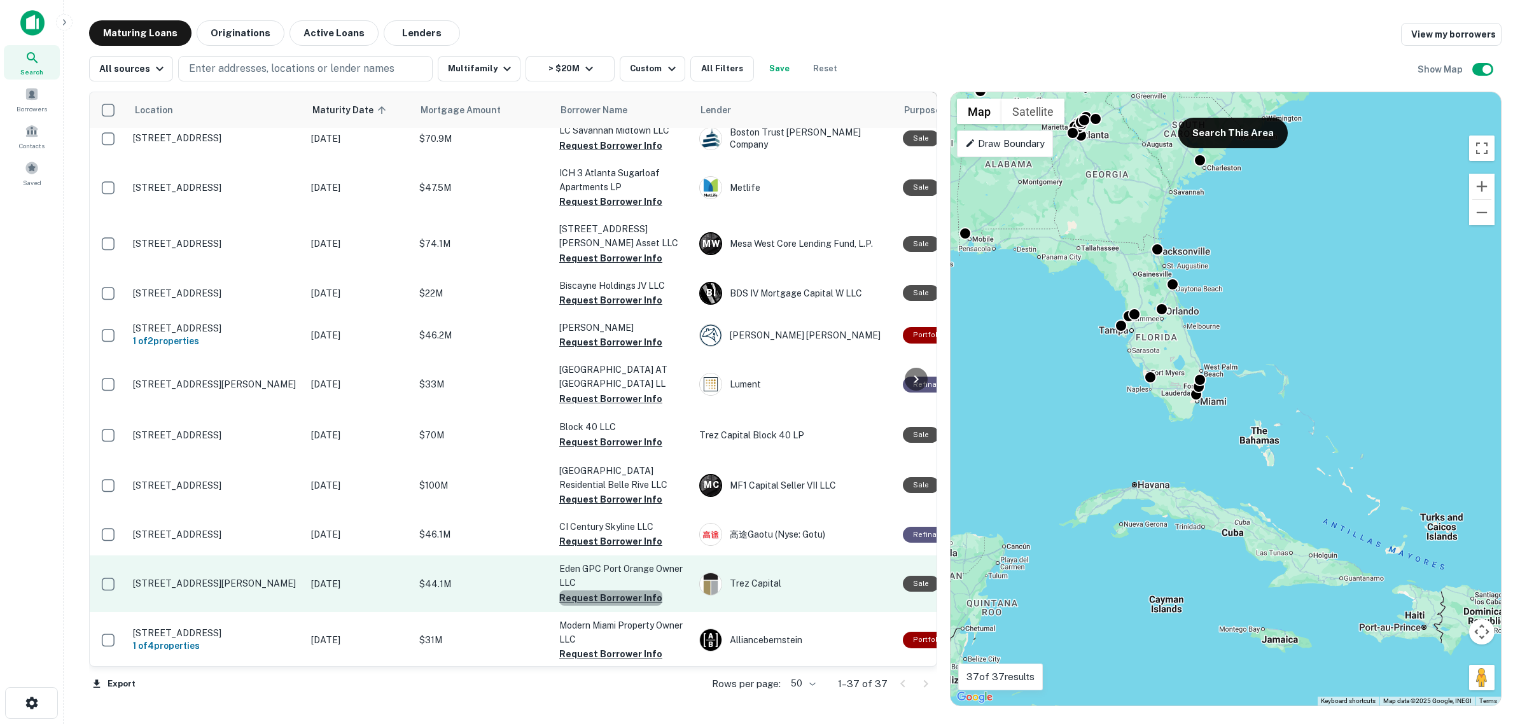
click at [611, 590] on button "Request Borrower Info" at bounding box center [610, 597] width 103 height 15
